Goal: Task Accomplishment & Management: Use online tool/utility

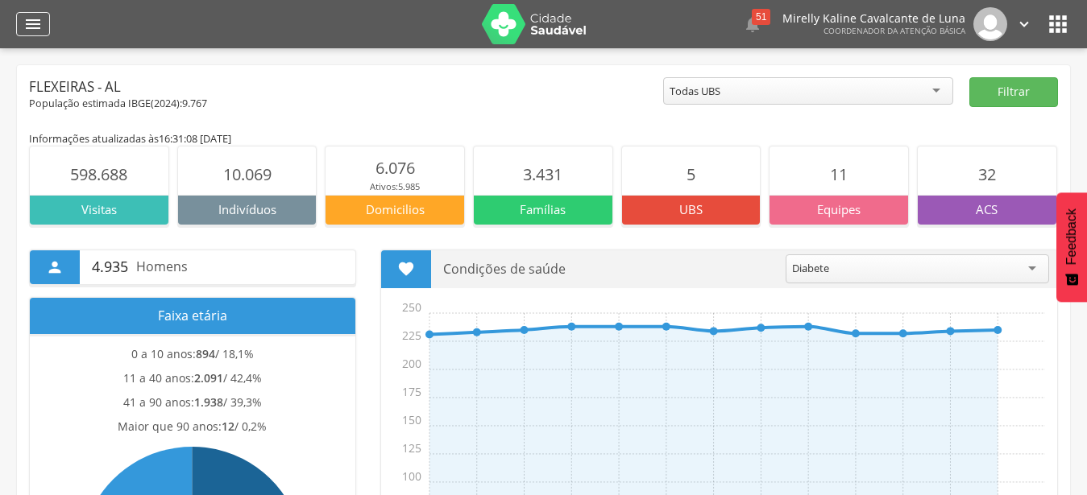
click at [18, 31] on div "" at bounding box center [33, 24] width 34 height 24
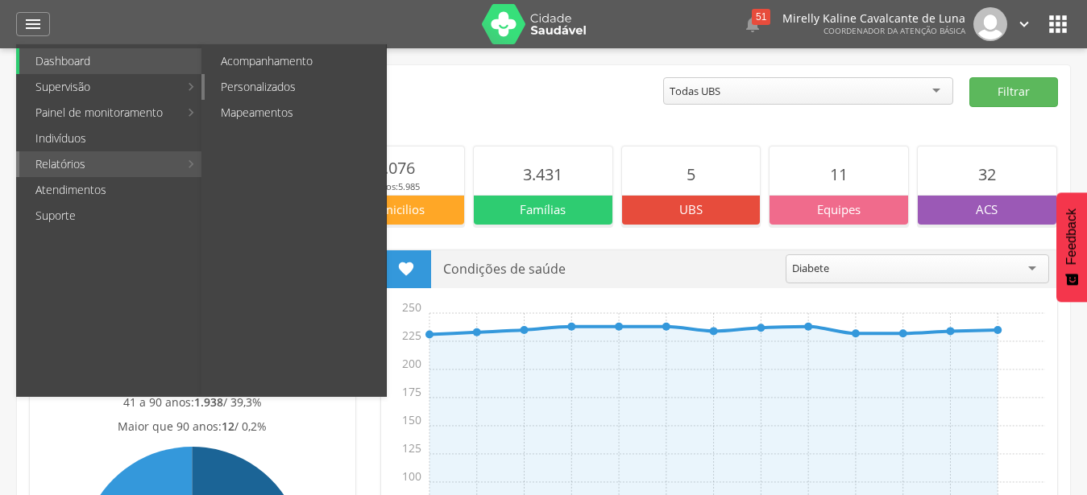
click at [322, 81] on link "Personalizados" at bounding box center [295, 87] width 181 height 26
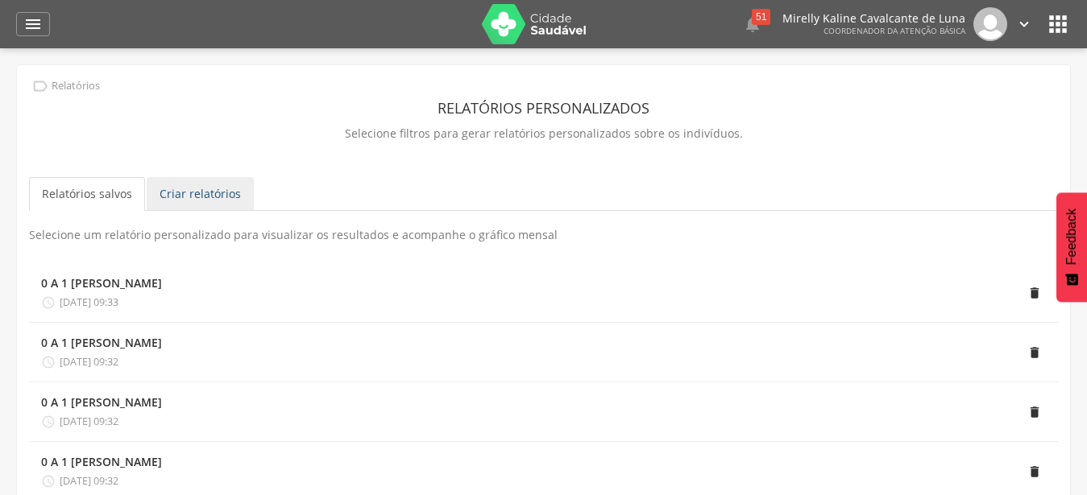
click at [193, 201] on link "Criar relatórios" at bounding box center [200, 194] width 107 height 34
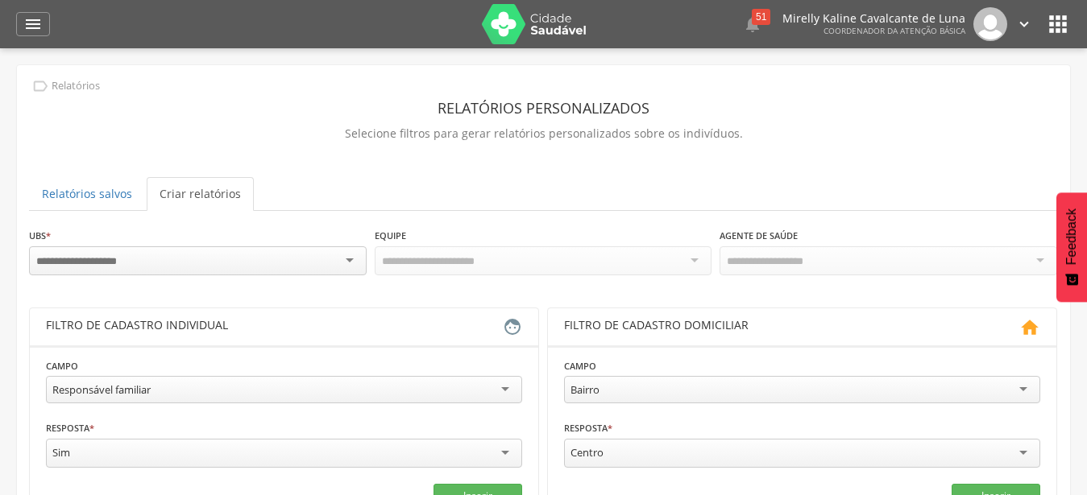
click at [345, 257] on div at bounding box center [198, 261] width 338 height 29
click at [328, 291] on div "**********" at bounding box center [543, 472] width 1029 height 490
click at [607, 267] on div "Todas Equipes" at bounding box center [544, 260] width 338 height 27
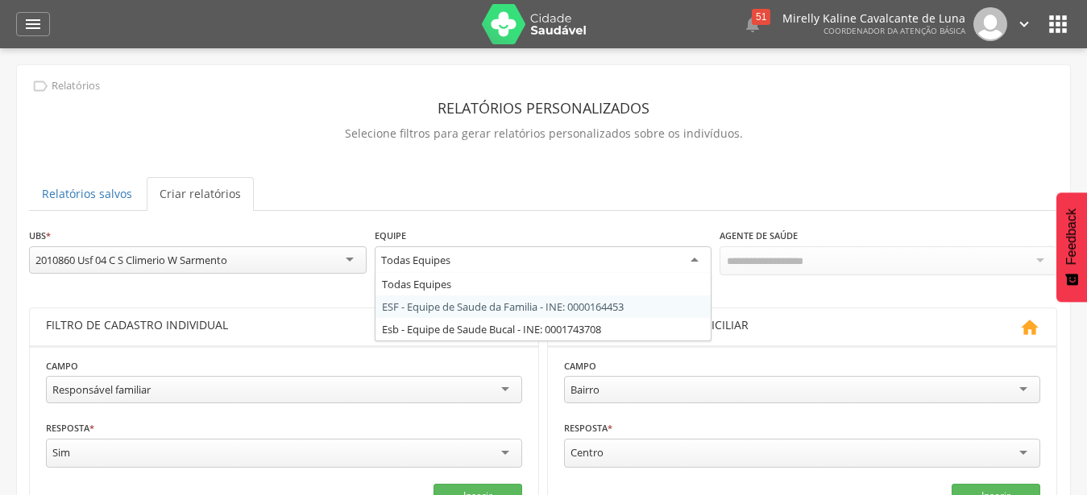
click at [609, 304] on div "**********" at bounding box center [543, 472] width 1029 height 490
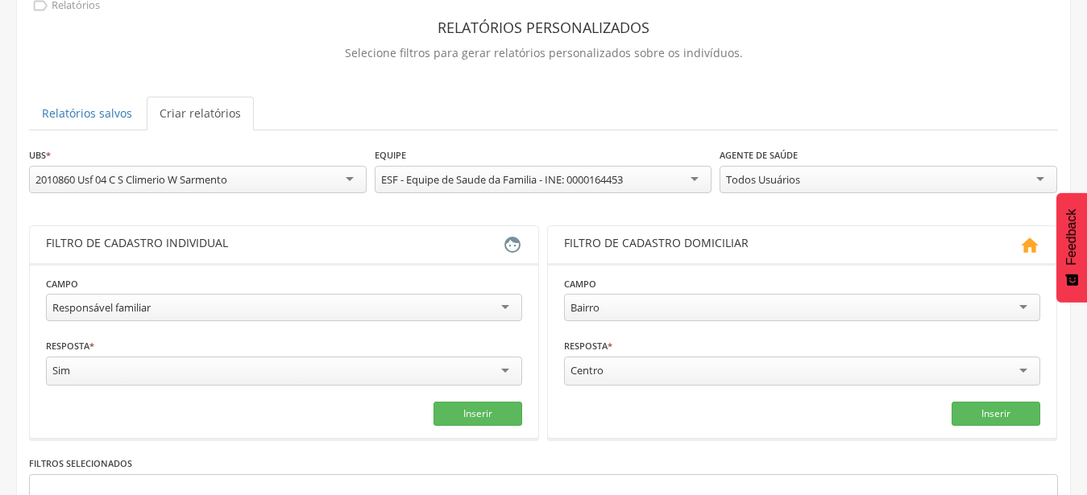
scroll to position [82, 0]
click at [501, 309] on div "Responsável familiar" at bounding box center [284, 305] width 476 height 27
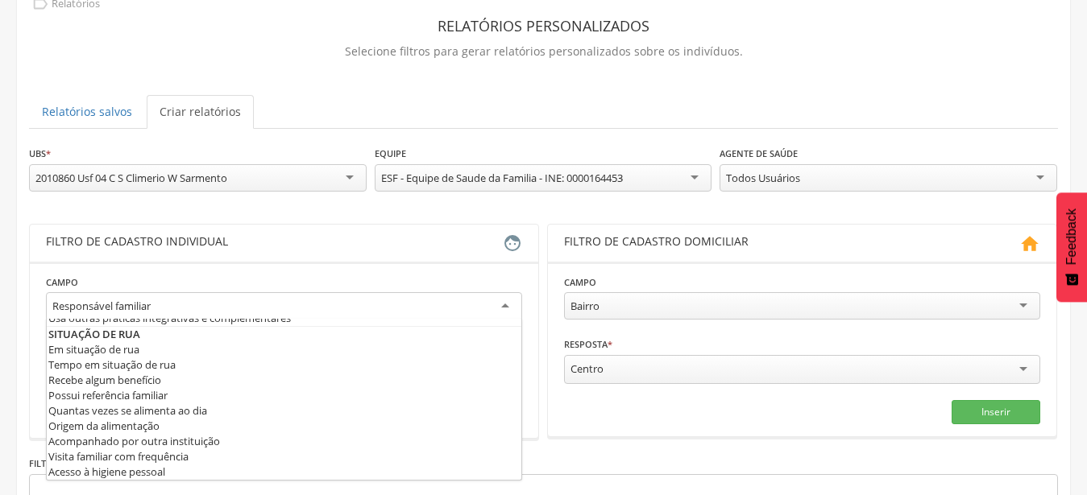
scroll to position [927, 0]
click at [360, 287] on div "**********" at bounding box center [284, 300] width 476 height 52
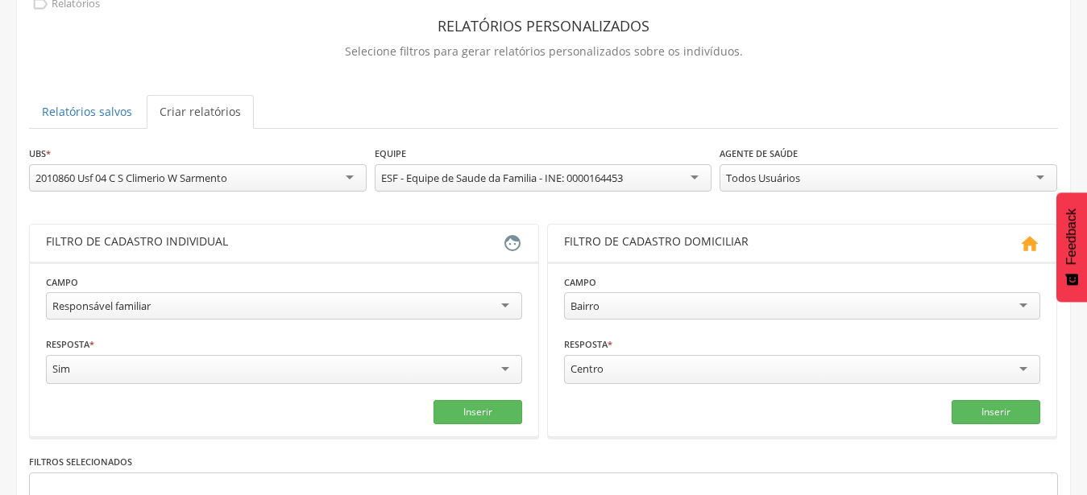
click at [433, 301] on div "Responsável familiar" at bounding box center [284, 305] width 476 height 27
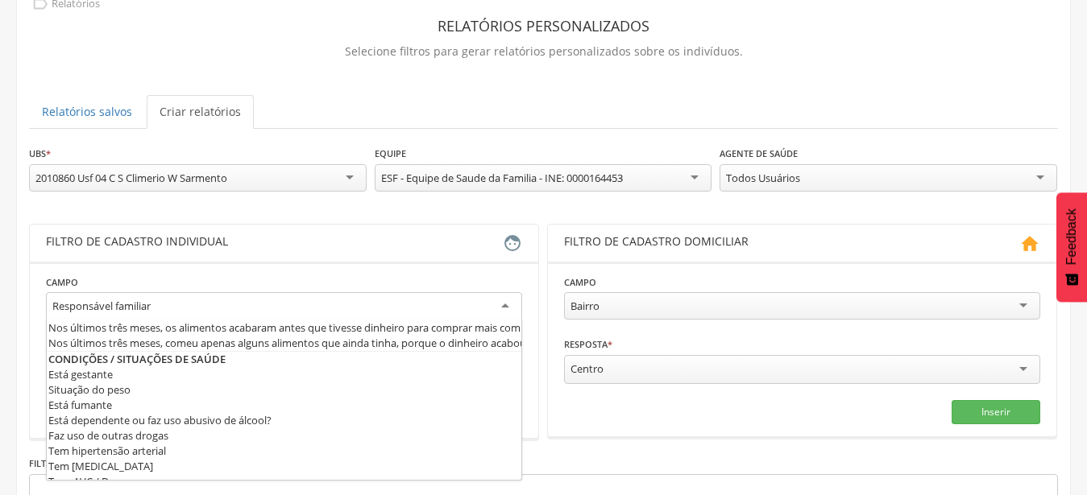
scroll to position [450, 0]
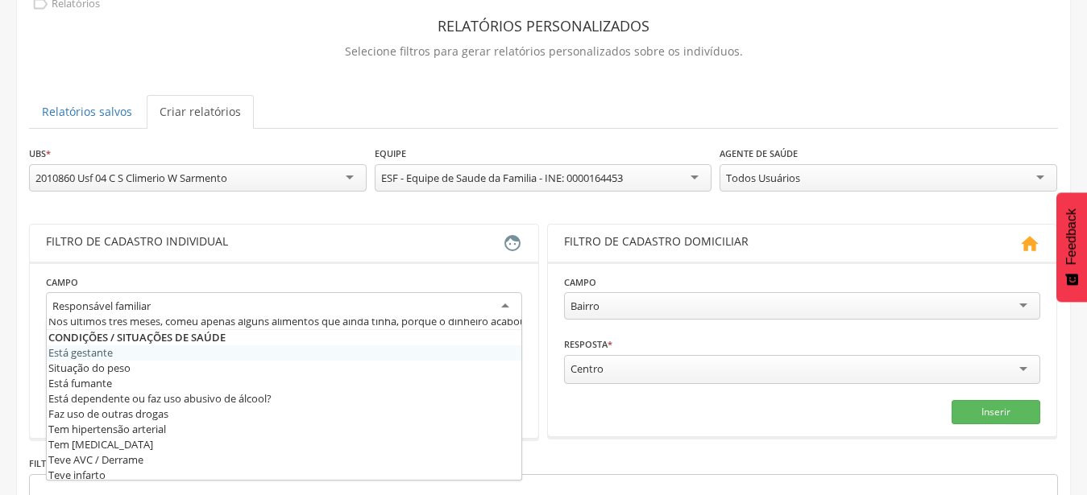
click at [73, 416] on div "Inserir" at bounding box center [284, 414] width 476 height 24
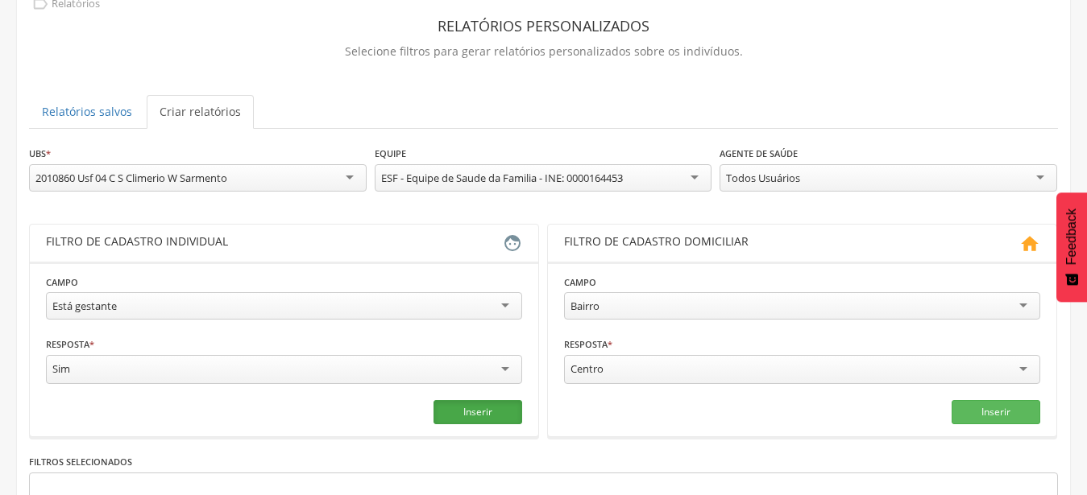
click at [482, 412] on button "Inserir" at bounding box center [477, 412] width 89 height 24
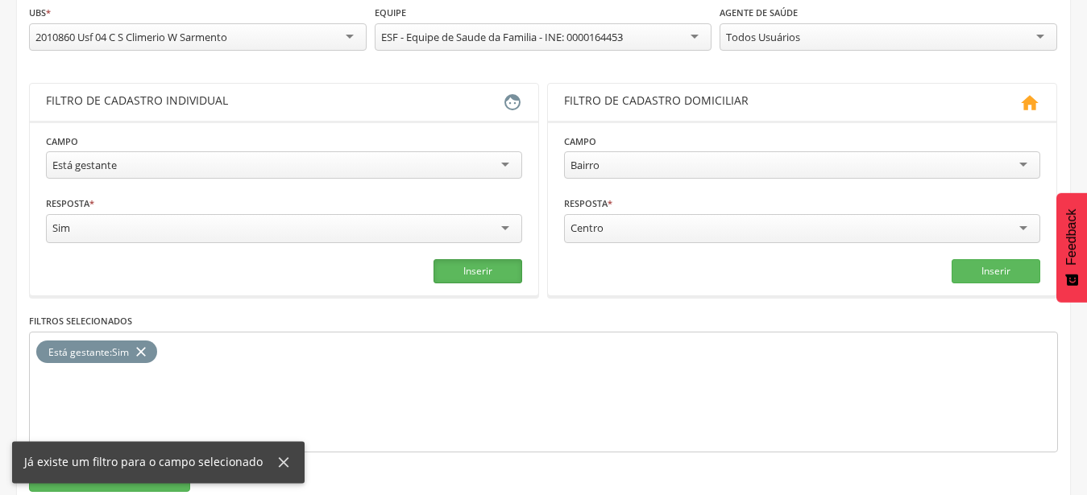
scroll to position [263, 0]
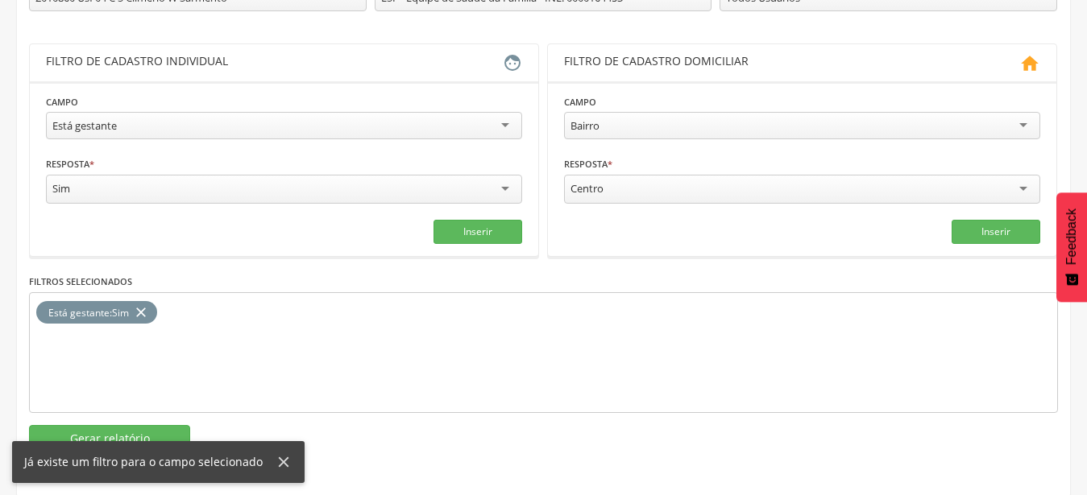
click at [190, 429] on section "Gerar relatório" at bounding box center [543, 438] width 1029 height 27
click at [176, 429] on button "Gerar relatório" at bounding box center [109, 438] width 161 height 27
click at [176, 441] on div "Já existe um filtro para o campo selecionado" at bounding box center [158, 462] width 292 height 42
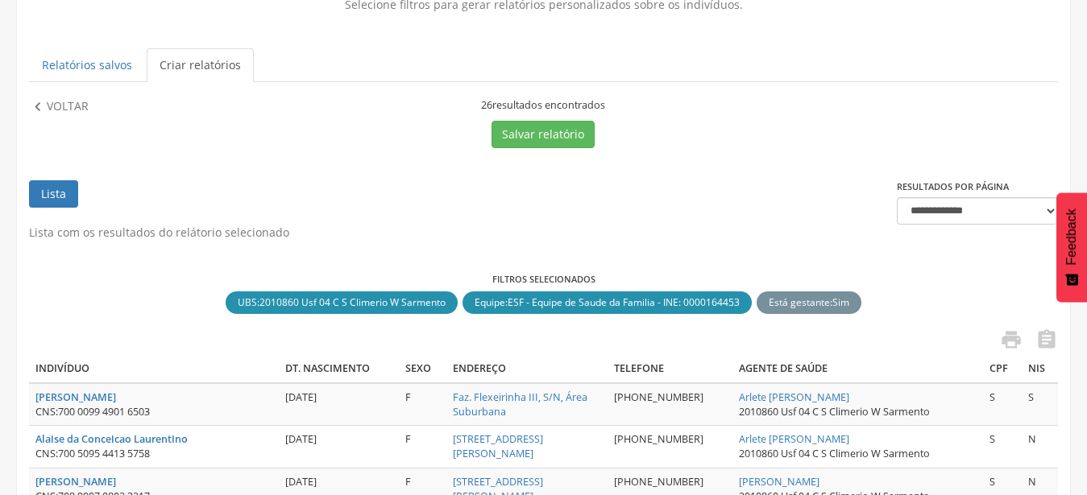
scroll to position [48, 0]
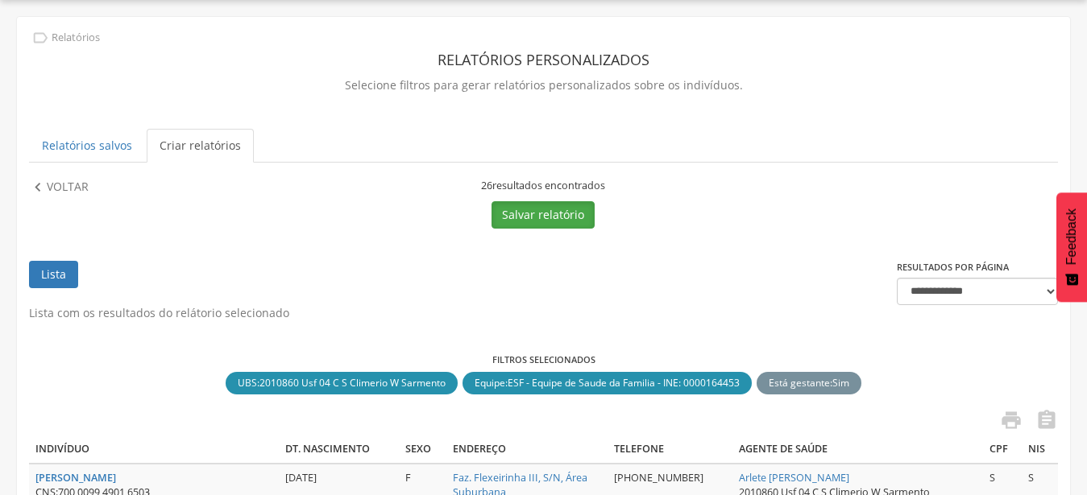
click at [538, 219] on button "Salvar relatório" at bounding box center [542, 214] width 103 height 27
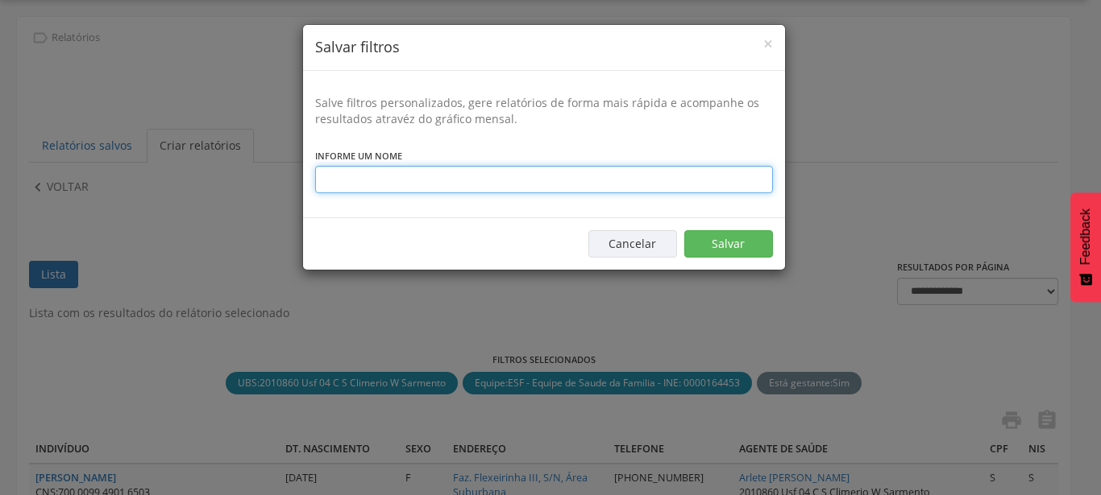
click at [558, 179] on input "text" at bounding box center [544, 179] width 458 height 27
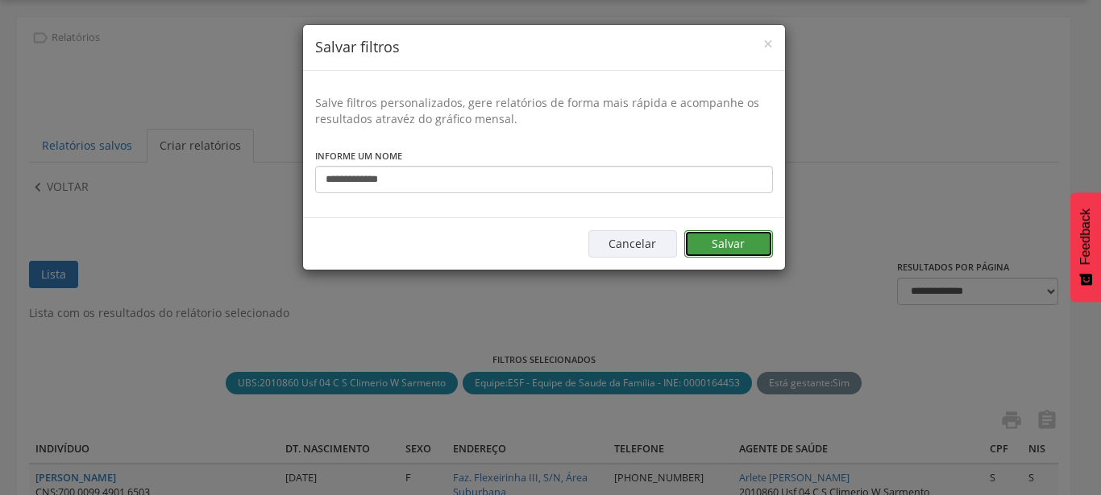
click at [711, 247] on button "Salvar" at bounding box center [728, 243] width 89 height 27
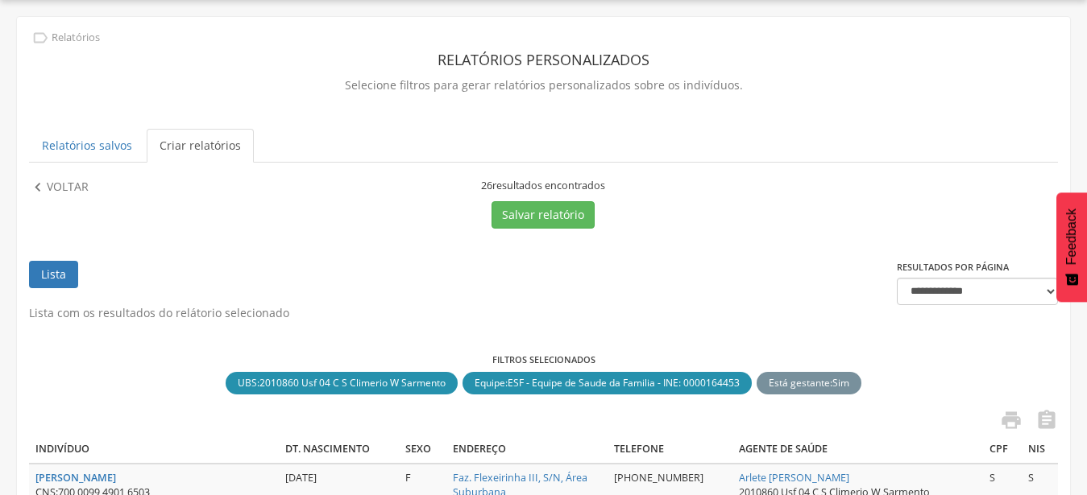
click at [188, 146] on link "Criar relatórios" at bounding box center [200, 146] width 107 height 34
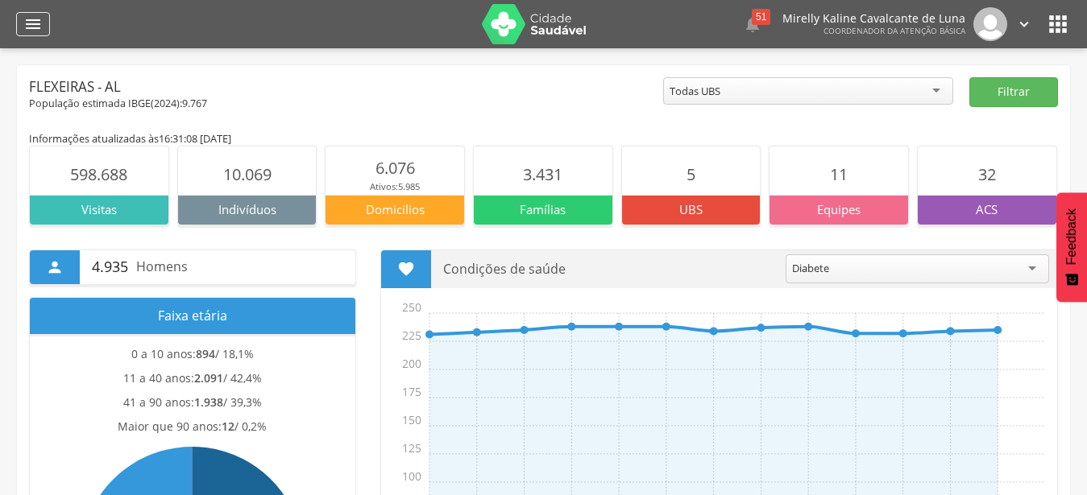
click at [48, 23] on div "" at bounding box center [33, 24] width 34 height 24
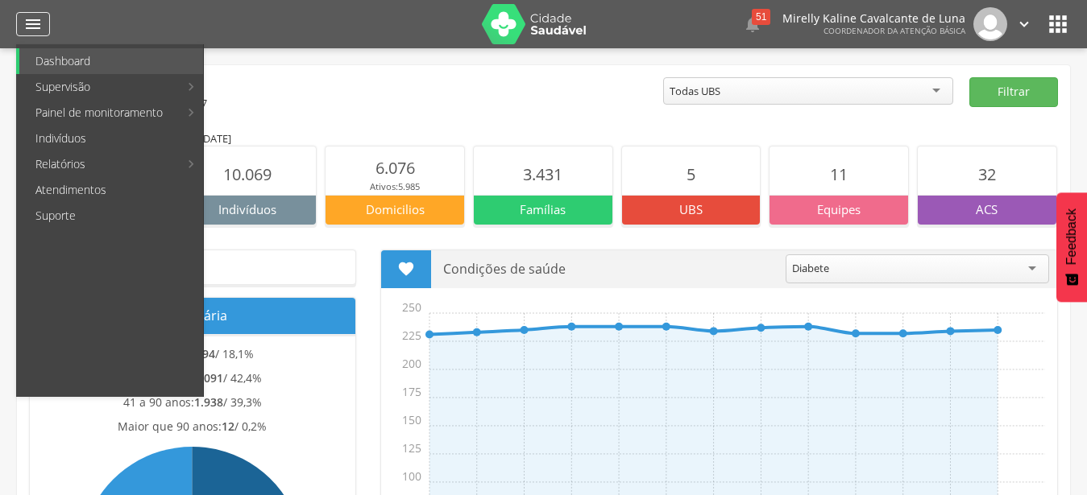
click at [48, 23] on div "" at bounding box center [33, 24] width 34 height 24
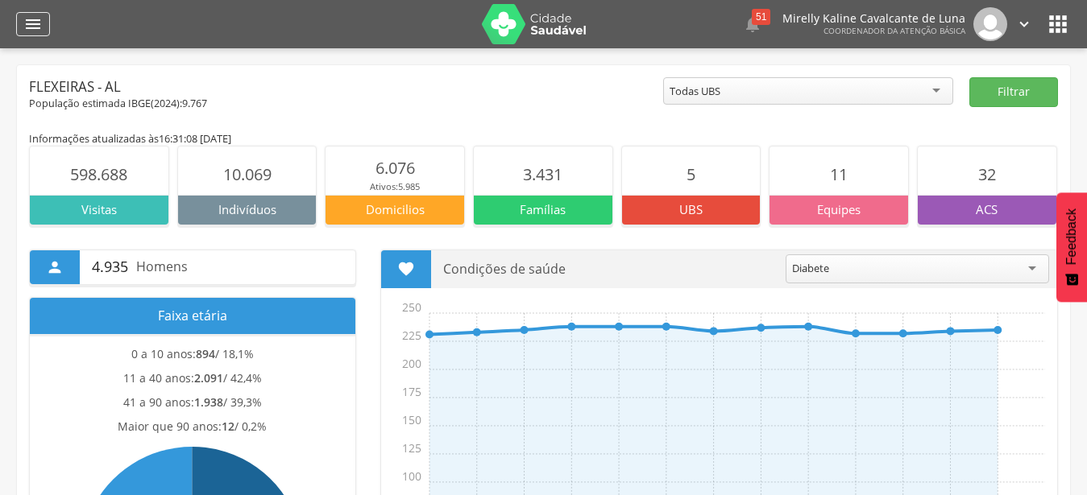
click at [48, 23] on div "" at bounding box center [33, 24] width 34 height 24
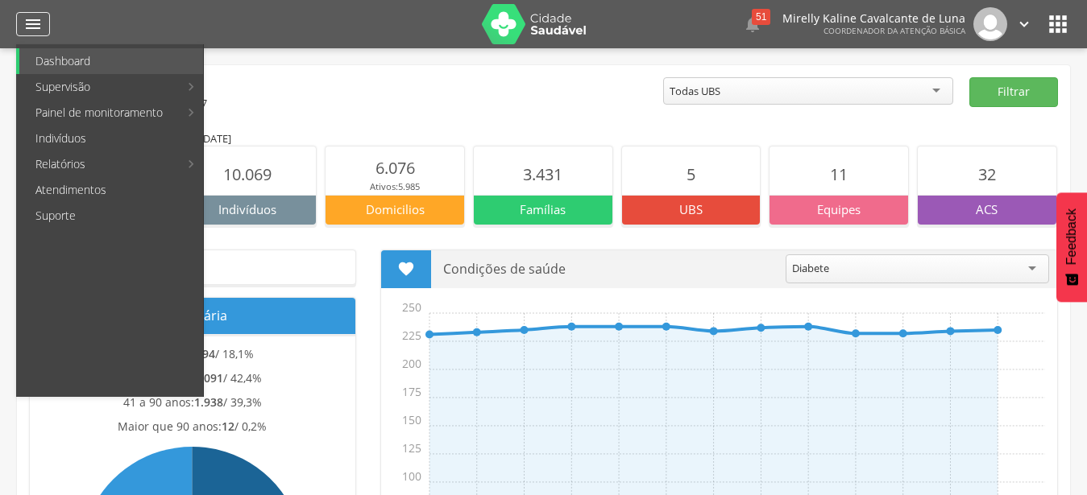
click at [48, 23] on div "" at bounding box center [33, 24] width 34 height 24
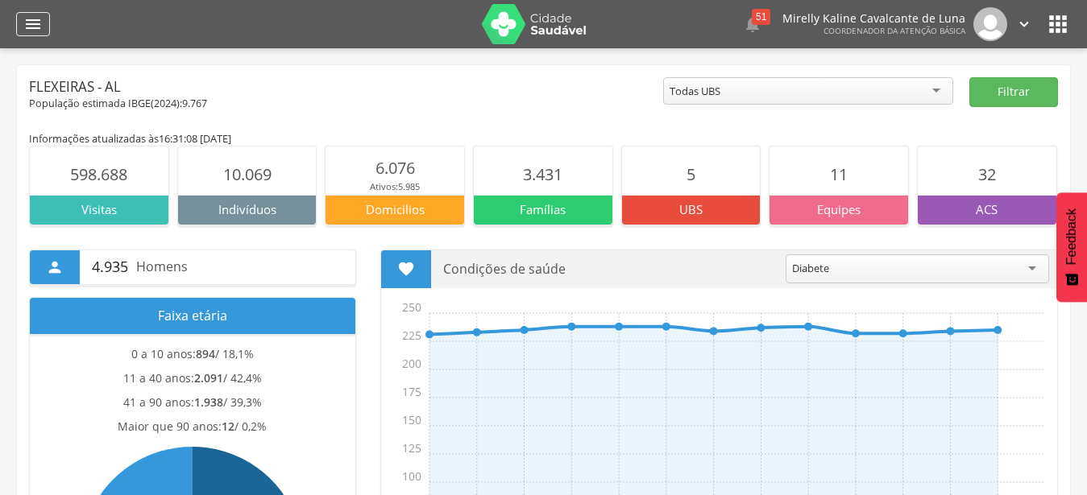
click at [30, 23] on icon "" at bounding box center [32, 24] width 19 height 19
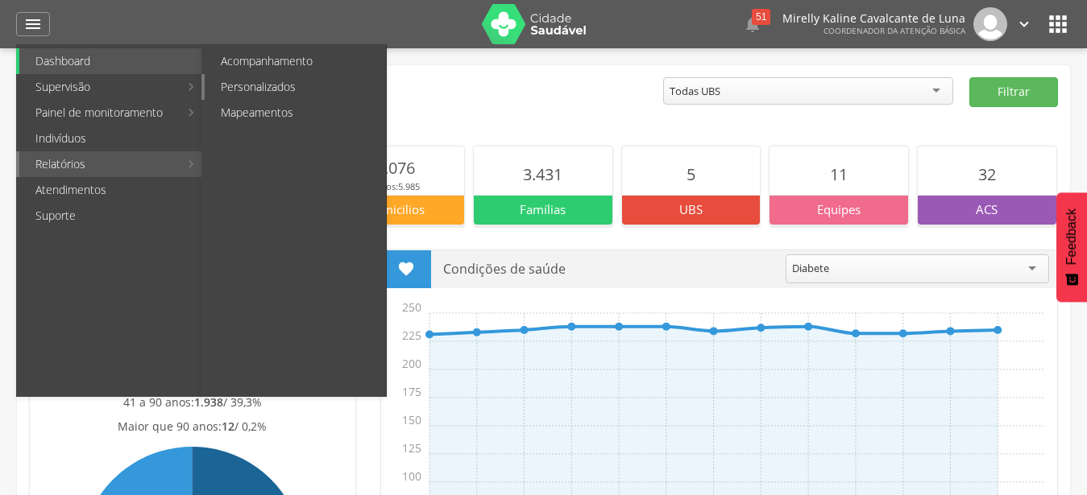
click at [261, 82] on link "Personalizados" at bounding box center [295, 87] width 181 height 26
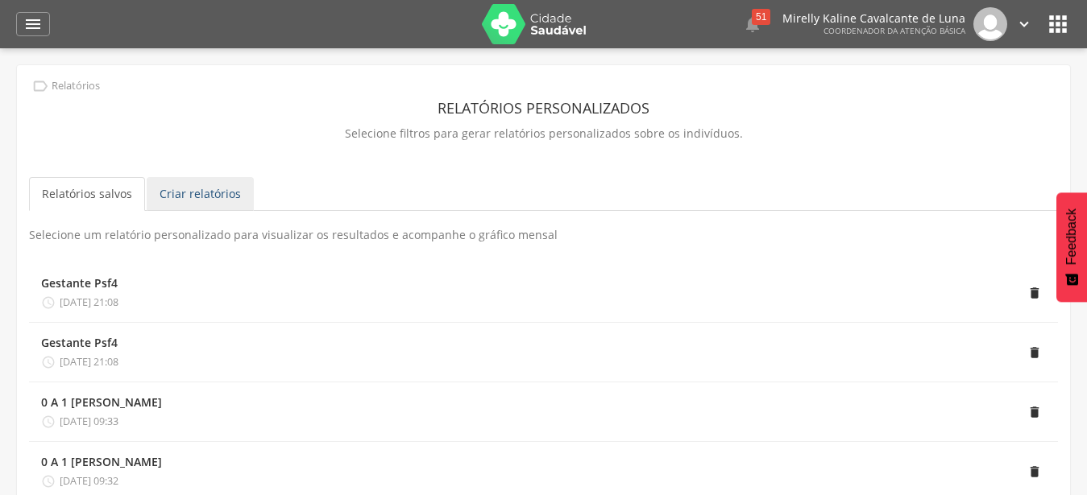
click at [202, 194] on link "Criar relatórios" at bounding box center [200, 194] width 107 height 34
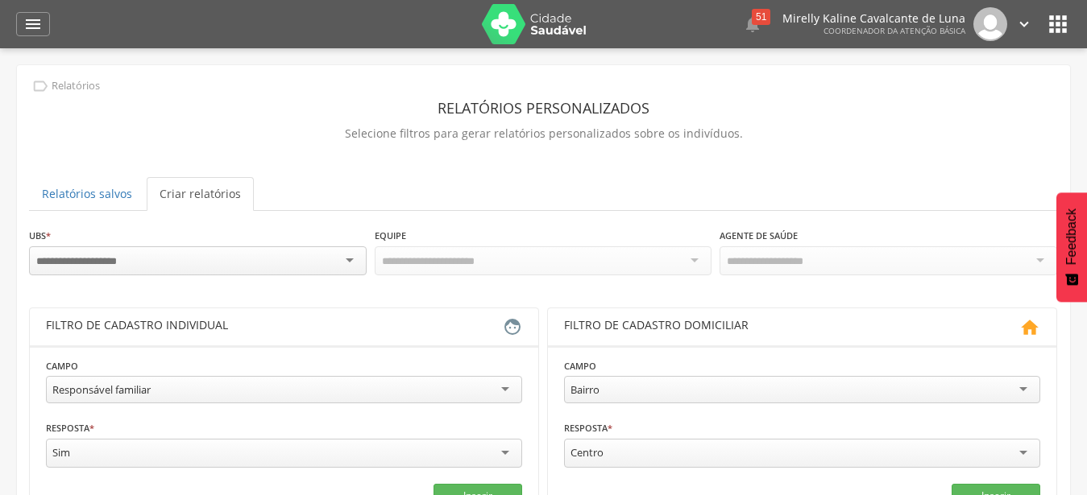
click at [272, 258] on div at bounding box center [198, 261] width 338 height 29
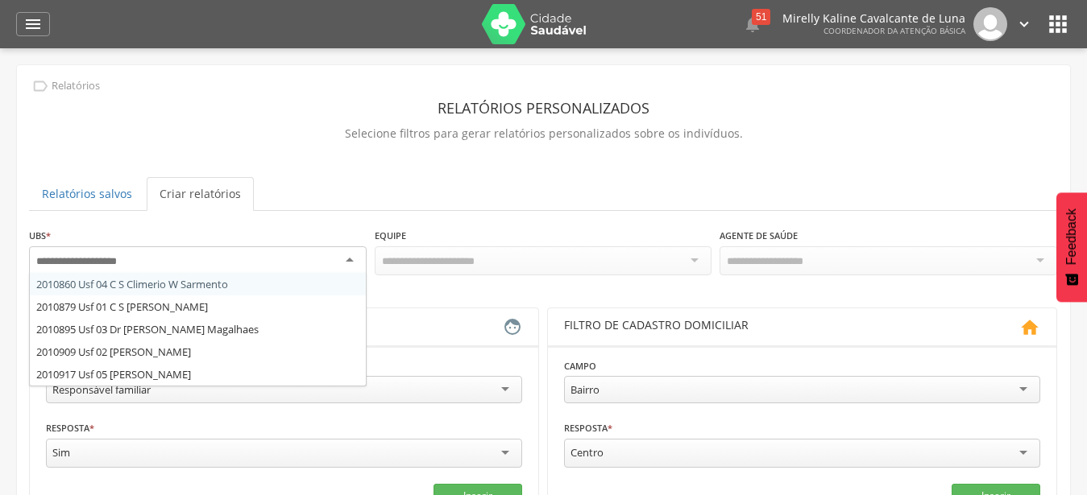
click at [272, 258] on div at bounding box center [198, 261] width 338 height 29
click at [250, 300] on div "**********" at bounding box center [543, 472] width 1029 height 490
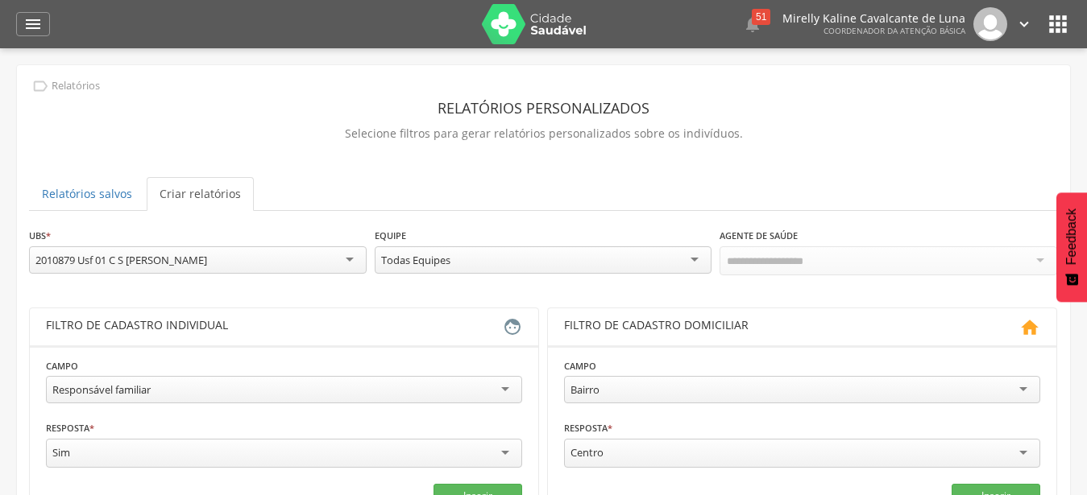
click at [500, 258] on div "Todas Equipes" at bounding box center [544, 260] width 338 height 27
click at [524, 313] on div "**********" at bounding box center [543, 472] width 1029 height 490
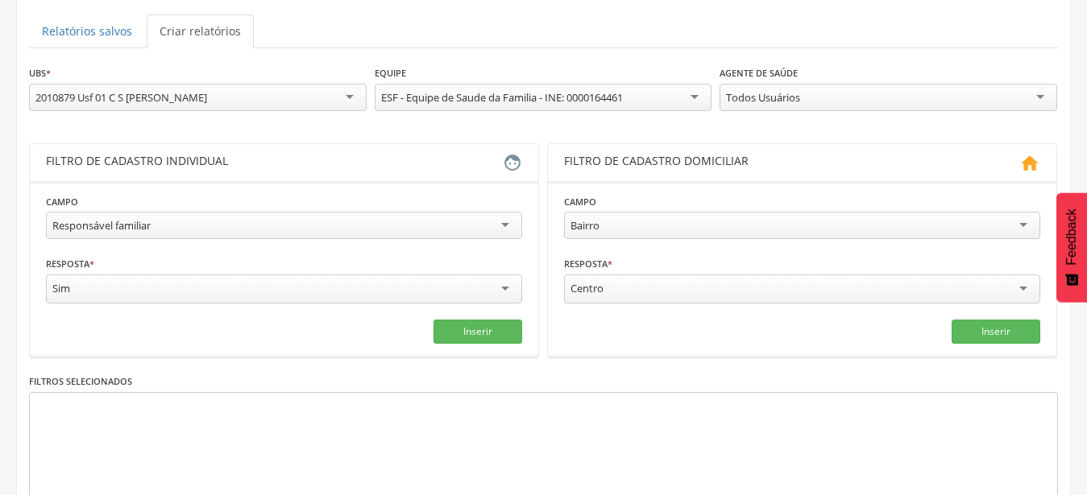
scroll to position [164, 0]
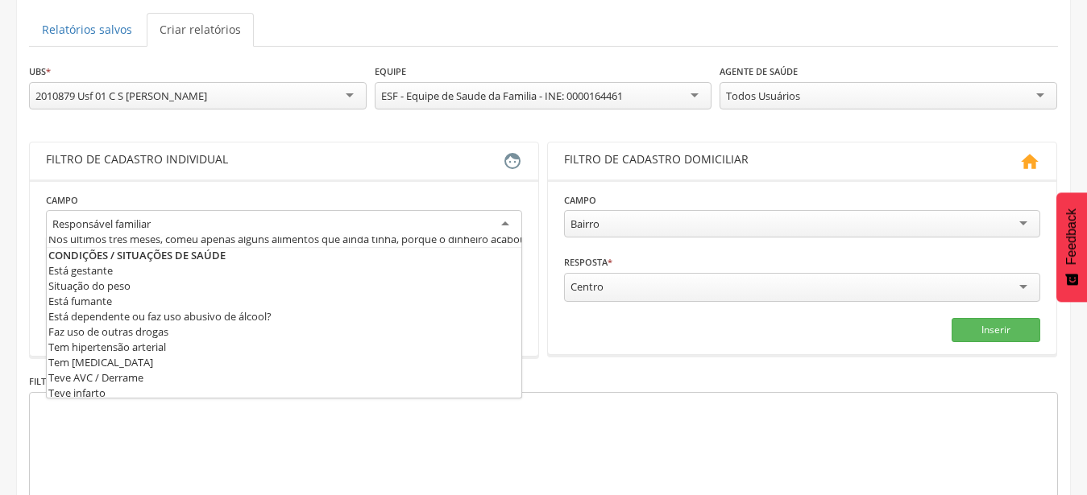
click at [498, 224] on div "Responsável familiar" at bounding box center [284, 224] width 476 height 29
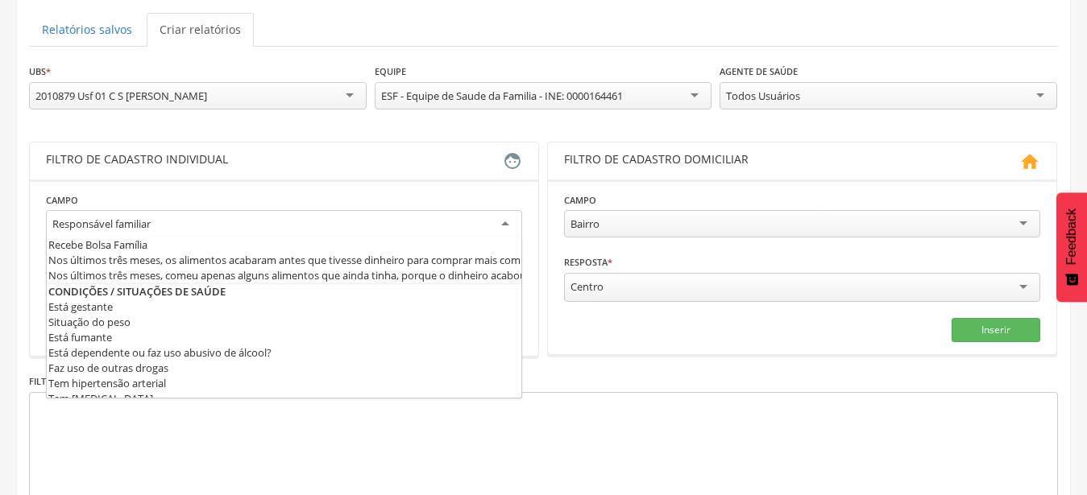
scroll to position [450, 0]
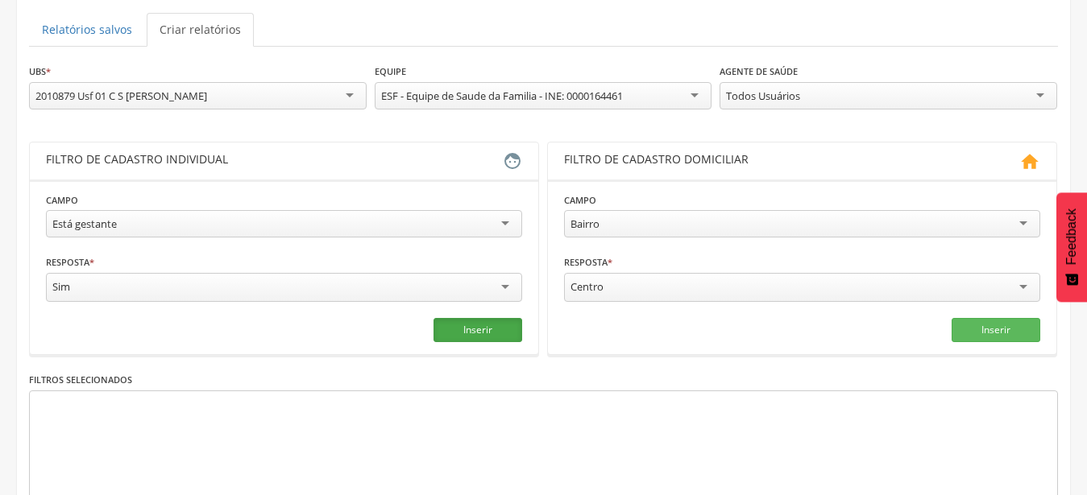
click at [468, 327] on button "Inserir" at bounding box center [477, 330] width 89 height 24
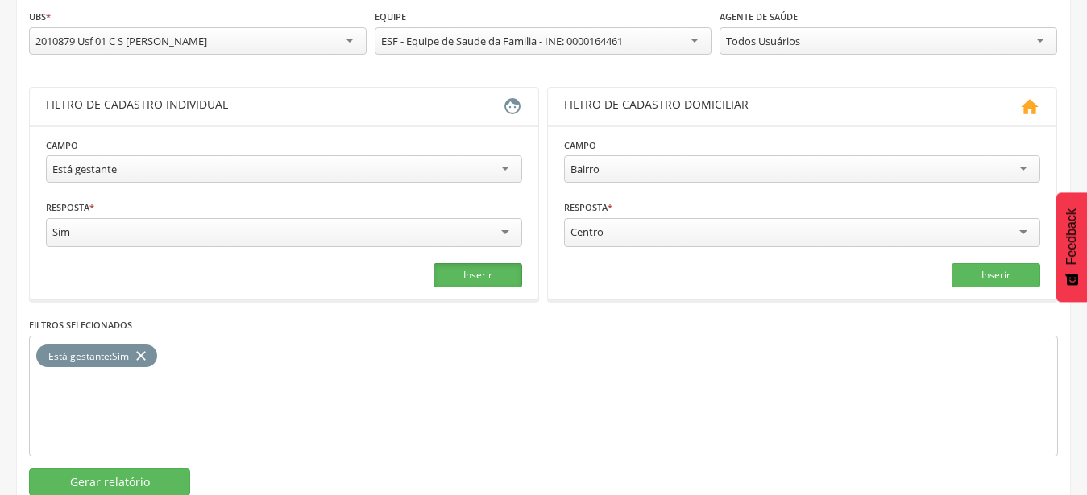
scroll to position [263, 0]
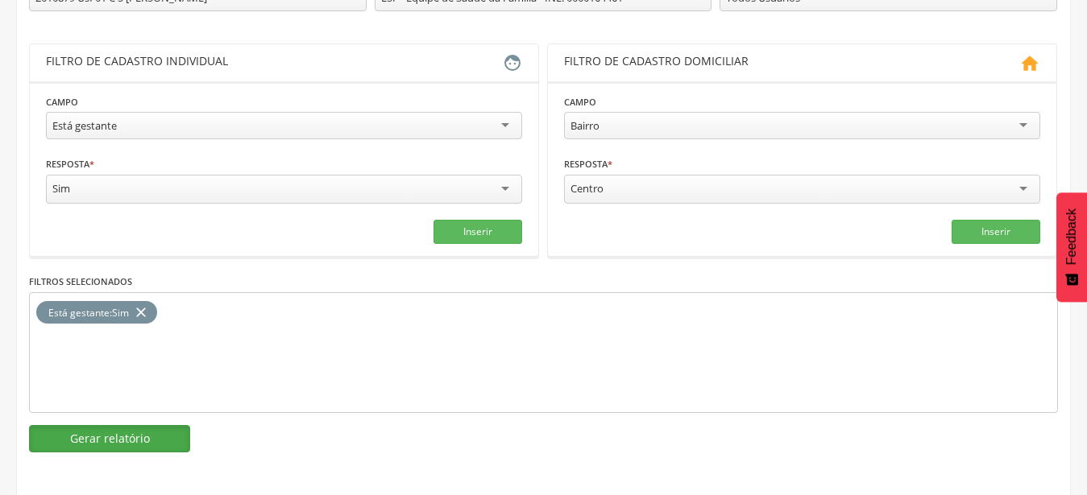
click at [129, 438] on button "Gerar relatório" at bounding box center [109, 438] width 161 height 27
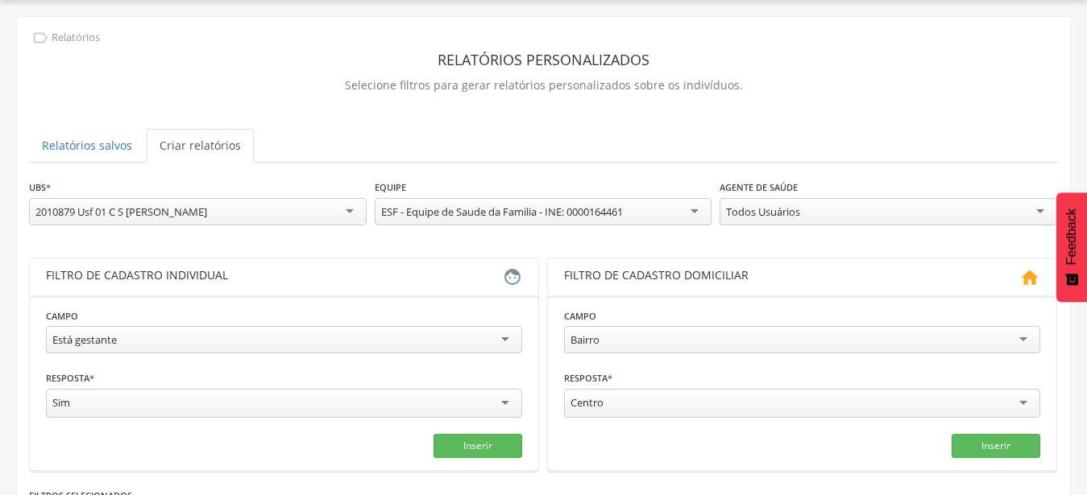
click at [129, 438] on div " Supervisão  Distritos  Ubs Coordenador: - Flexeiras / AL Intervalo de Tempo…" at bounding box center [543, 247] width 1087 height 495
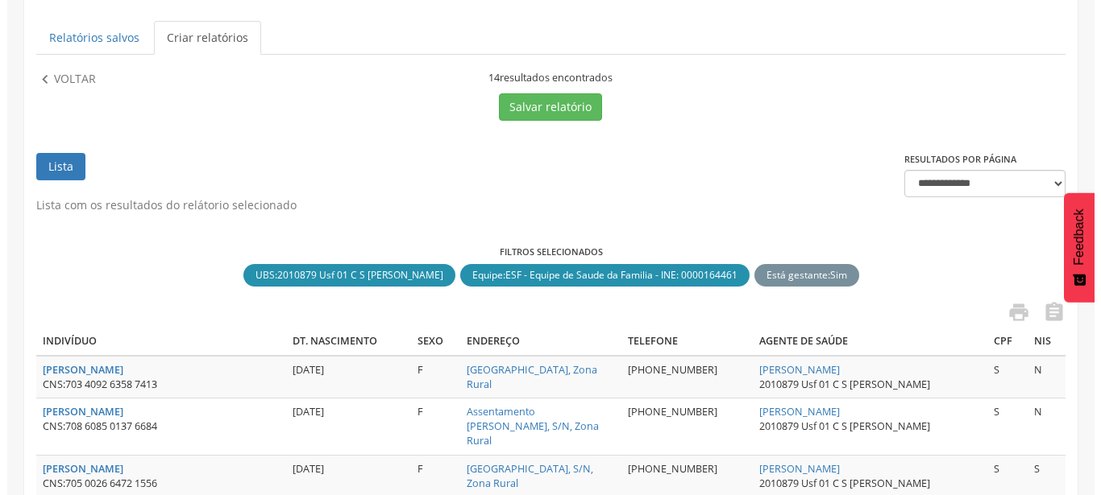
scroll to position [0, 0]
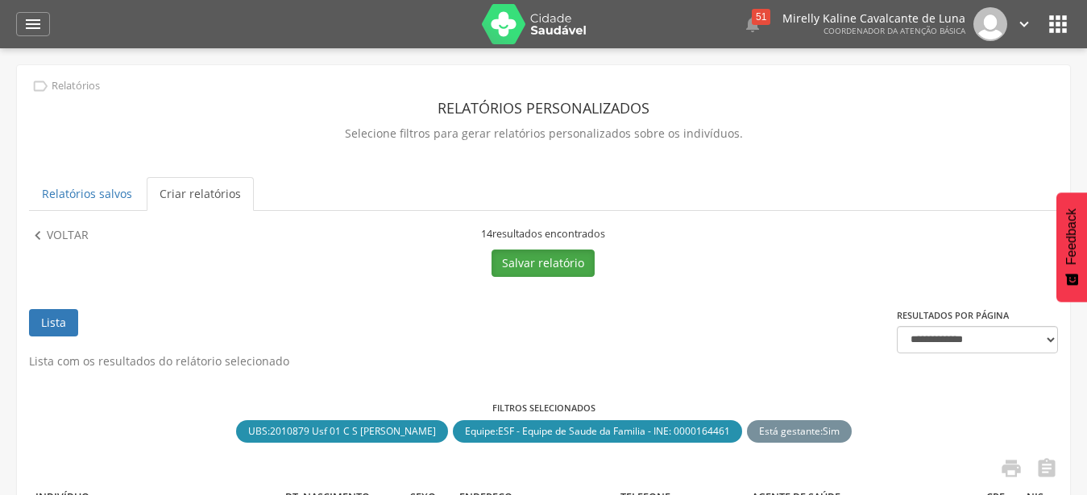
click at [545, 268] on button "Salvar relatório" at bounding box center [542, 263] width 103 height 27
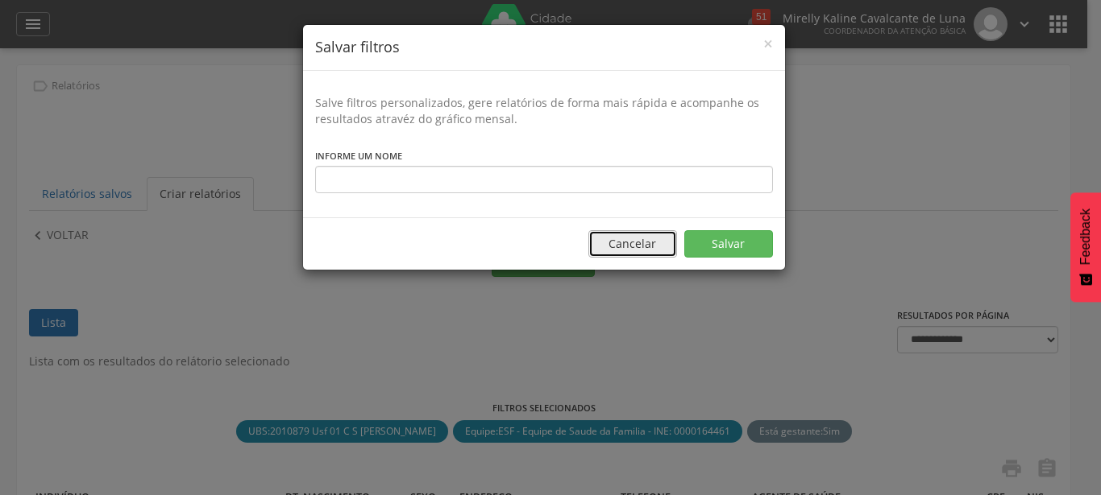
click at [647, 238] on button "Cancelar" at bounding box center [632, 243] width 89 height 27
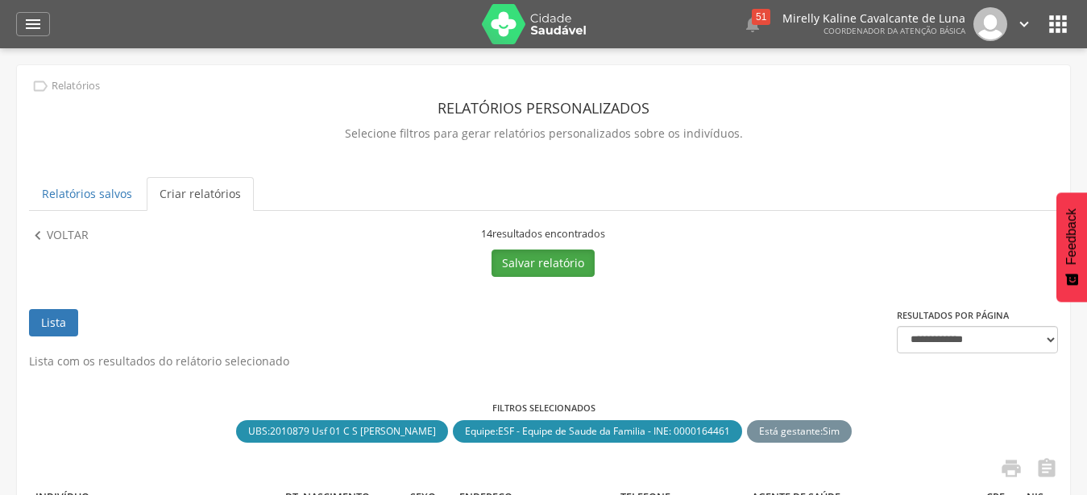
click at [557, 259] on button "Salvar relatório" at bounding box center [542, 263] width 103 height 27
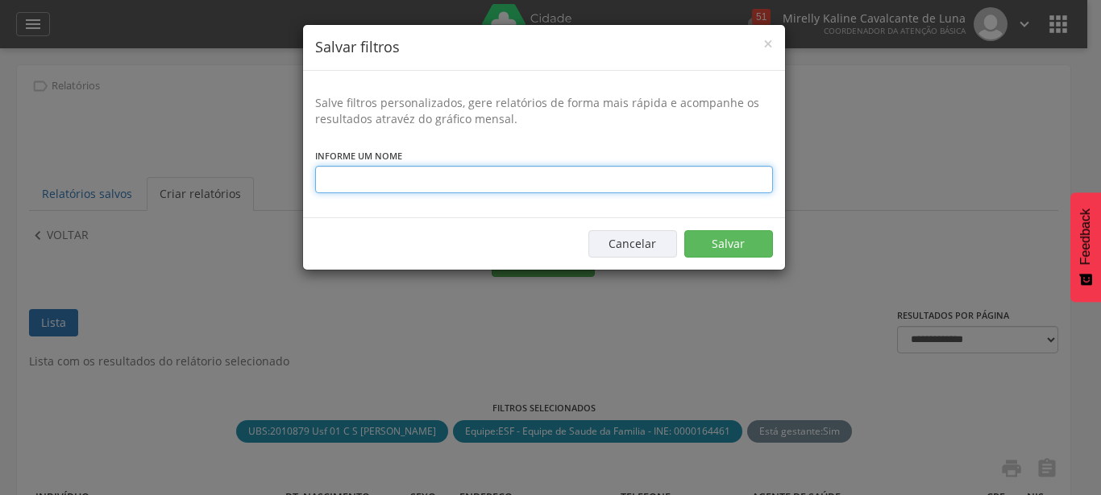
click at [471, 177] on input "text" at bounding box center [544, 179] width 458 height 27
type input "**********"
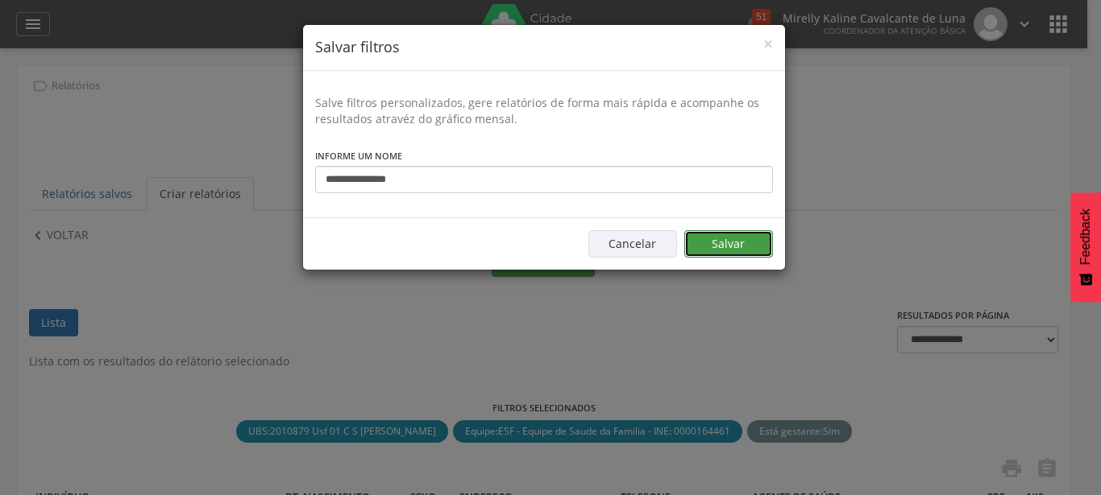
click at [690, 249] on button "Salvar" at bounding box center [728, 243] width 89 height 27
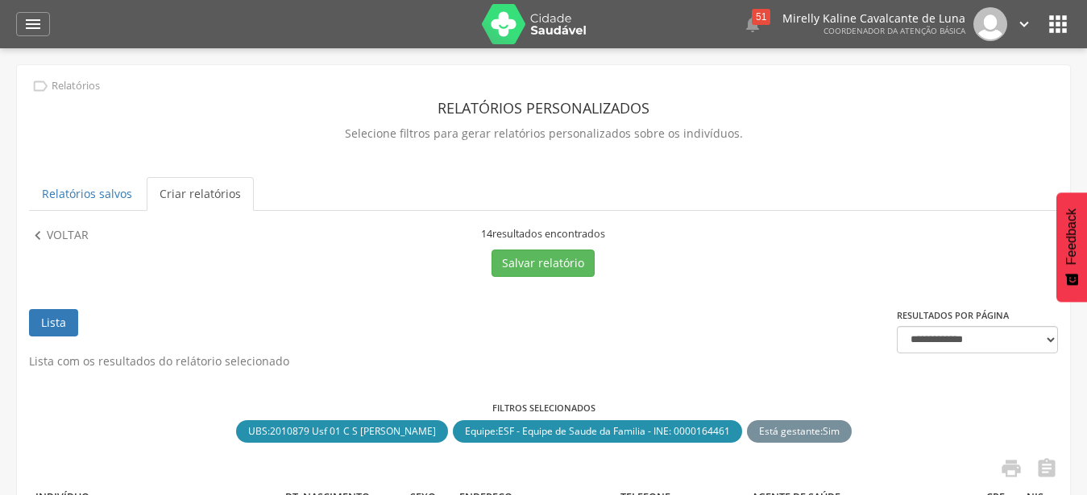
click at [208, 188] on link "Criar relatórios" at bounding box center [200, 194] width 107 height 34
click at [19, 25] on div "" at bounding box center [33, 24] width 34 height 24
click at [28, 25] on icon "" at bounding box center [32, 24] width 19 height 19
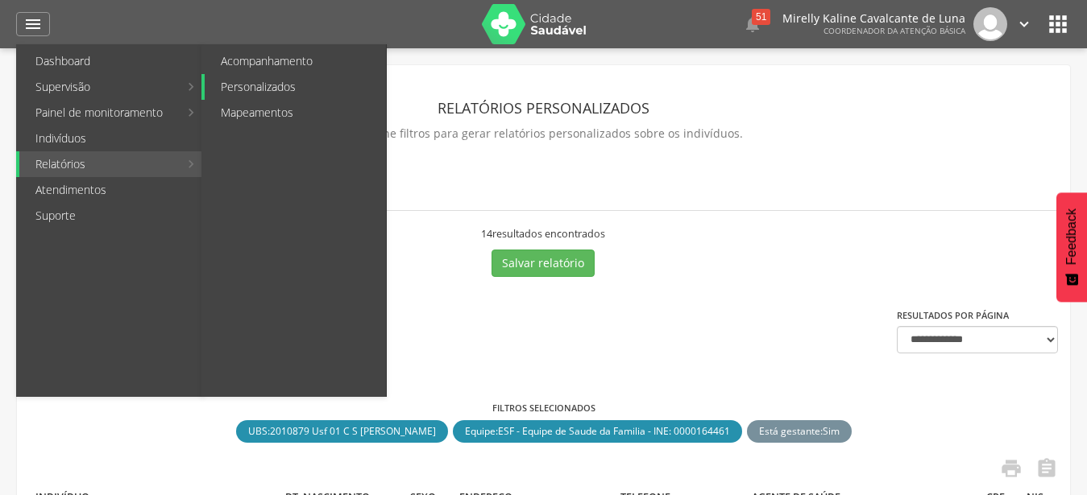
click at [296, 85] on link "Personalizados" at bounding box center [295, 87] width 181 height 26
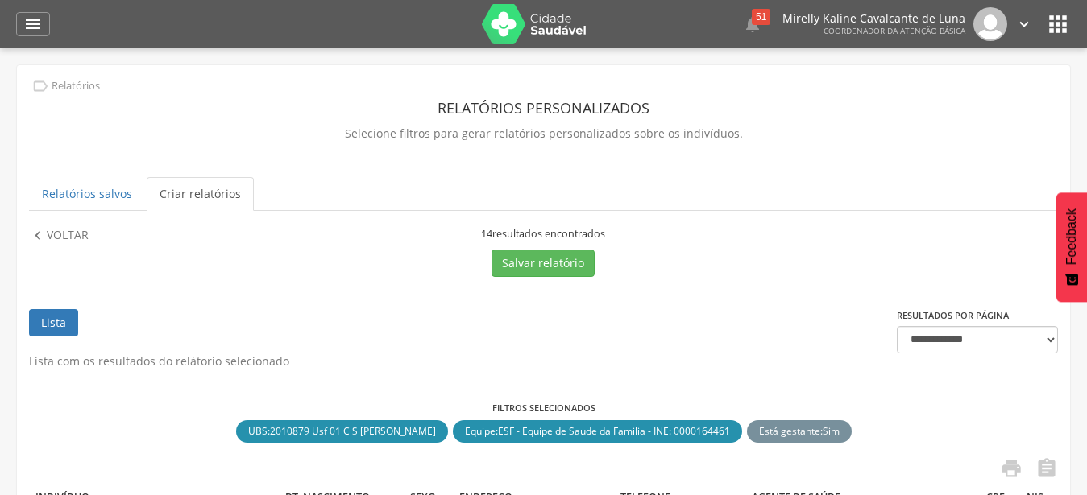
click at [238, 197] on link "Criar relatórios" at bounding box center [200, 194] width 107 height 34
click at [98, 197] on link "Relatórios salvos" at bounding box center [87, 194] width 116 height 34
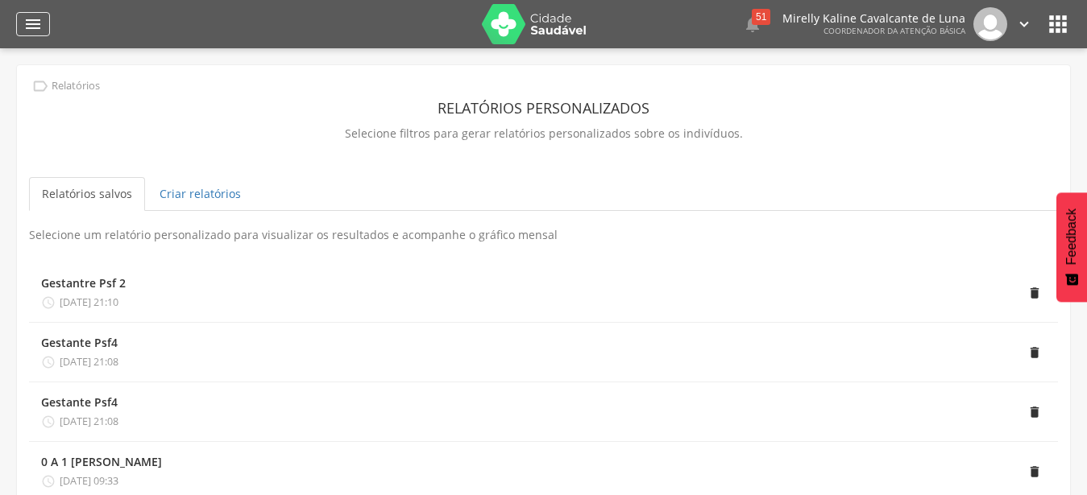
click at [30, 18] on icon "" at bounding box center [32, 24] width 19 height 19
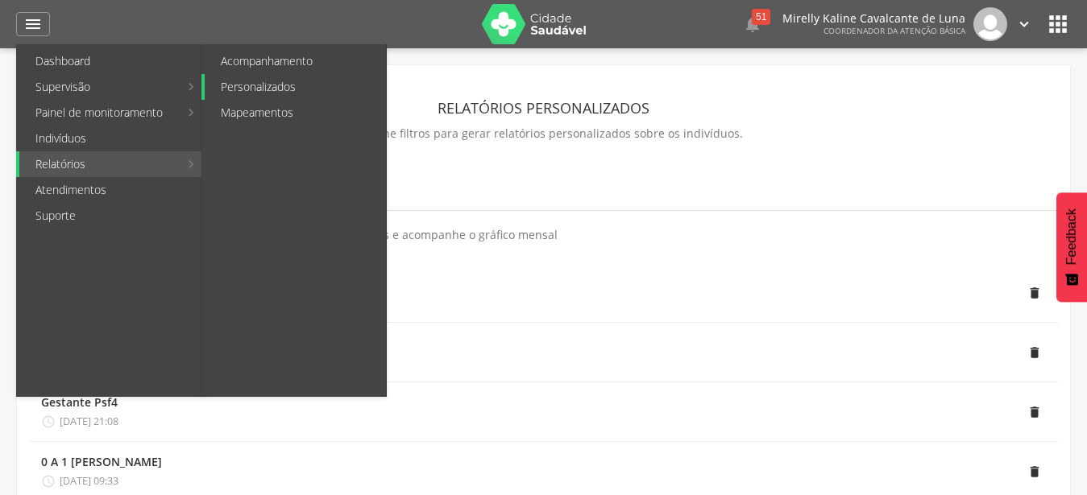
click at [268, 77] on link "Personalizados" at bounding box center [295, 87] width 181 height 26
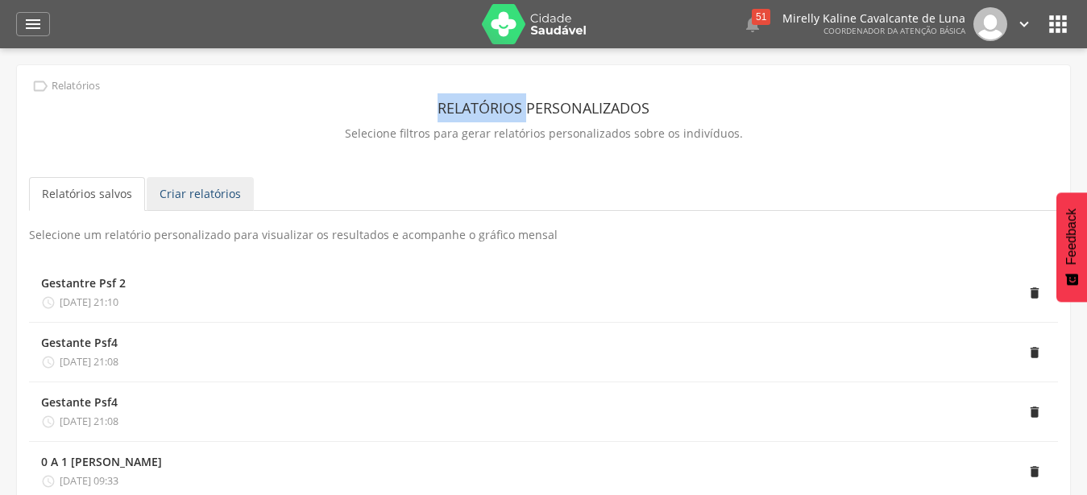
click at [213, 197] on link "Criar relatórios" at bounding box center [200, 194] width 107 height 34
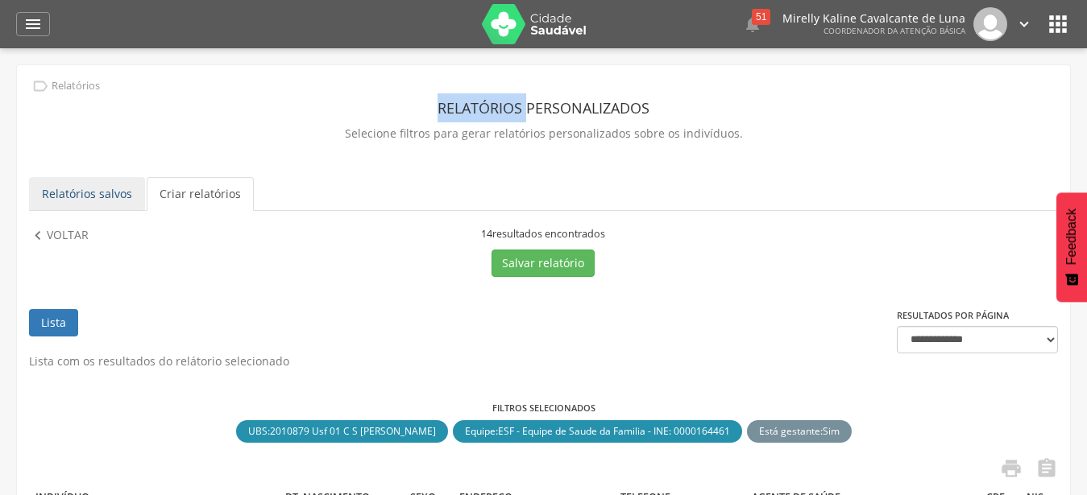
click at [106, 190] on link "Relatórios salvos" at bounding box center [87, 194] width 116 height 34
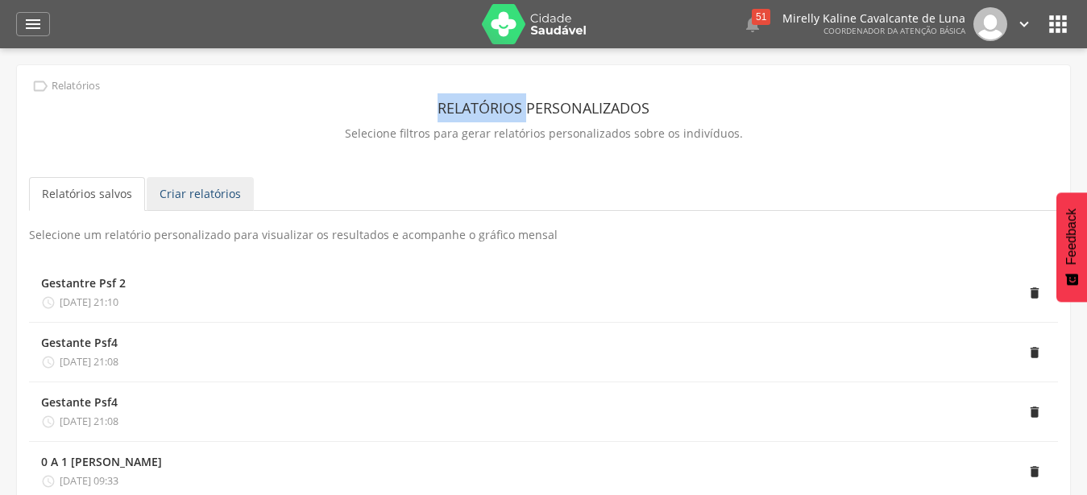
click at [218, 197] on link "Criar relatórios" at bounding box center [200, 194] width 107 height 34
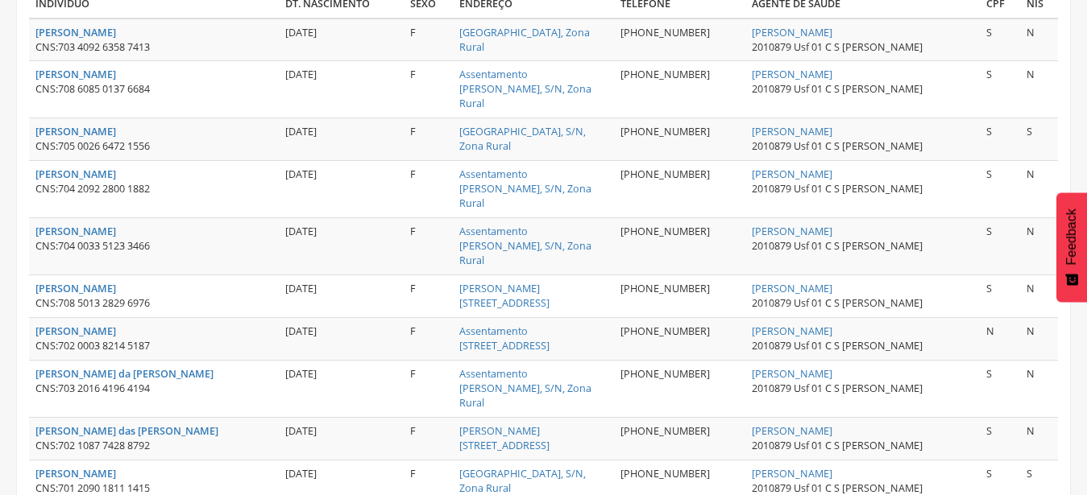
scroll to position [735, 0]
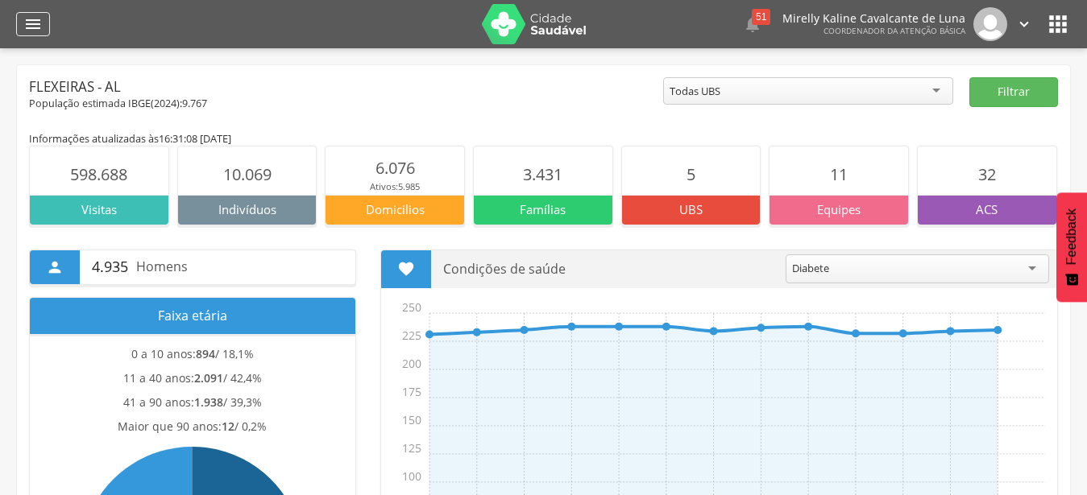
click at [42, 25] on icon "" at bounding box center [32, 24] width 19 height 19
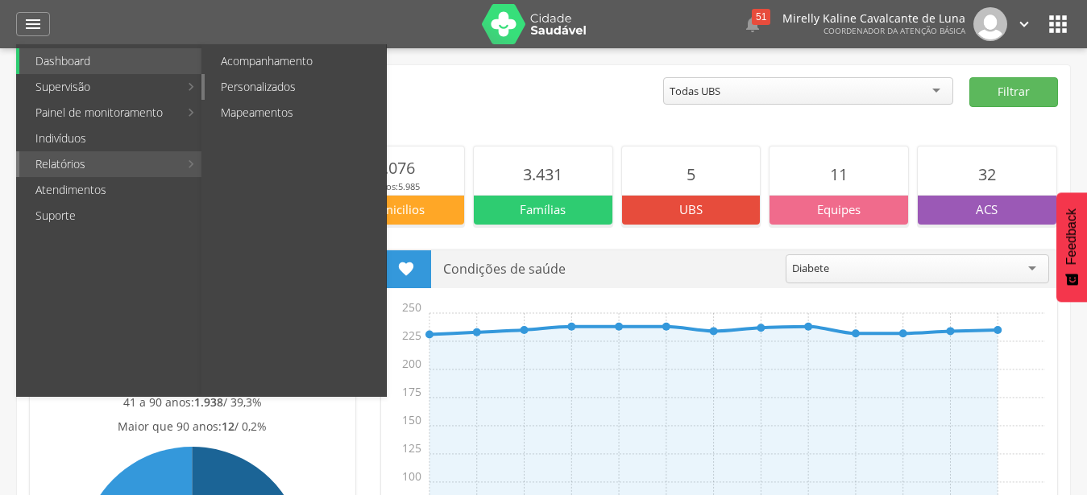
click at [299, 86] on link "Personalizados" at bounding box center [295, 87] width 181 height 26
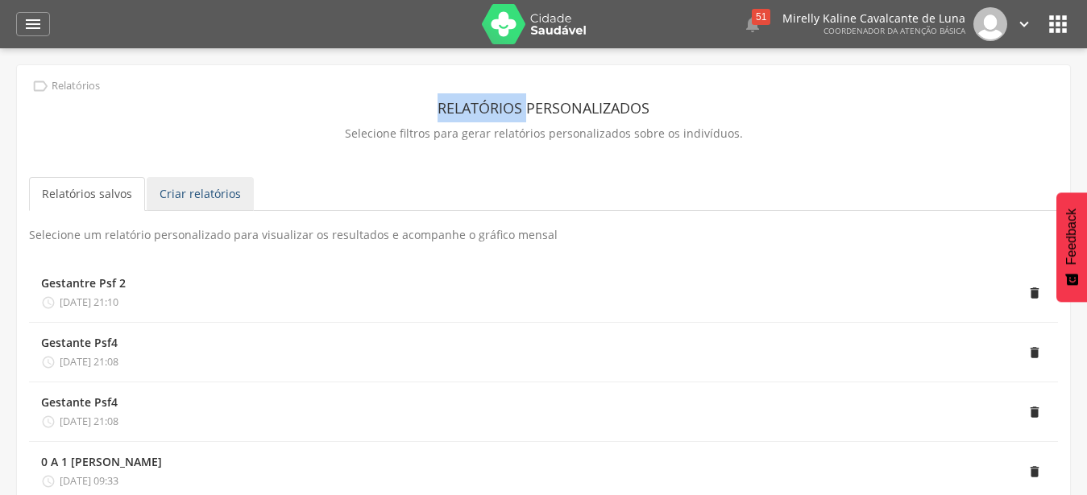
click at [209, 200] on link "Criar relatórios" at bounding box center [200, 194] width 107 height 34
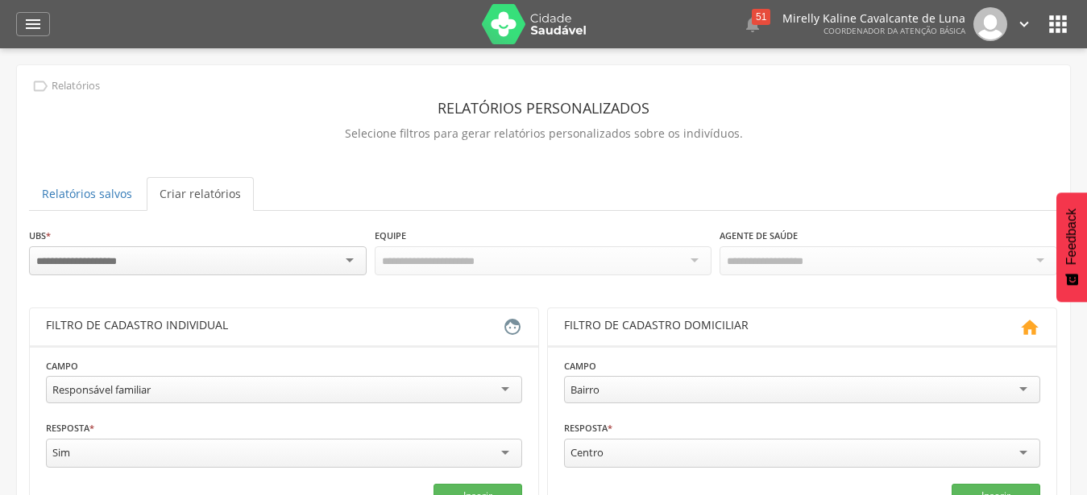
click at [265, 272] on div at bounding box center [198, 261] width 338 height 29
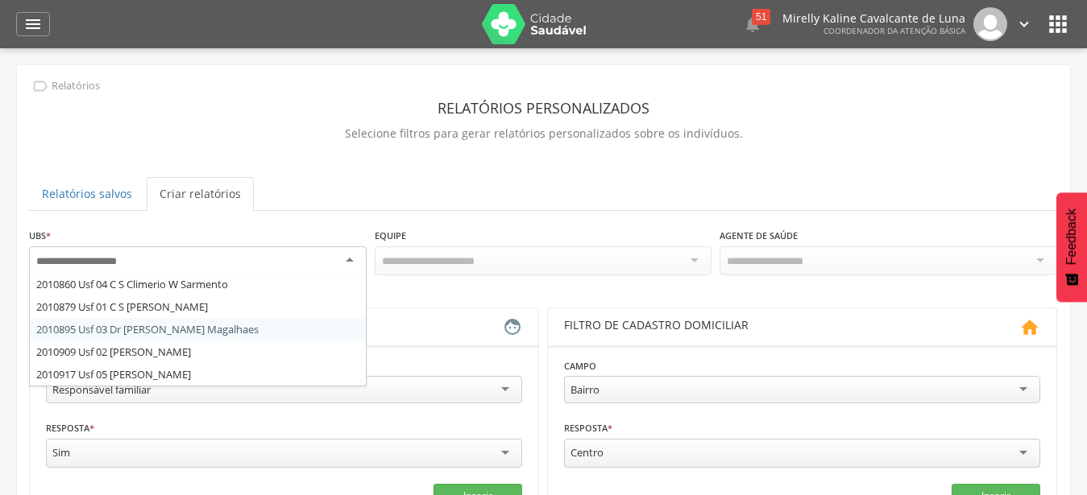
click at [260, 330] on div "**********" at bounding box center [543, 472] width 1029 height 490
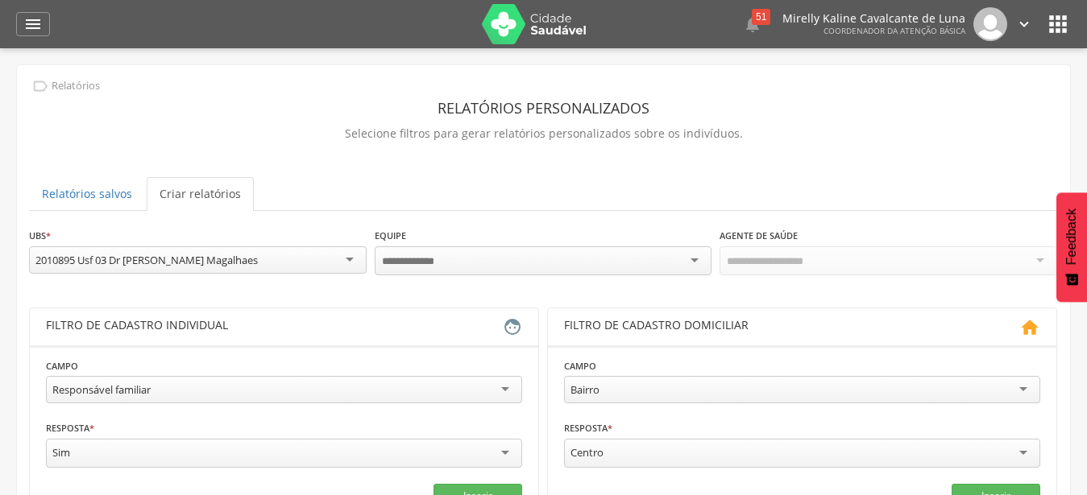
click at [260, 330] on div "Filtro de cadastro individual" at bounding box center [274, 326] width 457 height 19
click at [626, 259] on div "Todas Equipes" at bounding box center [544, 260] width 338 height 27
click at [636, 306] on div "**********" at bounding box center [543, 472] width 1029 height 490
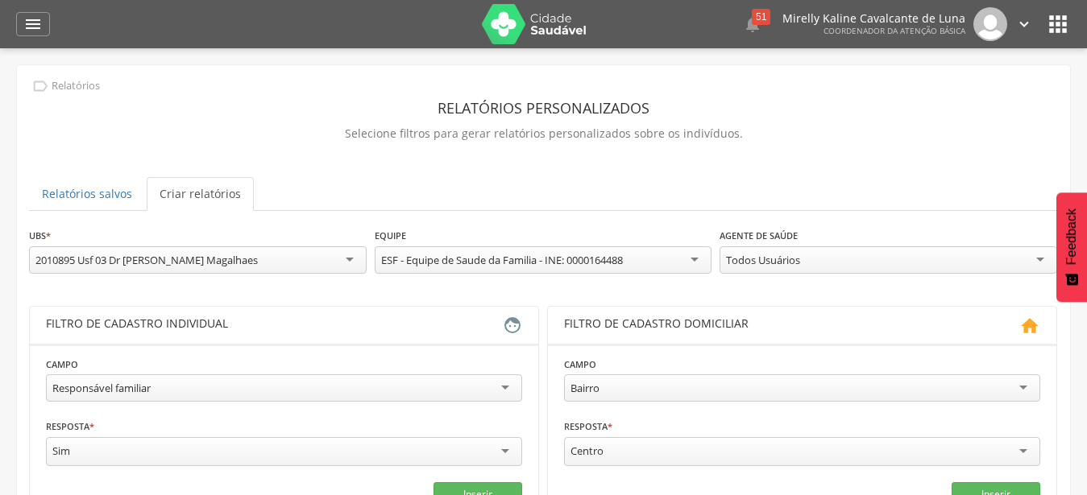
click at [466, 391] on div "Responsável familiar" at bounding box center [284, 388] width 476 height 27
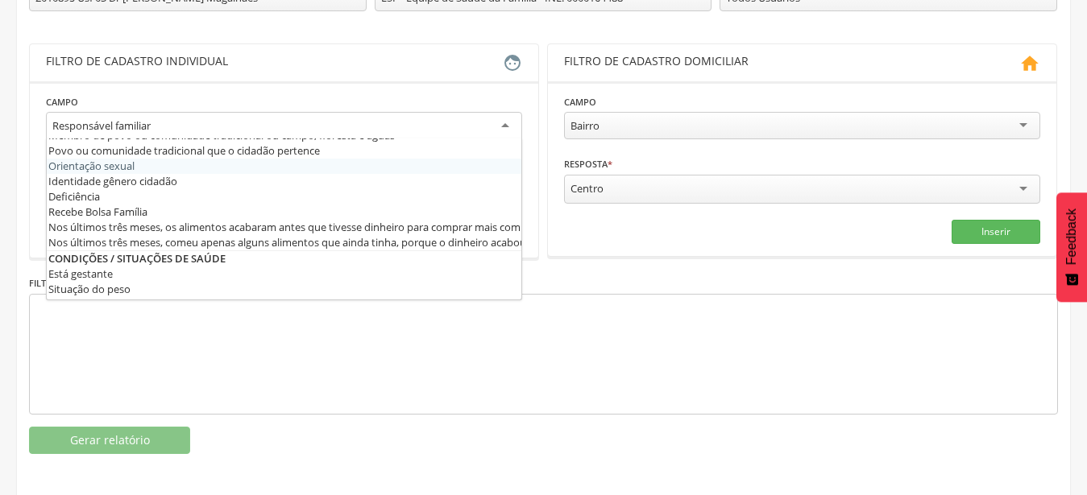
scroll to position [435, 0]
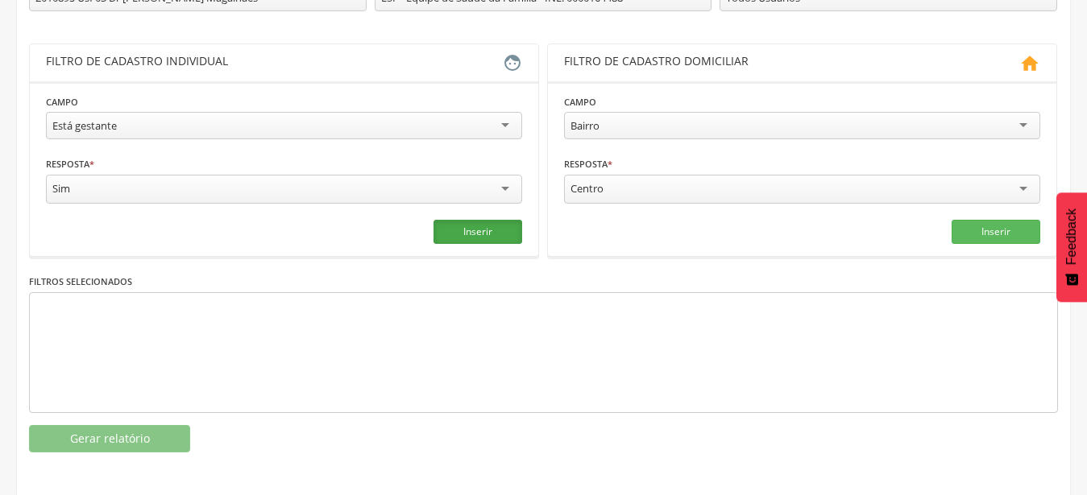
click at [495, 222] on button "Inserir" at bounding box center [477, 232] width 89 height 24
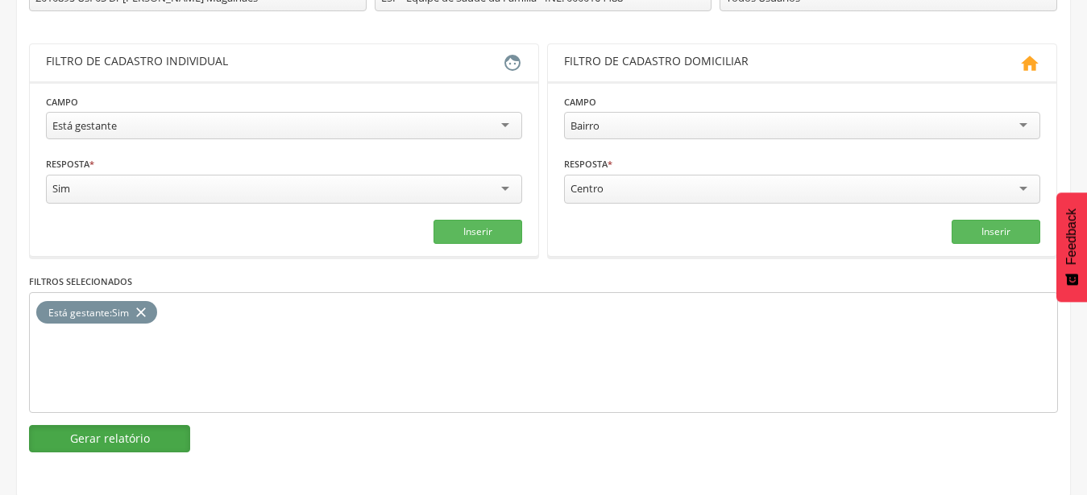
click at [90, 442] on button "Gerar relatório" at bounding box center [109, 438] width 161 height 27
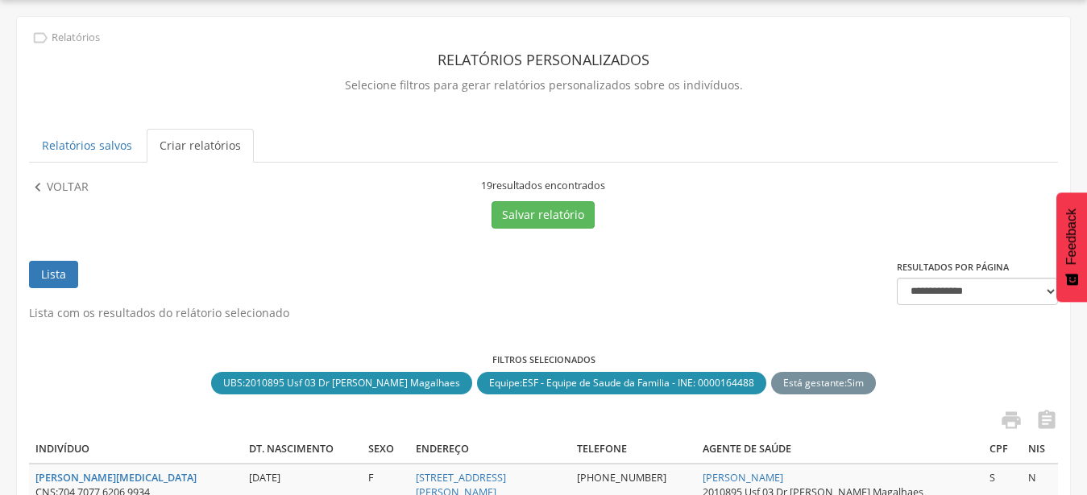
click at [709, 424] on div " " at bounding box center [543, 422] width 1029 height 27
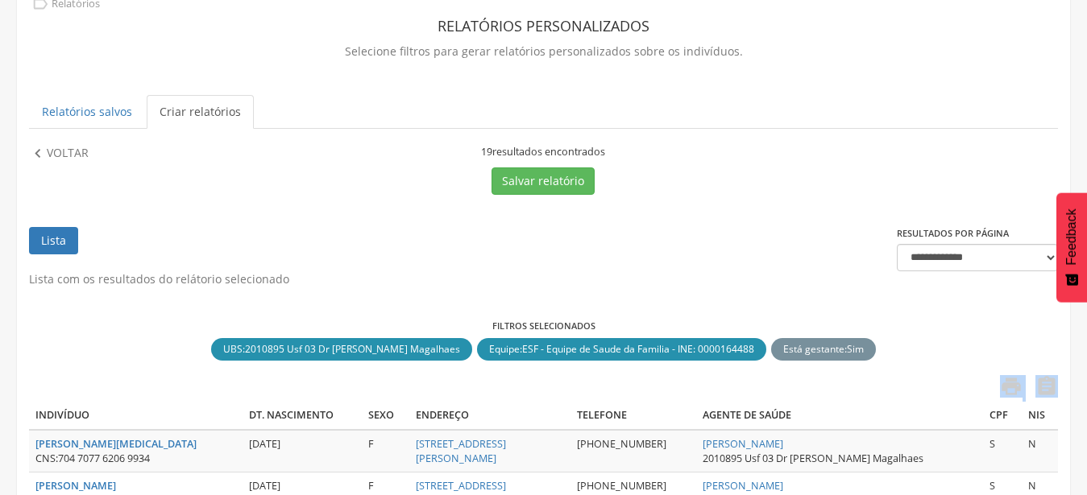
scroll to position [0, 0]
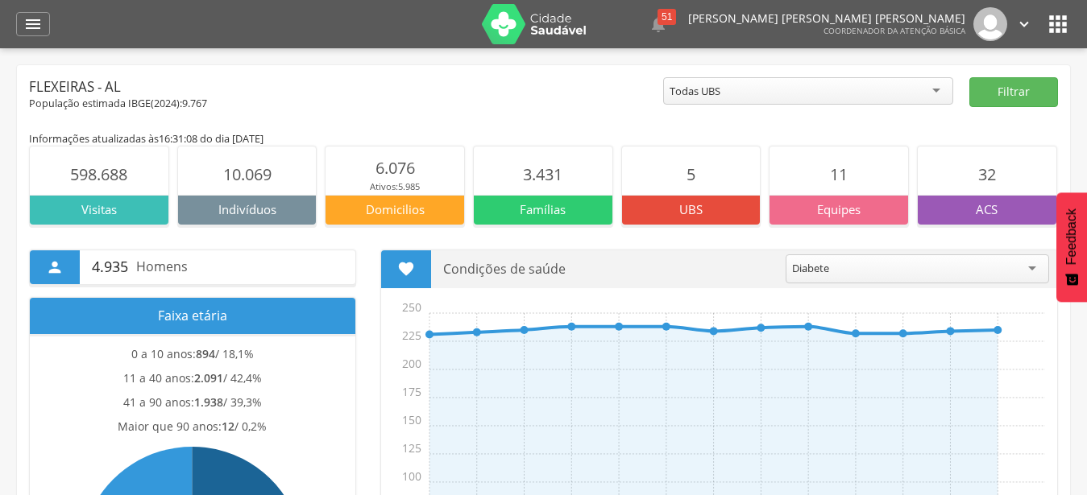
click at [40, 10] on div " Dashboard Supervisão Produtividade Mapa da cidade Ranking App desatualizado Ú…" at bounding box center [543, 24] width 1055 height 48
click at [36, 16] on icon "" at bounding box center [32, 24] width 19 height 19
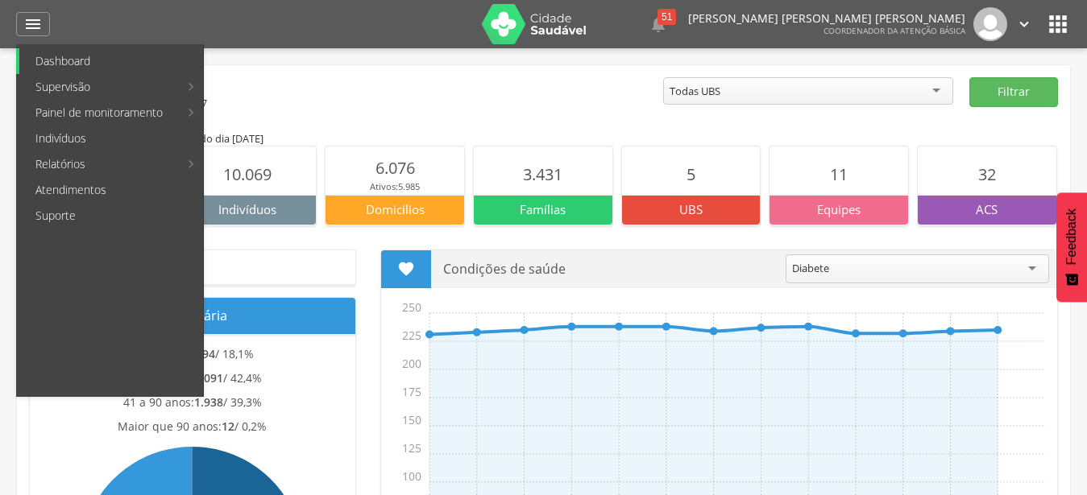
click at [83, 51] on link "Dashboard" at bounding box center [111, 61] width 184 height 26
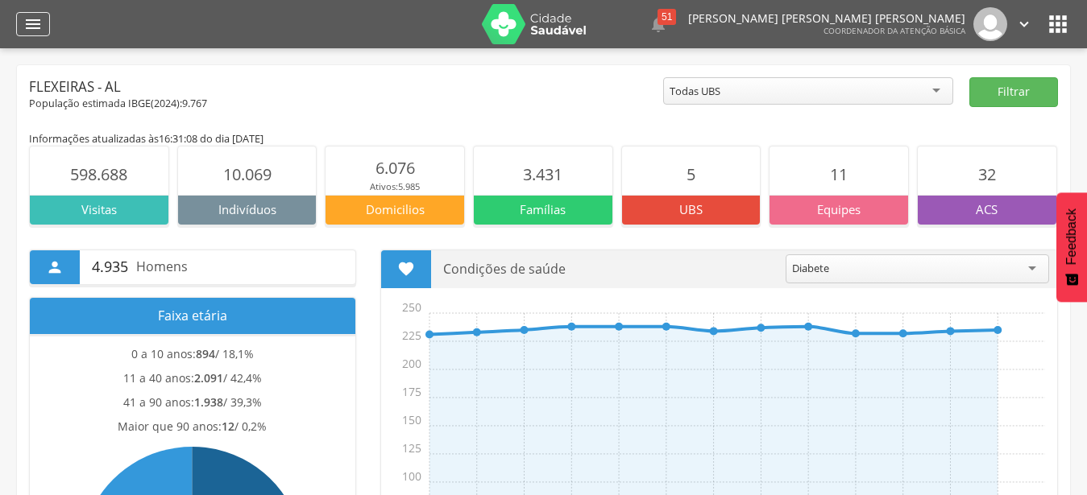
click at [35, 26] on icon "" at bounding box center [32, 24] width 19 height 19
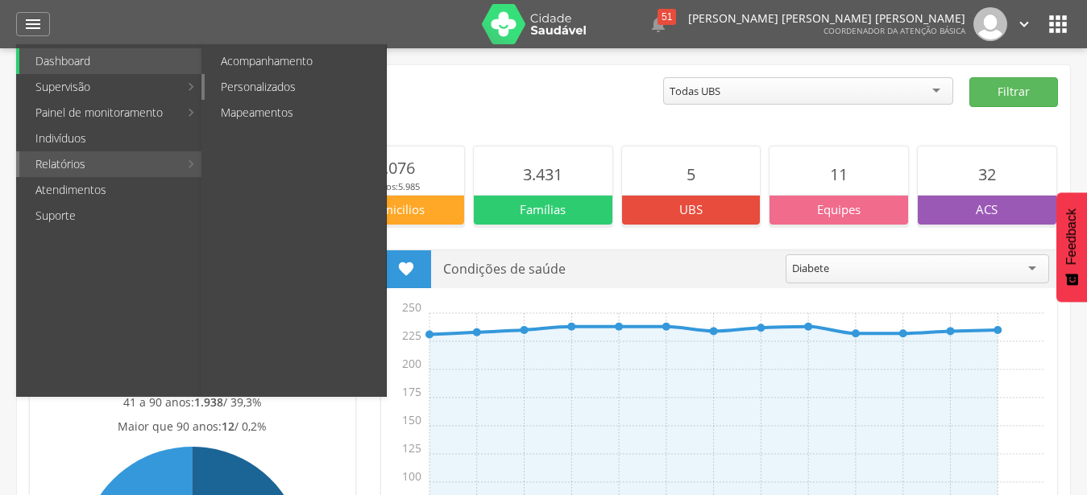
click at [329, 78] on link "Personalizados" at bounding box center [295, 87] width 181 height 26
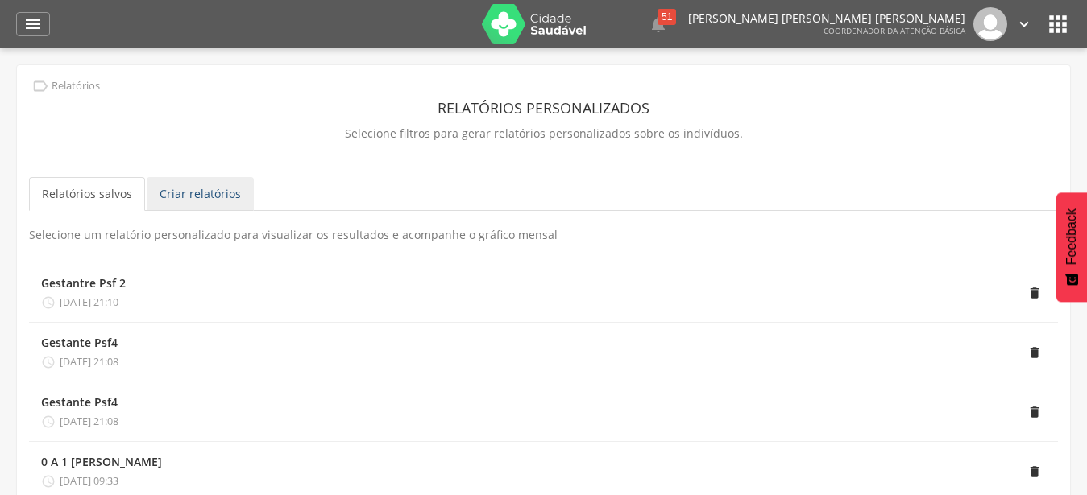
click at [205, 208] on link "Criar relatórios" at bounding box center [200, 194] width 107 height 34
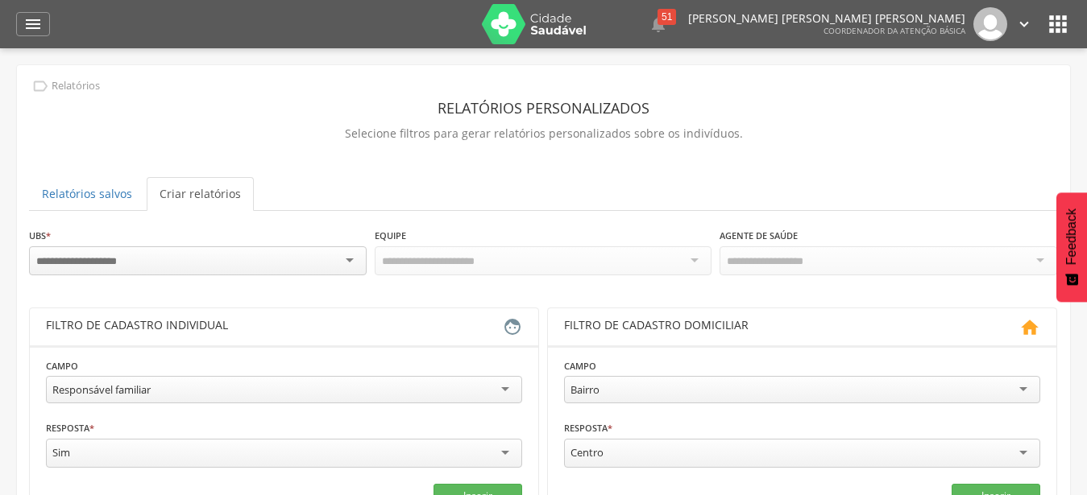
click at [222, 194] on link "Criar relatórios" at bounding box center [200, 194] width 107 height 34
click at [340, 253] on div at bounding box center [198, 261] width 338 height 29
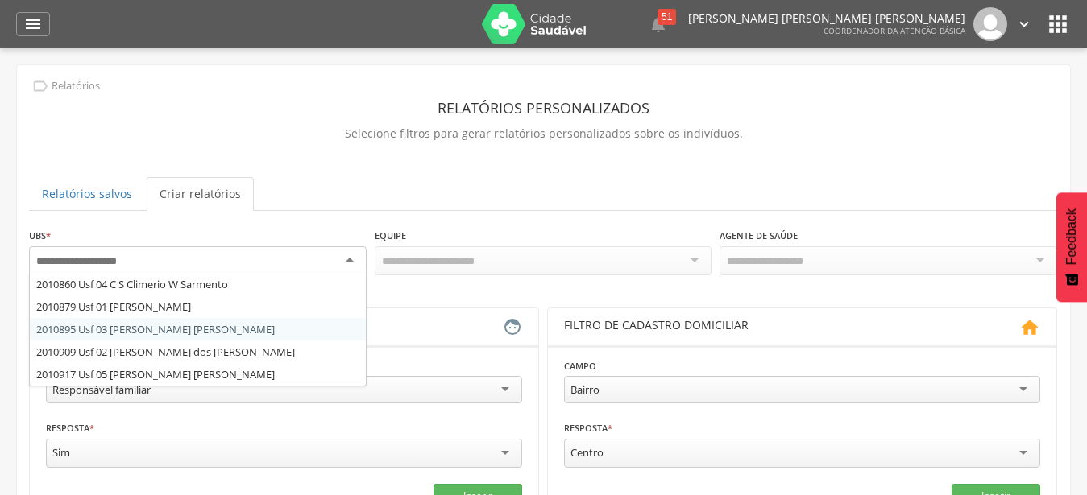
click at [292, 335] on div "**********" at bounding box center [543, 472] width 1029 height 490
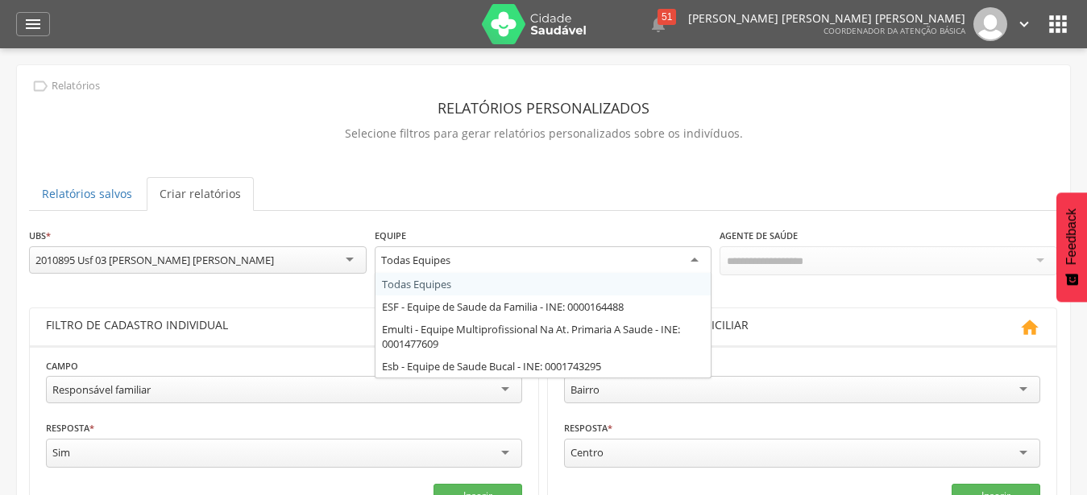
click at [702, 263] on div "Todas Equipes" at bounding box center [544, 261] width 338 height 29
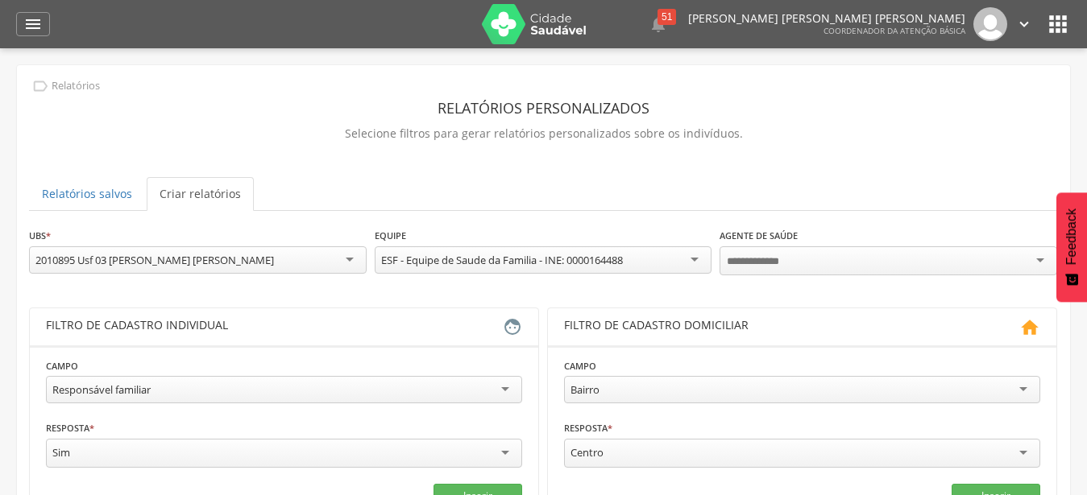
click at [631, 314] on div "**********" at bounding box center [543, 472] width 1029 height 490
click at [494, 389] on div "Responsável familiar" at bounding box center [284, 388] width 476 height 27
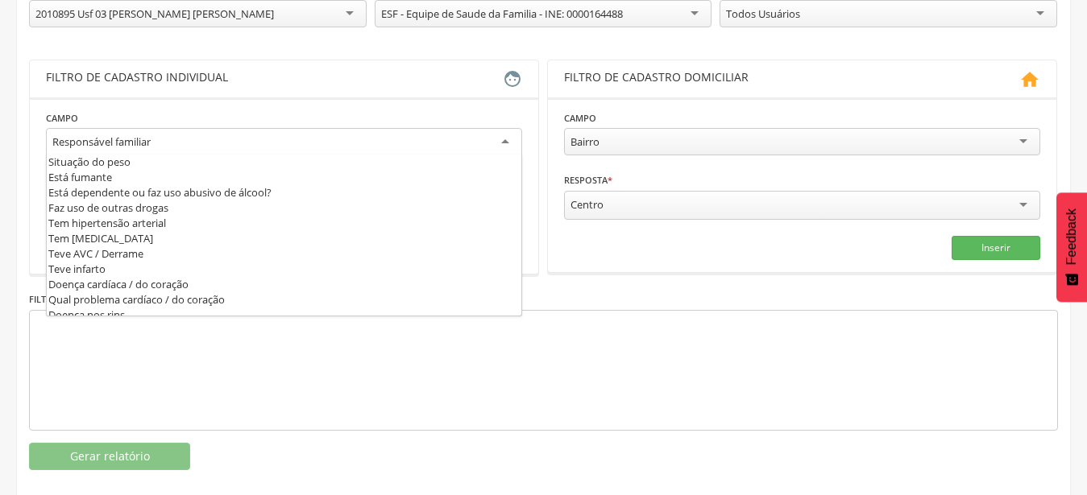
scroll to position [522, 0]
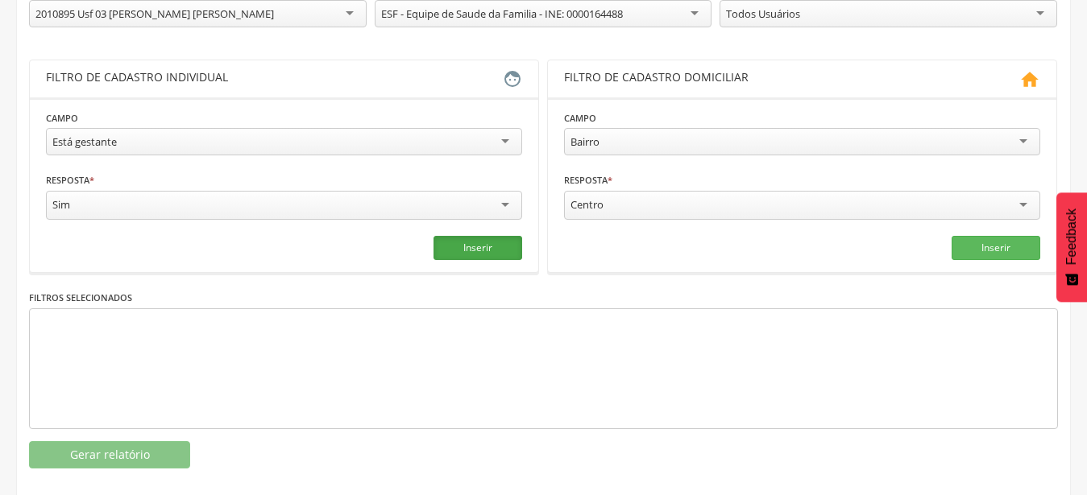
click at [481, 254] on button "Inserir" at bounding box center [477, 248] width 89 height 24
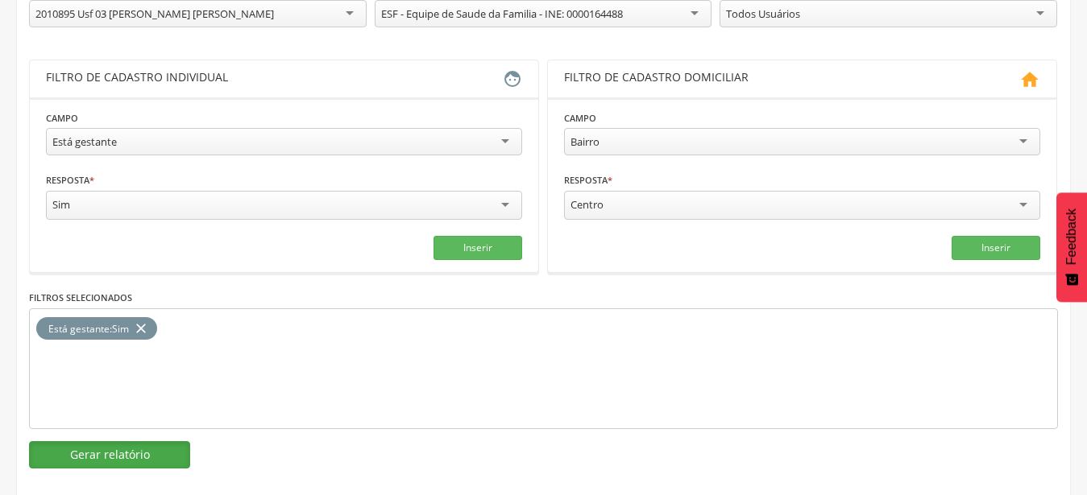
click at [161, 451] on button "Gerar relatório" at bounding box center [109, 454] width 161 height 27
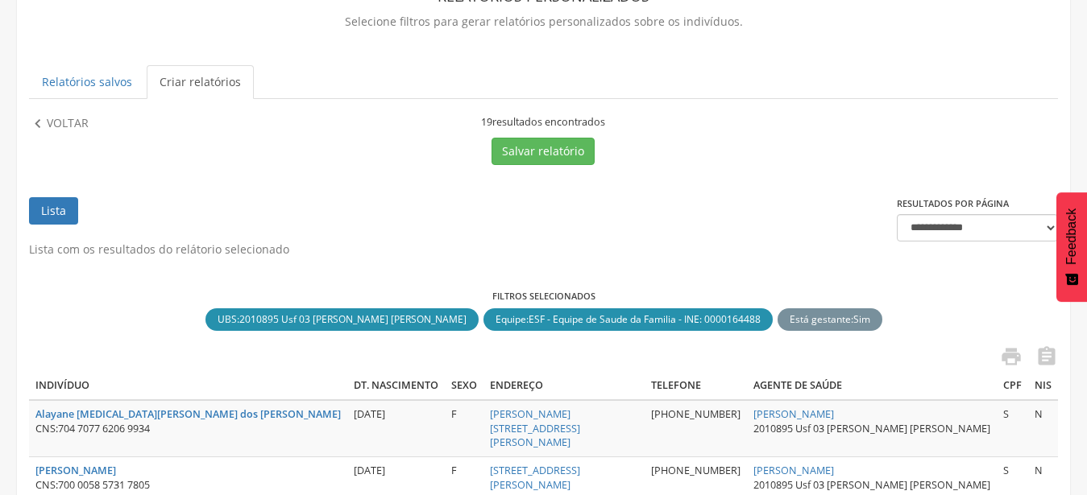
scroll to position [0, 0]
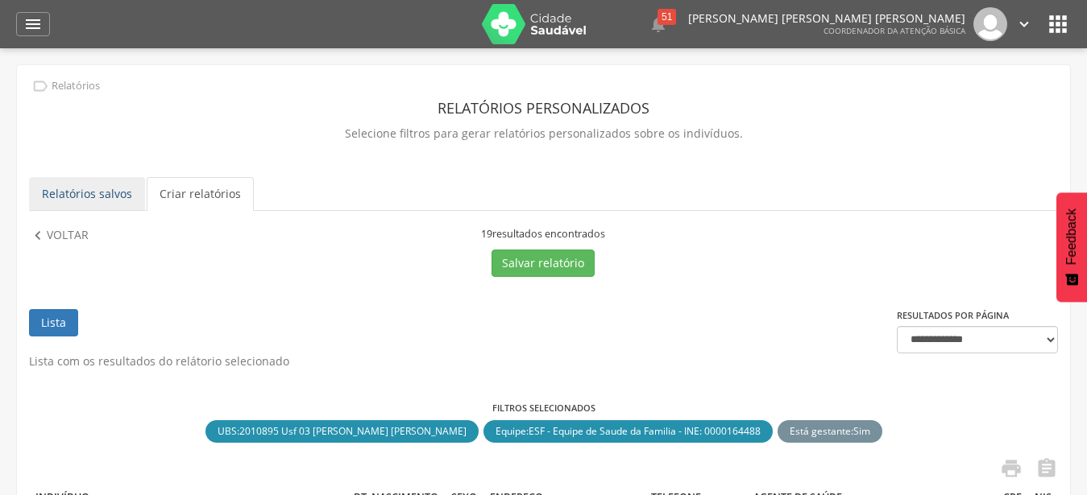
click at [99, 196] on link "Relatórios salvos" at bounding box center [87, 194] width 116 height 34
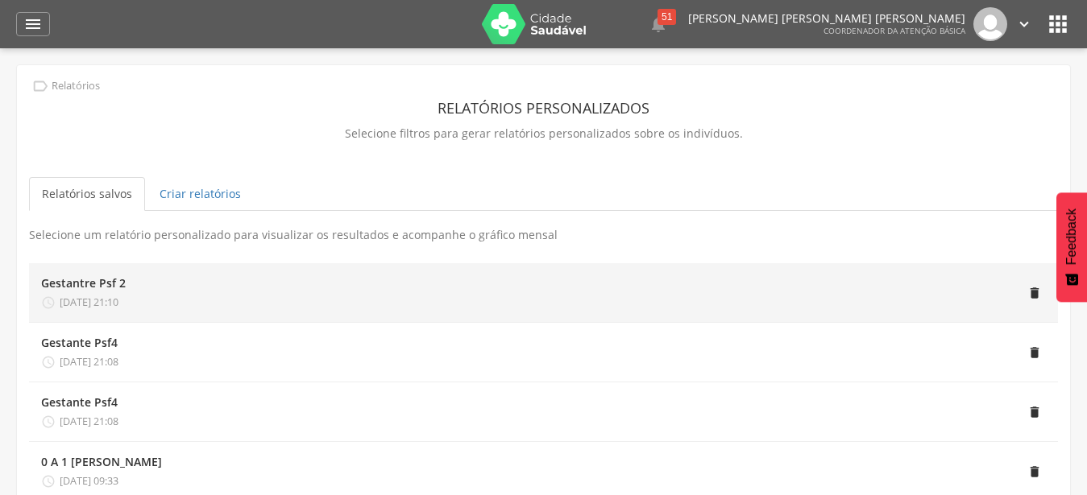
click at [118, 296] on span "[DATE] 21:10" at bounding box center [89, 303] width 59 height 15
click at [0, 0] on div at bounding box center [0, 0] width 0 height 0
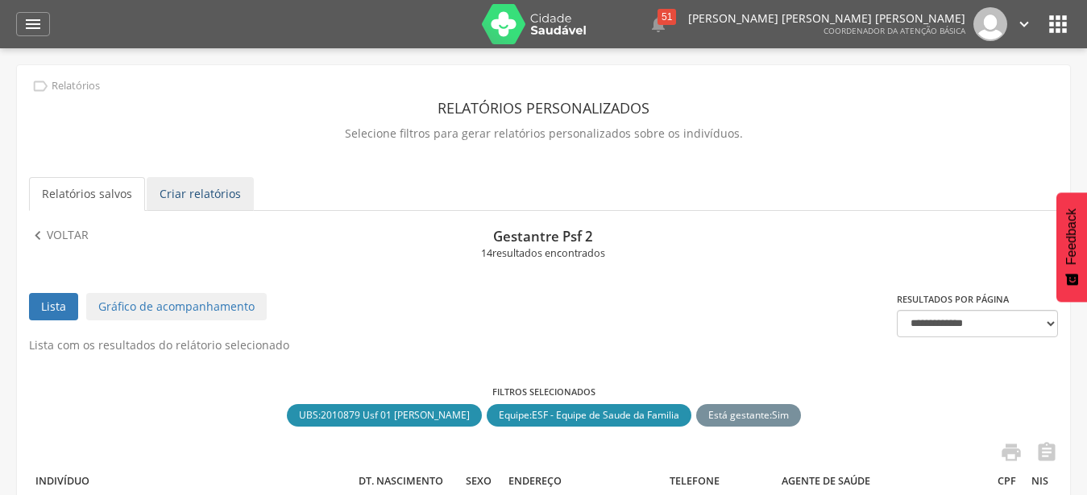
click at [162, 189] on link "Criar relatórios" at bounding box center [200, 194] width 107 height 34
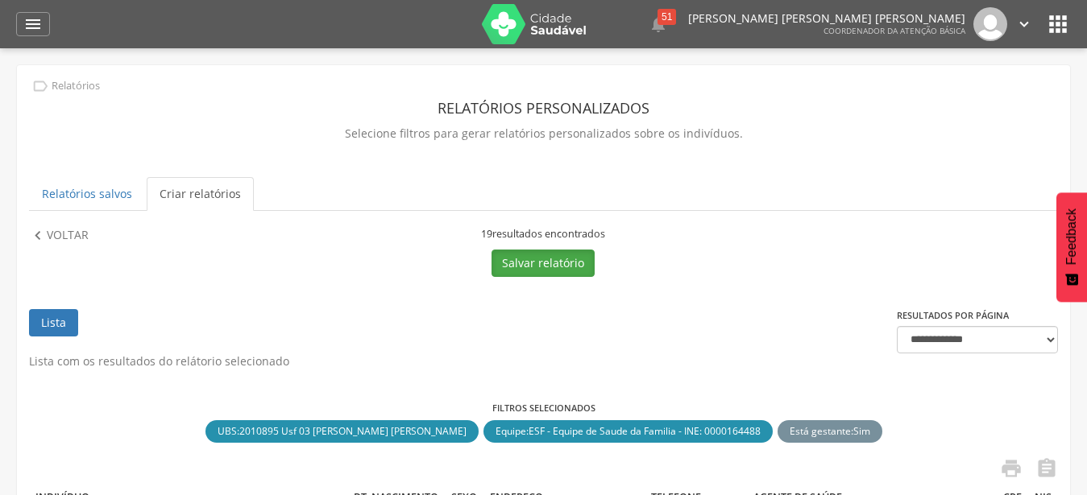
click at [522, 258] on button "Salvar relatório" at bounding box center [542, 263] width 103 height 27
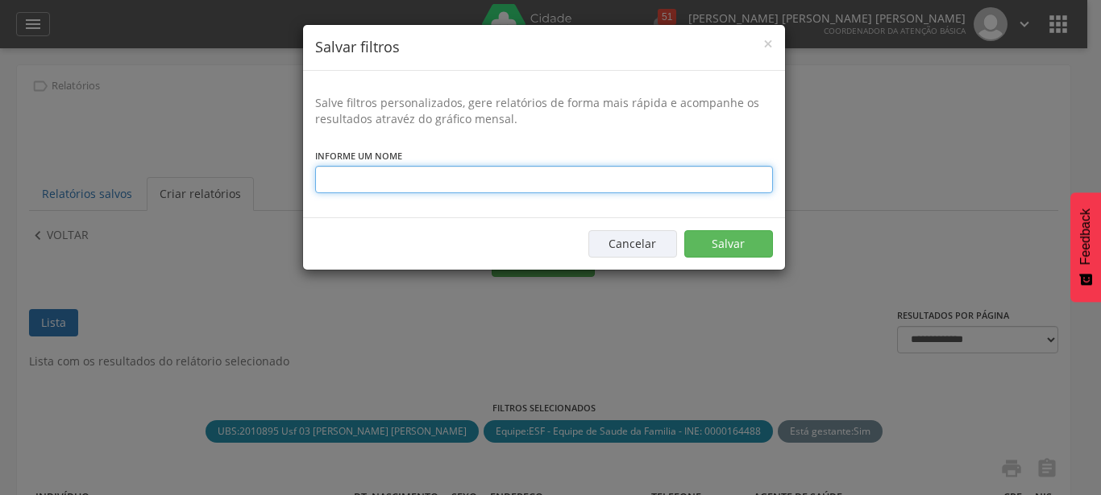
click at [453, 173] on input "text" at bounding box center [544, 179] width 458 height 27
type input "**********"
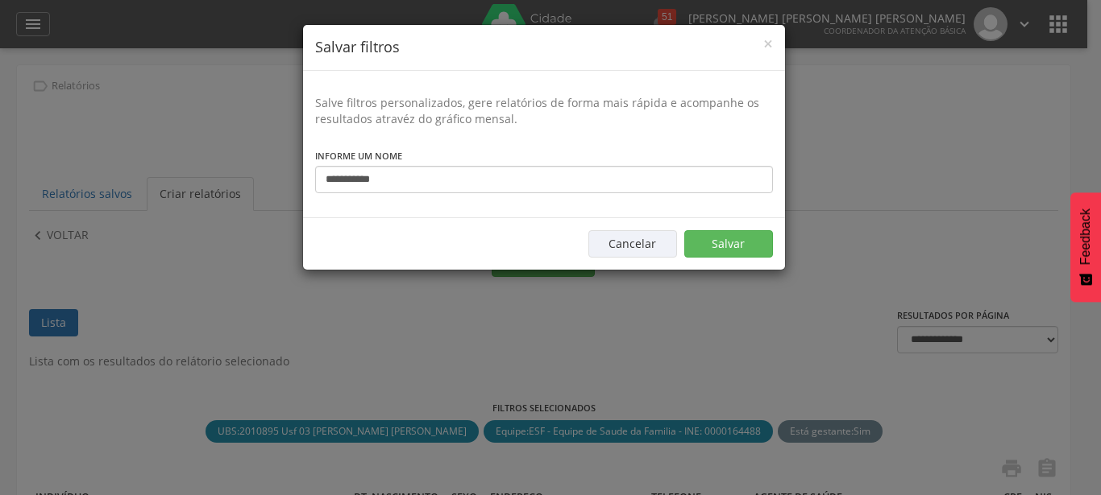
click at [715, 259] on div "Cancelar Salvar" at bounding box center [544, 244] width 482 height 52
click at [720, 252] on button "Salvar" at bounding box center [728, 243] width 89 height 27
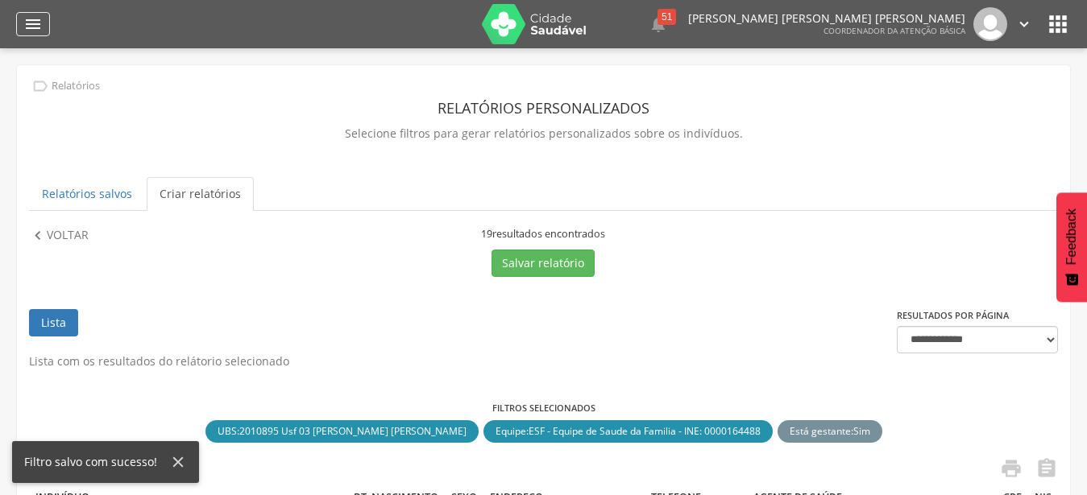
click at [27, 19] on icon "" at bounding box center [32, 24] width 19 height 19
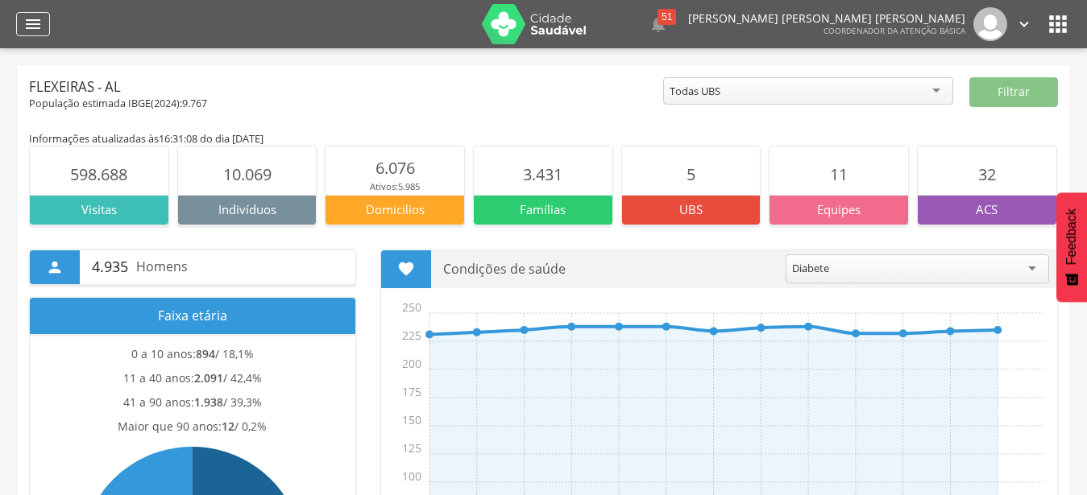
click at [41, 19] on icon "" at bounding box center [32, 24] width 19 height 19
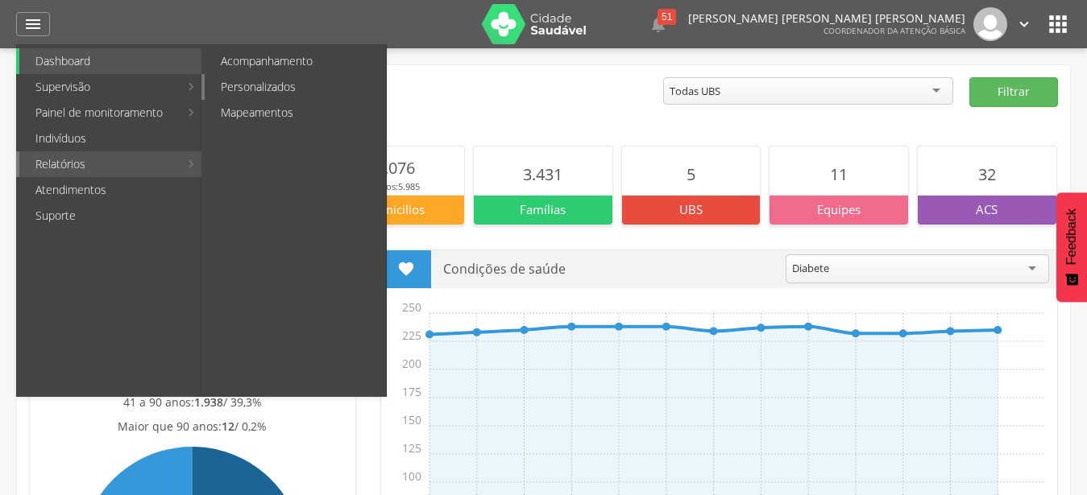
click at [322, 81] on link "Personalizados" at bounding box center [295, 87] width 181 height 26
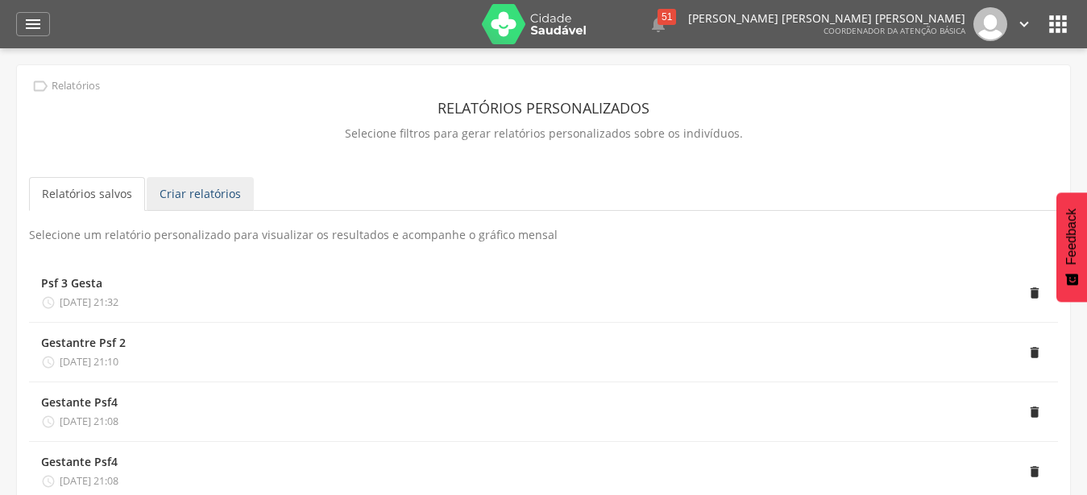
click at [234, 191] on link "Criar relatórios" at bounding box center [200, 194] width 107 height 34
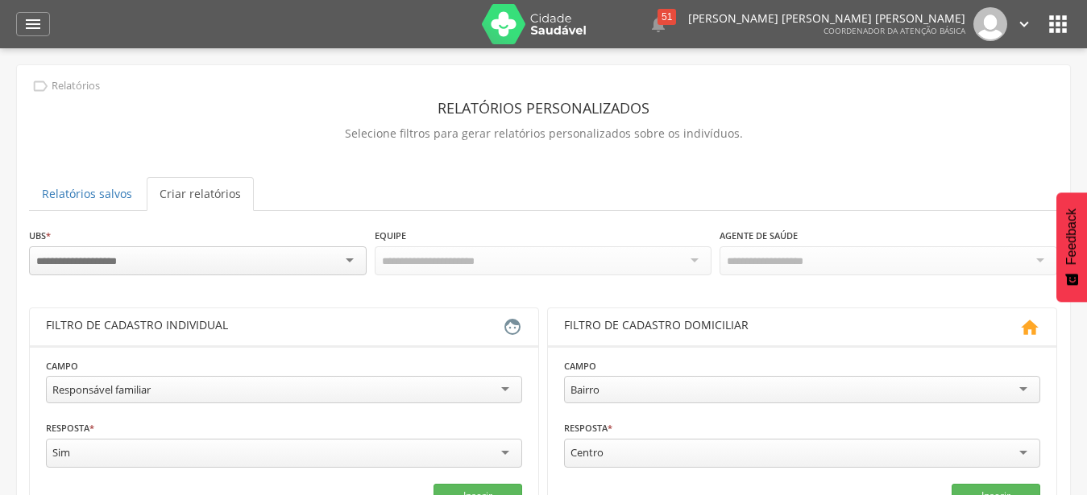
click at [354, 251] on div at bounding box center [198, 261] width 338 height 29
click at [260, 347] on div "**********" at bounding box center [543, 472] width 1029 height 490
click at [485, 267] on div "Todas Equipes" at bounding box center [544, 260] width 338 height 27
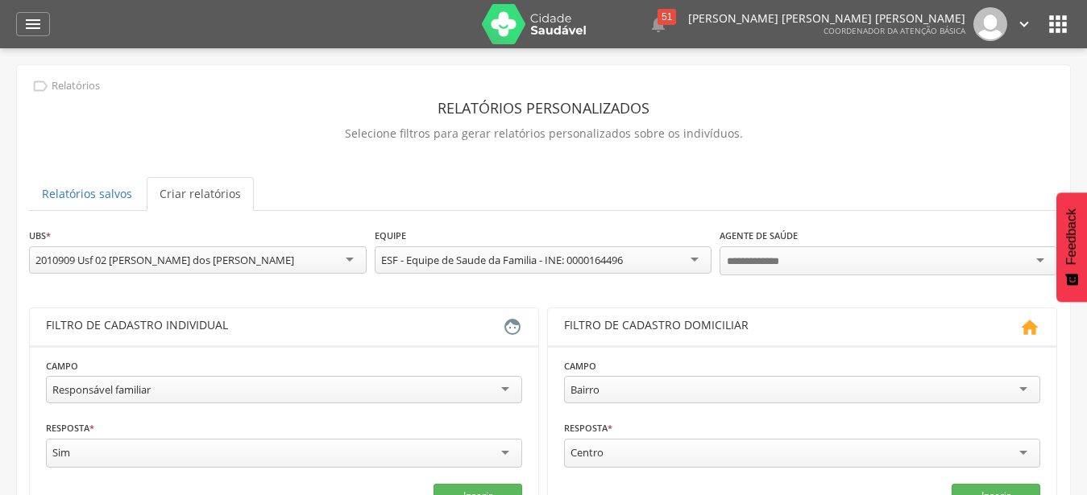
click at [542, 311] on div "**********" at bounding box center [543, 472] width 1029 height 490
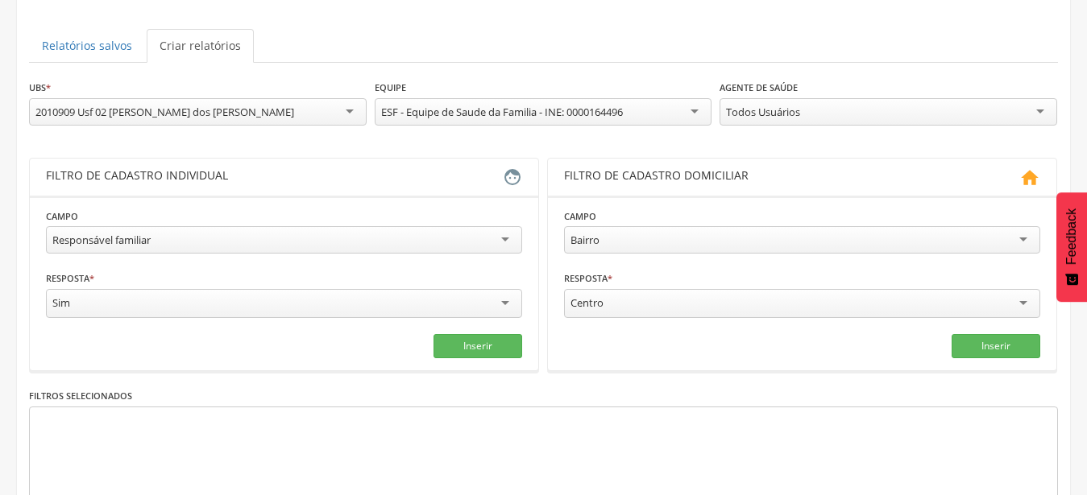
scroll to position [164, 0]
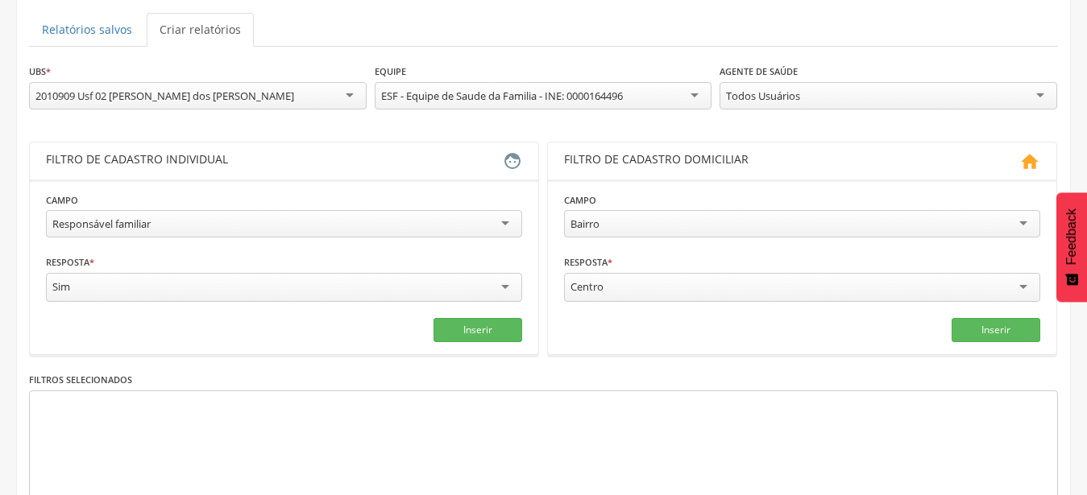
click at [482, 228] on div "Responsável familiar" at bounding box center [284, 223] width 476 height 27
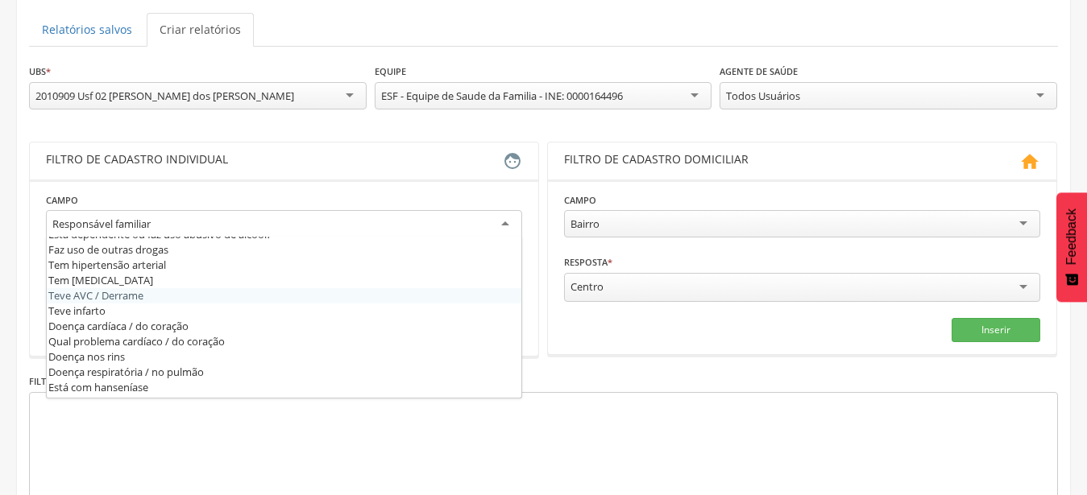
scroll to position [492, 0]
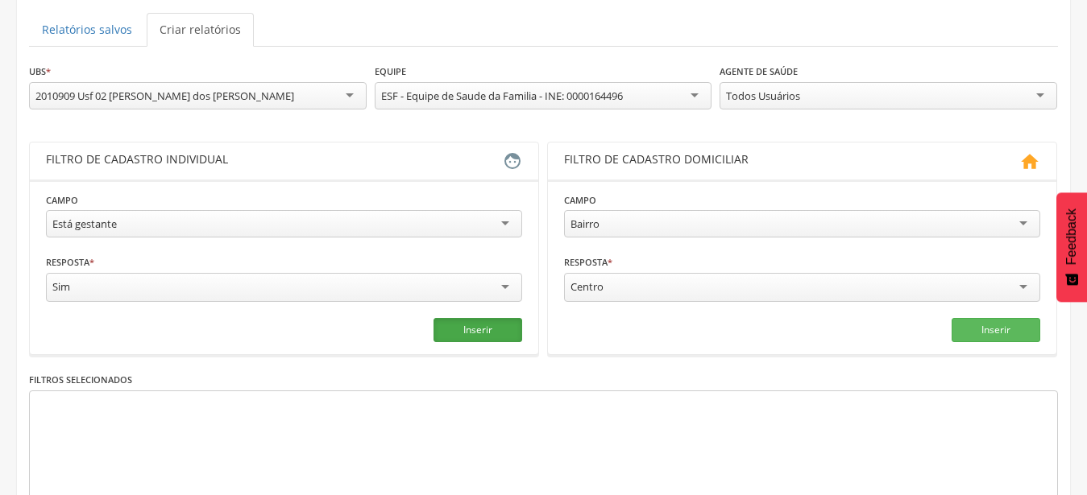
click at [495, 331] on button "Inserir" at bounding box center [477, 330] width 89 height 24
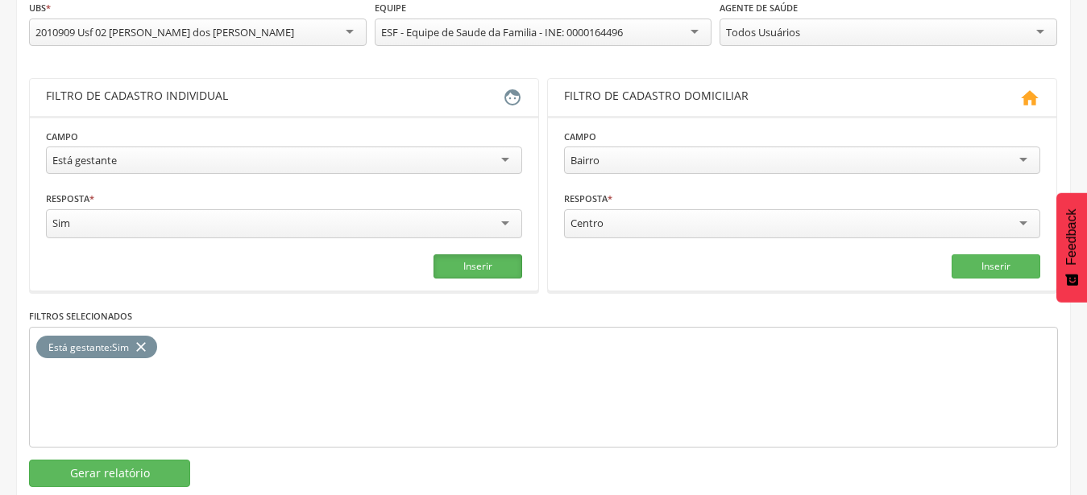
scroll to position [263, 0]
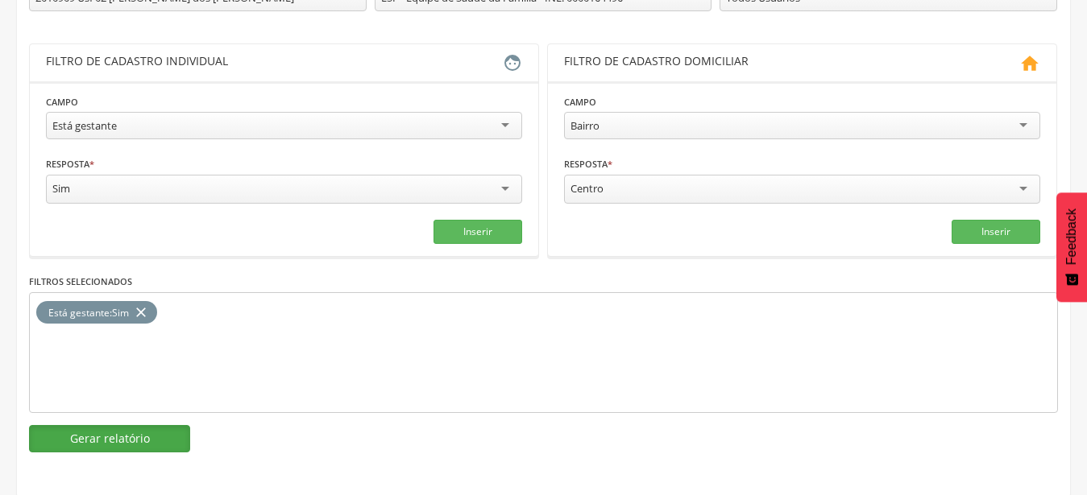
click at [88, 430] on button "Gerar relatório" at bounding box center [109, 438] width 161 height 27
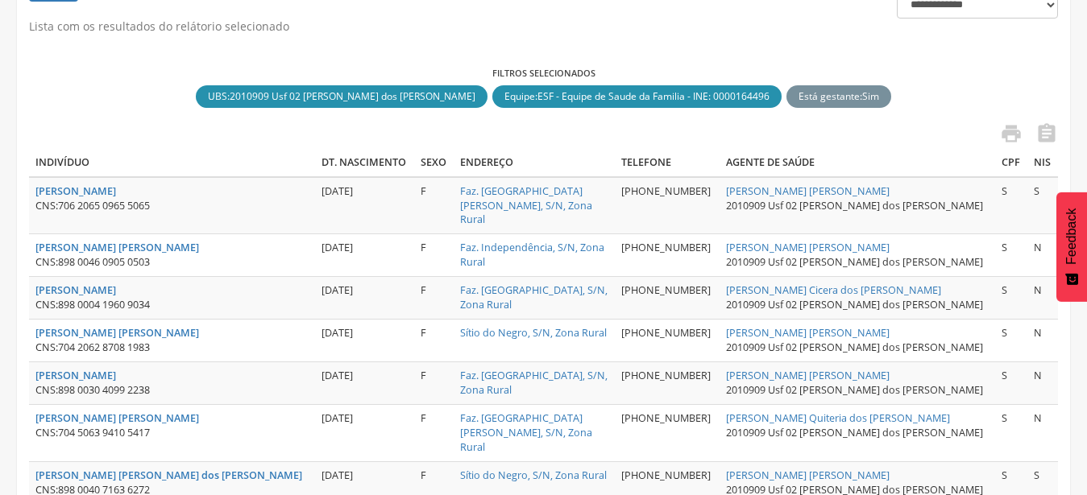
scroll to position [114, 0]
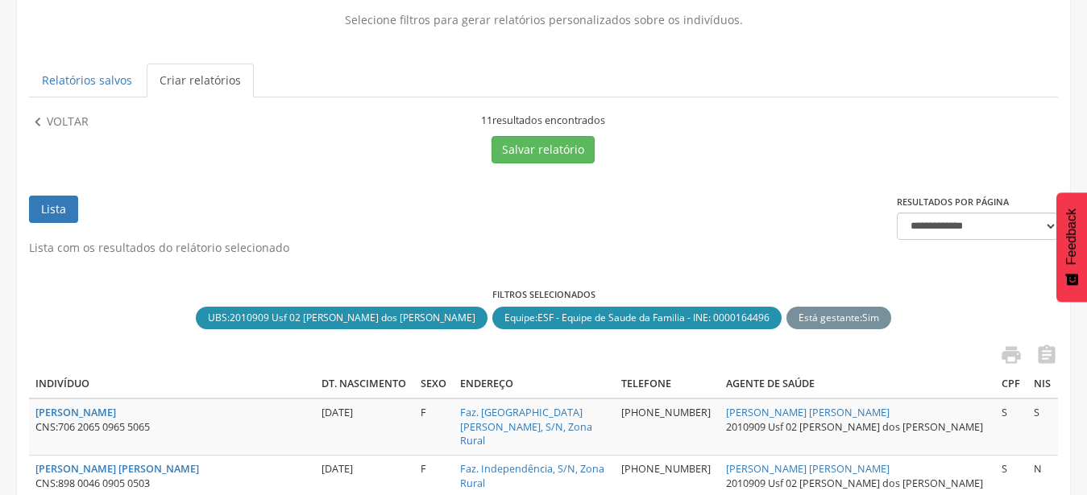
click at [218, 77] on link "Criar relatórios" at bounding box center [200, 81] width 107 height 34
click at [556, 147] on button "Salvar relatório" at bounding box center [542, 149] width 103 height 27
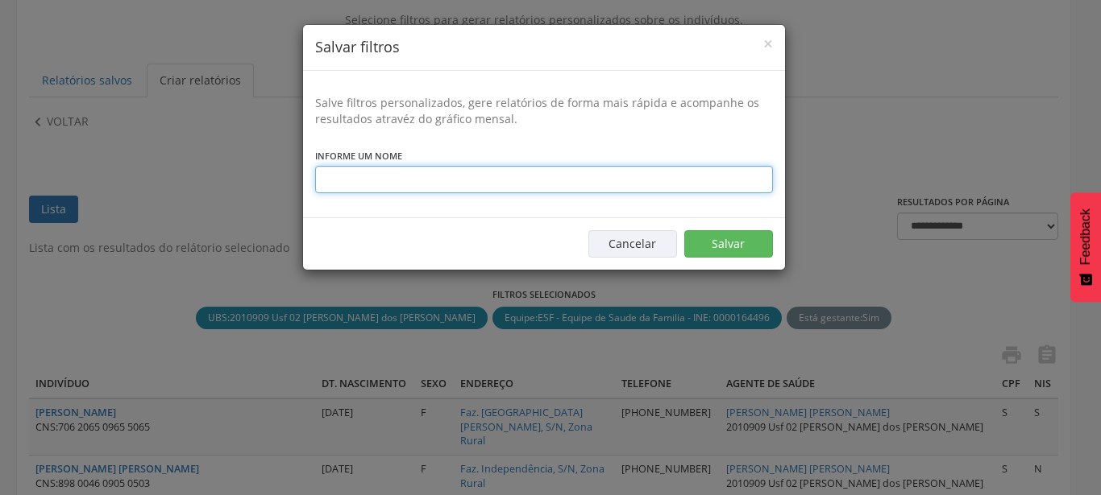
click at [562, 177] on input "text" at bounding box center [544, 179] width 458 height 27
type input "**********"
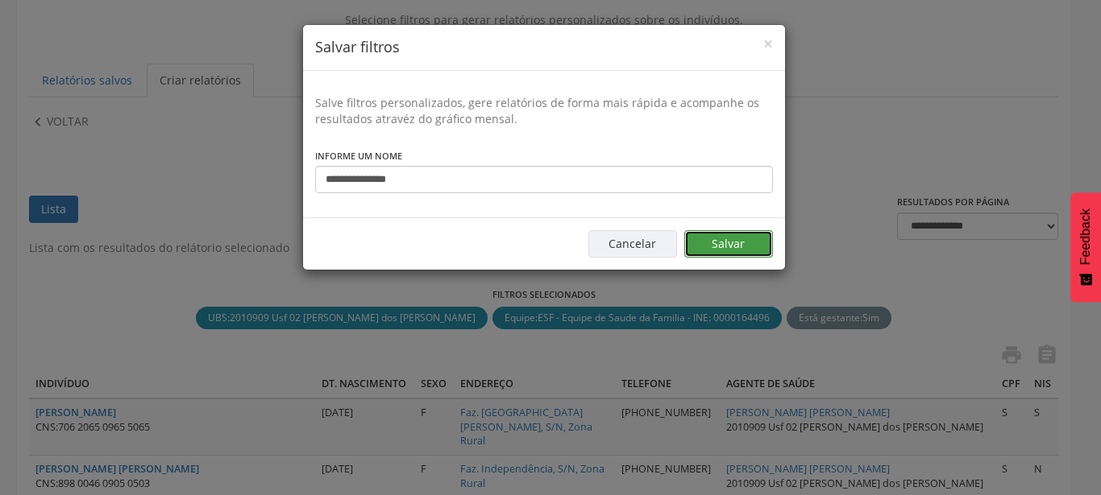
click at [727, 247] on button "Salvar" at bounding box center [728, 243] width 89 height 27
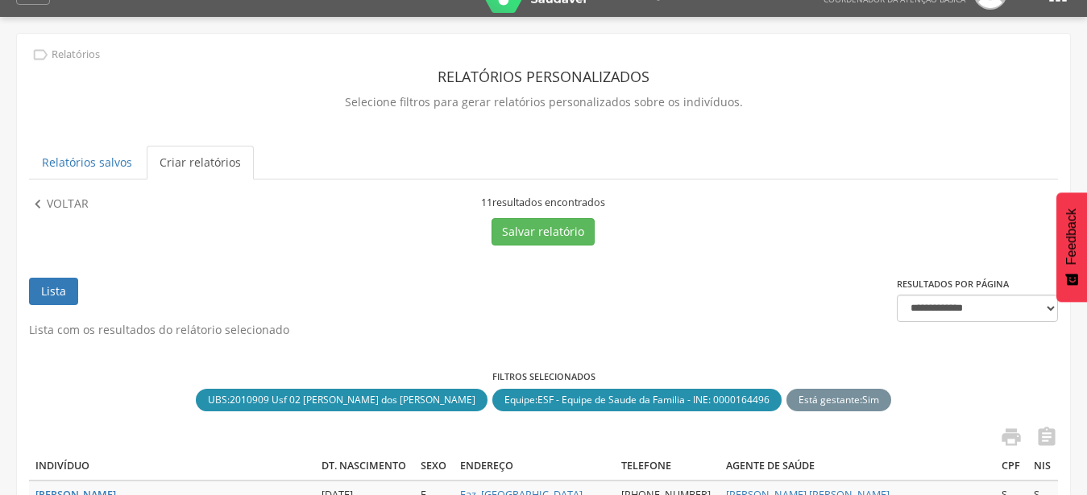
scroll to position [0, 0]
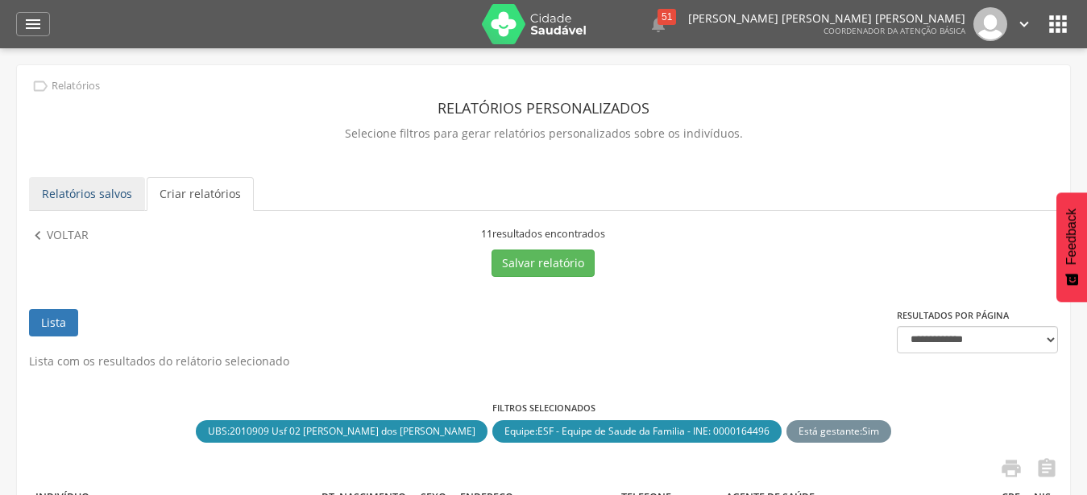
click at [92, 205] on link "Relatórios salvos" at bounding box center [87, 194] width 116 height 34
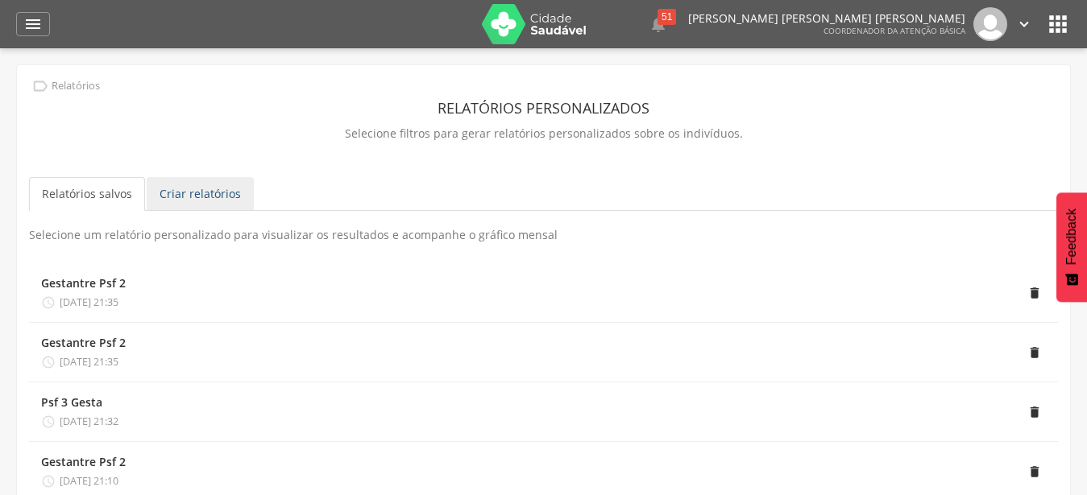
click at [192, 186] on link "Criar relatórios" at bounding box center [200, 194] width 107 height 34
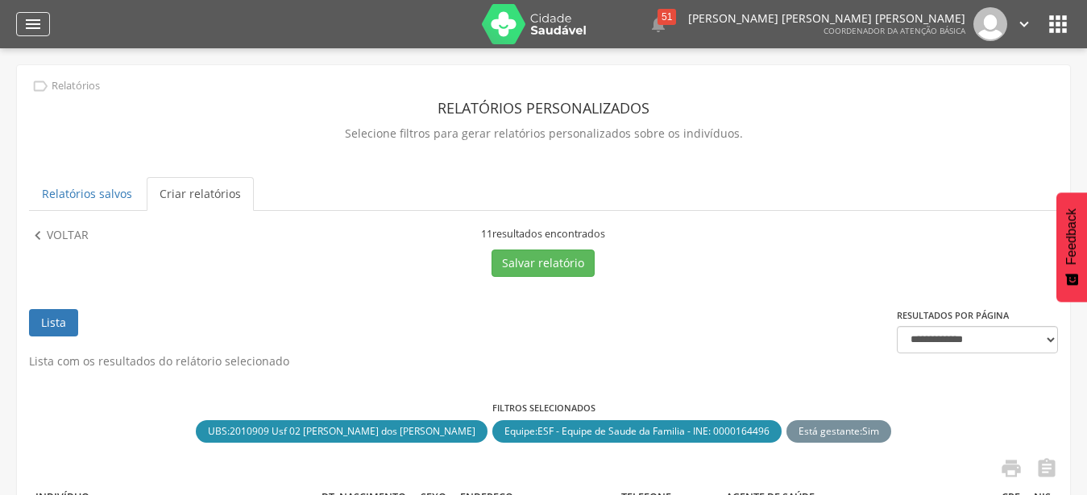
click at [26, 25] on icon "" at bounding box center [32, 24] width 19 height 19
click at [27, 25] on icon "" at bounding box center [32, 24] width 19 height 19
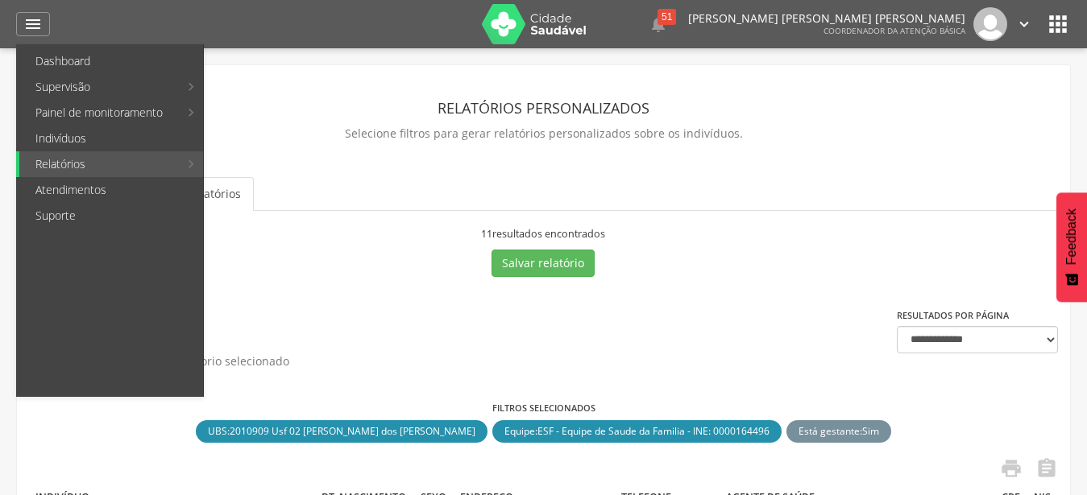
click at [356, 184] on ul "Relatórios salvos Criar relatórios" at bounding box center [543, 194] width 1029 height 34
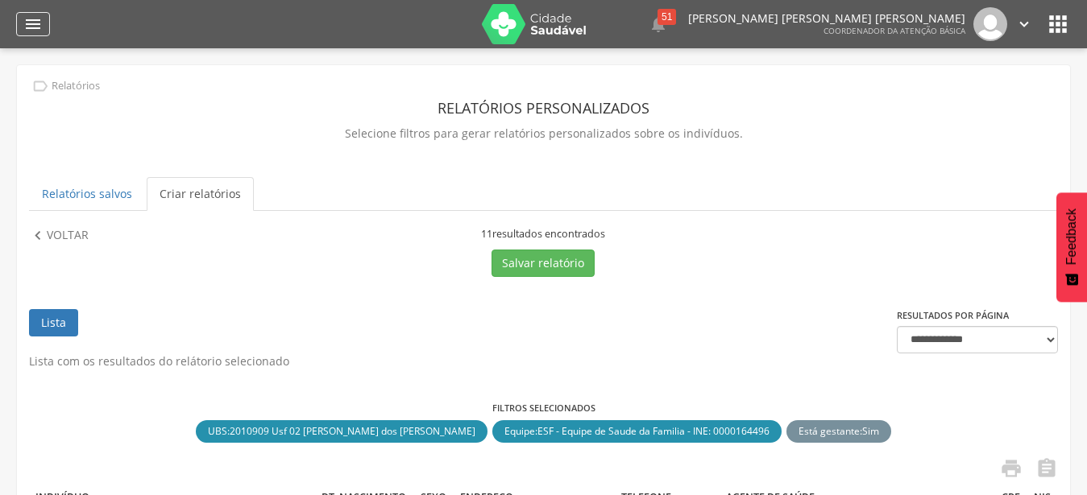
click at [19, 14] on div "" at bounding box center [33, 24] width 34 height 24
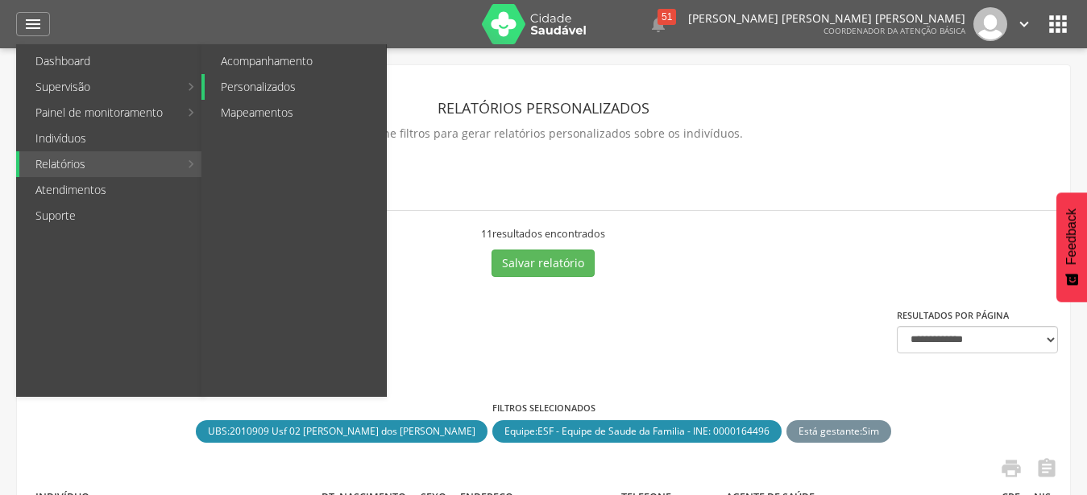
click at [308, 86] on link "Personalizados" at bounding box center [295, 87] width 181 height 26
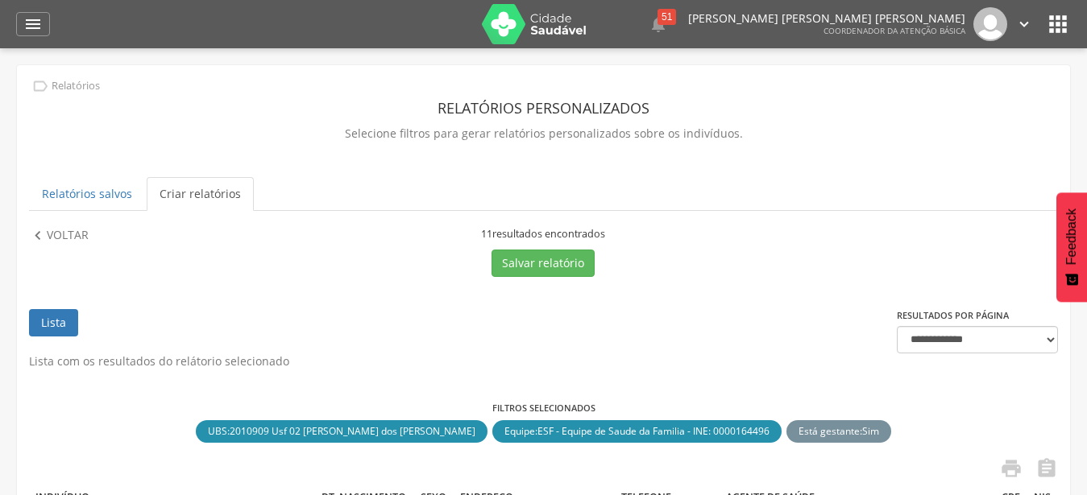
click at [213, 200] on link "Criar relatórios" at bounding box center [200, 194] width 107 height 34
click at [48, 26] on div "" at bounding box center [33, 24] width 34 height 24
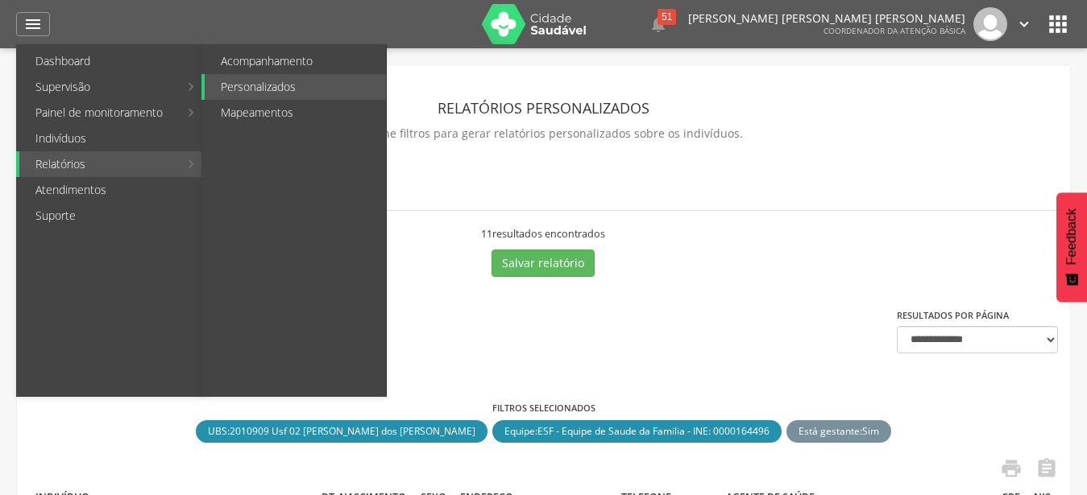
click at [66, 160] on link "Relatórios" at bounding box center [99, 164] width 160 height 26
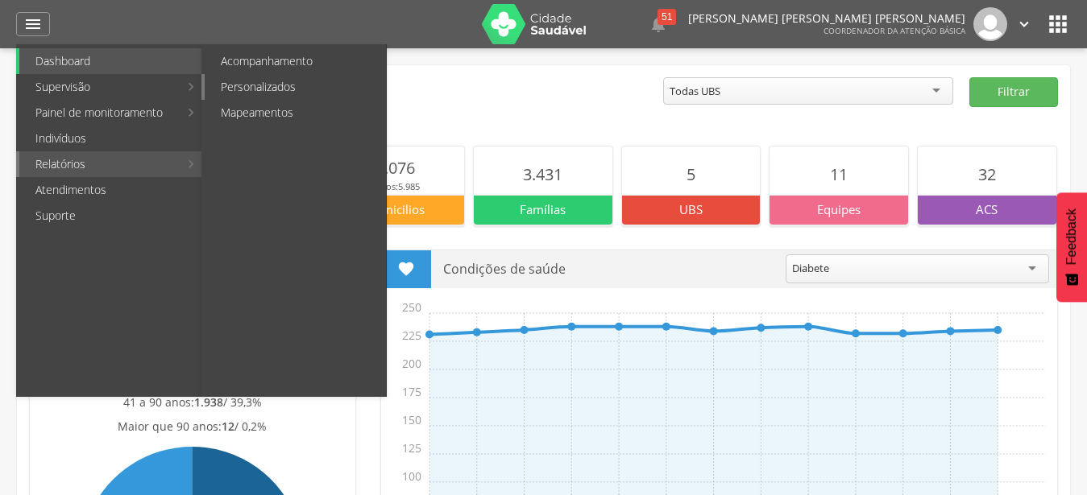
click at [267, 88] on link "Personalizados" at bounding box center [295, 87] width 181 height 26
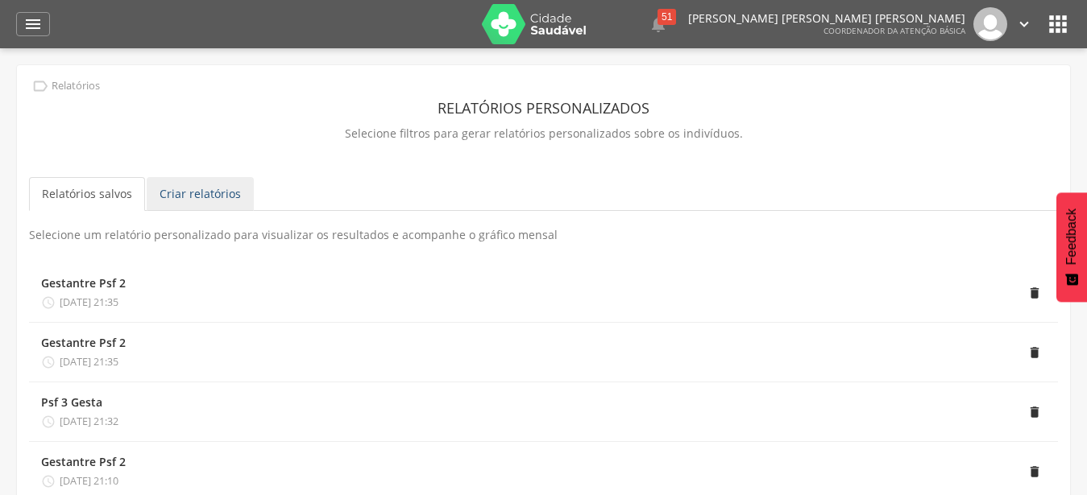
click at [184, 189] on link "Criar relatórios" at bounding box center [200, 194] width 107 height 34
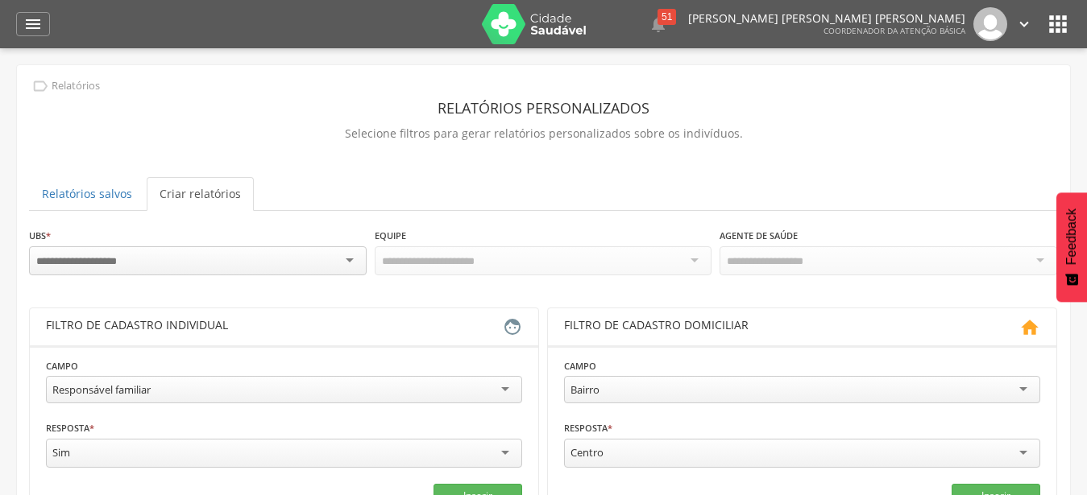
click at [246, 279] on div "UBS * 2010860 Usf 04 C S Climerio W Sarmento 2010879 Usf 01 C S Dolores Jatoba …" at bounding box center [543, 259] width 1029 height 64
click at [247, 263] on div at bounding box center [198, 261] width 338 height 29
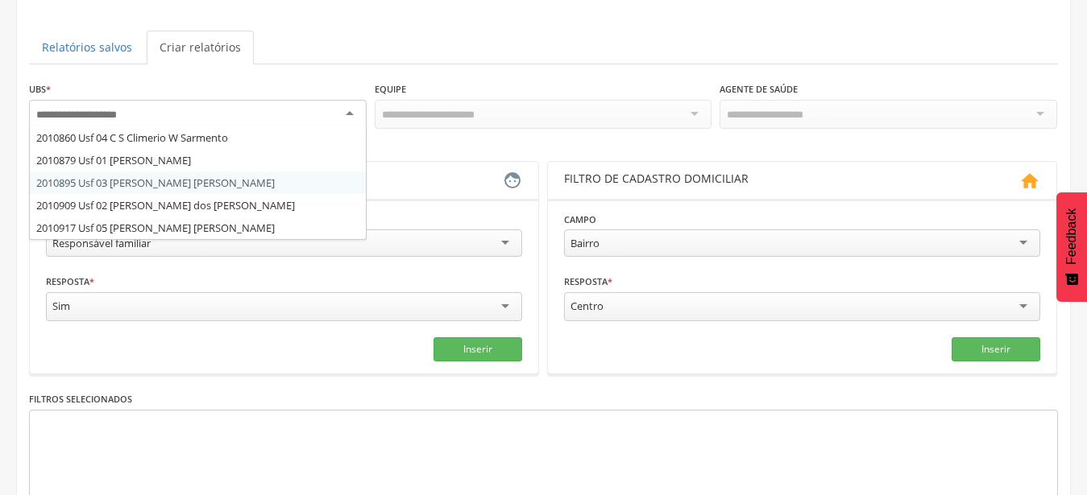
scroll to position [164, 0]
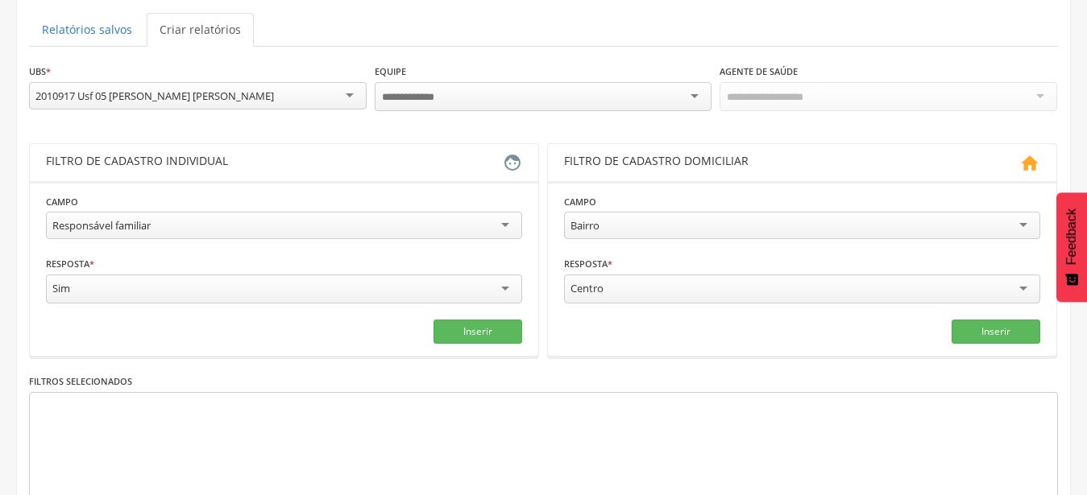
click at [257, 205] on div "**********" at bounding box center [543, 308] width 1029 height 490
click at [473, 95] on div "Todas Equipes" at bounding box center [544, 95] width 338 height 27
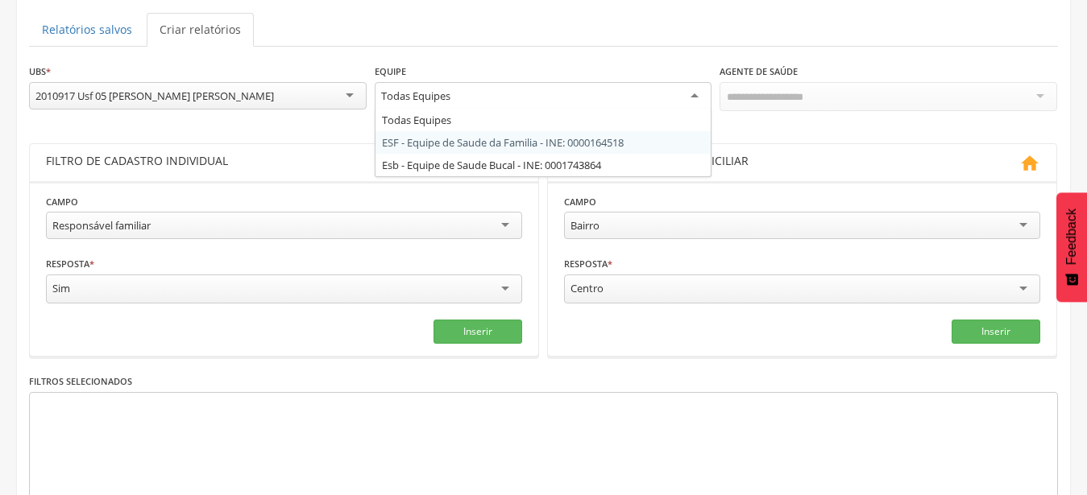
click at [493, 143] on div "**********" at bounding box center [543, 308] width 1029 height 490
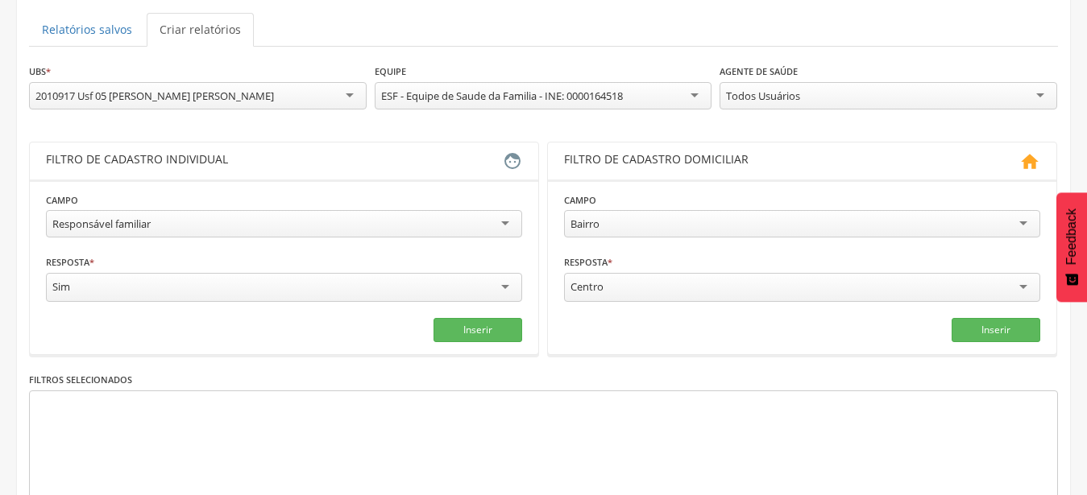
click at [514, 222] on div "Responsável familiar" at bounding box center [284, 223] width 476 height 27
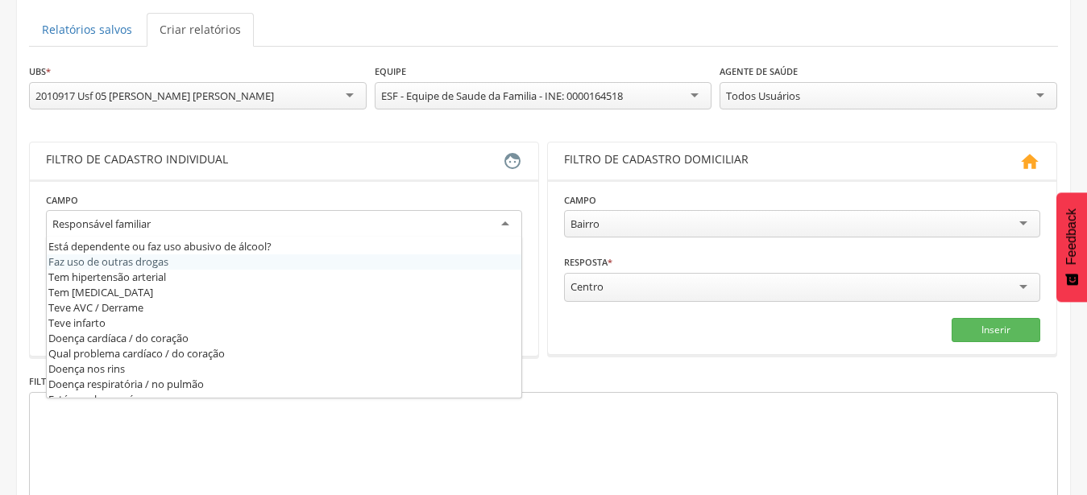
scroll to position [537, 0]
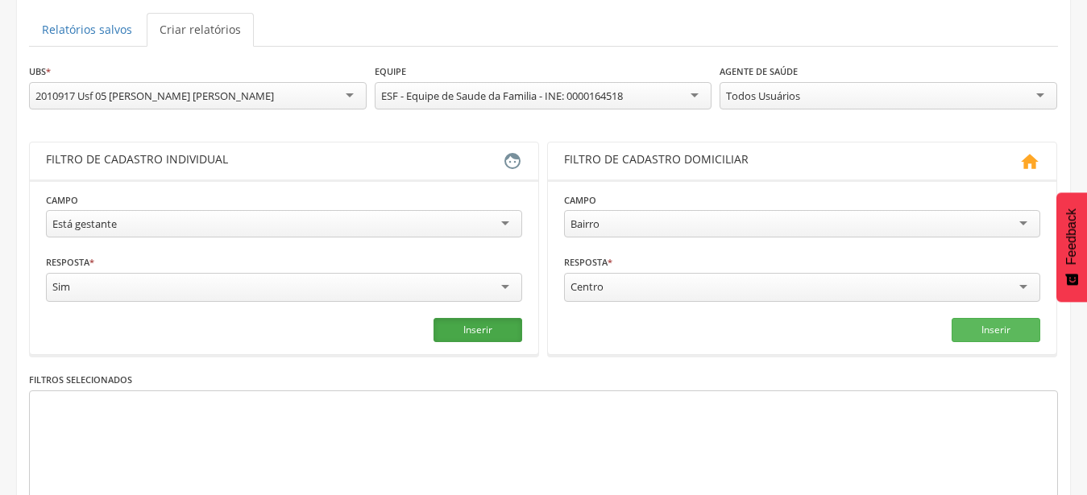
click at [478, 336] on button "Inserir" at bounding box center [477, 330] width 89 height 24
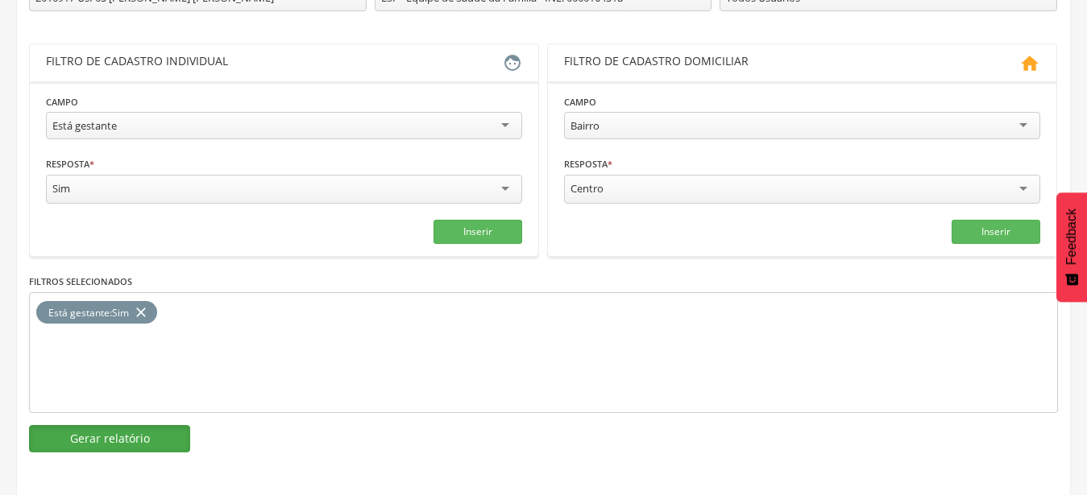
click at [181, 444] on button "Gerar relatório" at bounding box center [109, 438] width 161 height 27
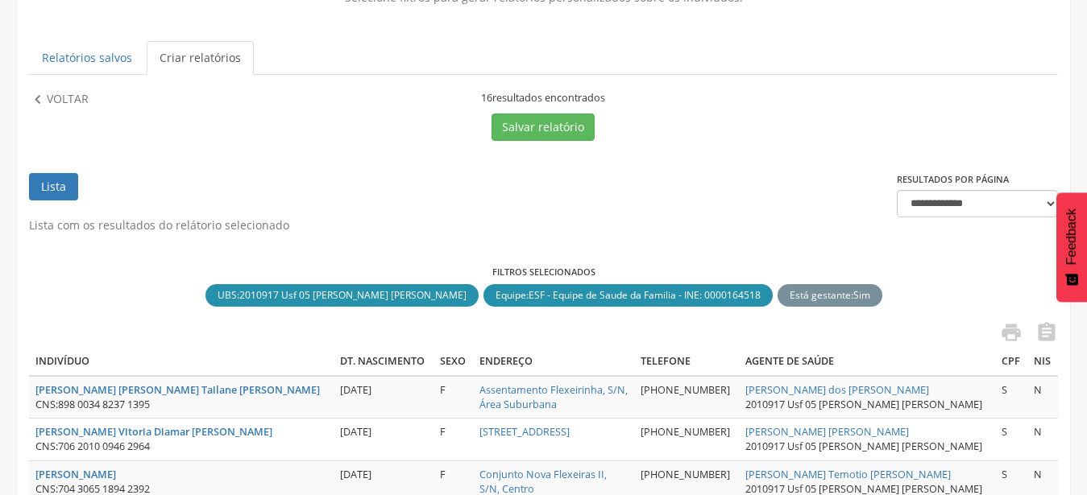
scroll to position [329, 0]
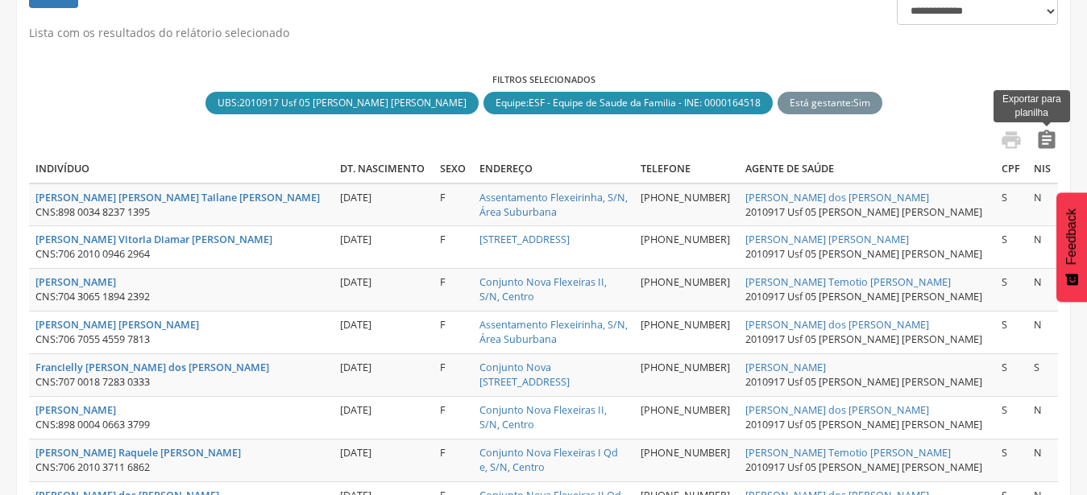
click at [1043, 138] on icon "" at bounding box center [1046, 140] width 23 height 23
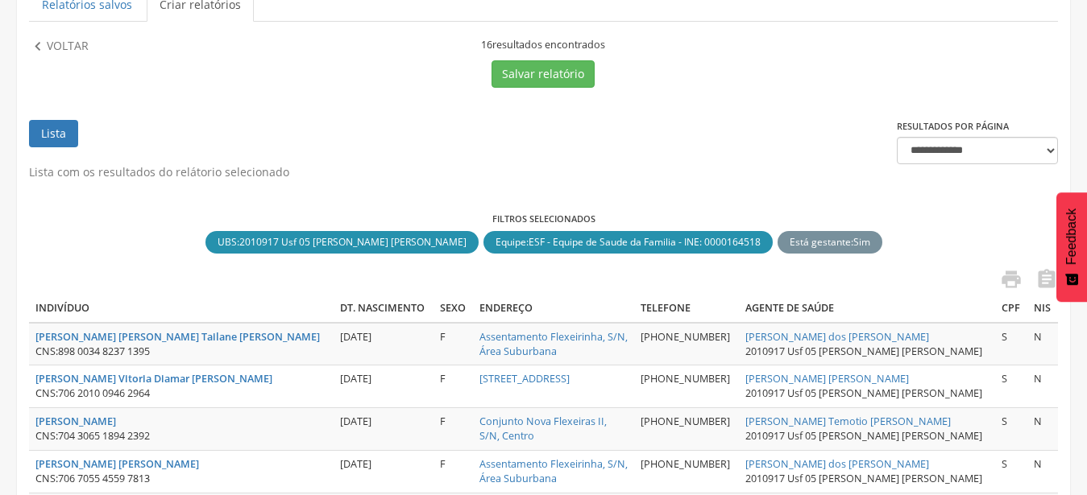
scroll to position [0, 0]
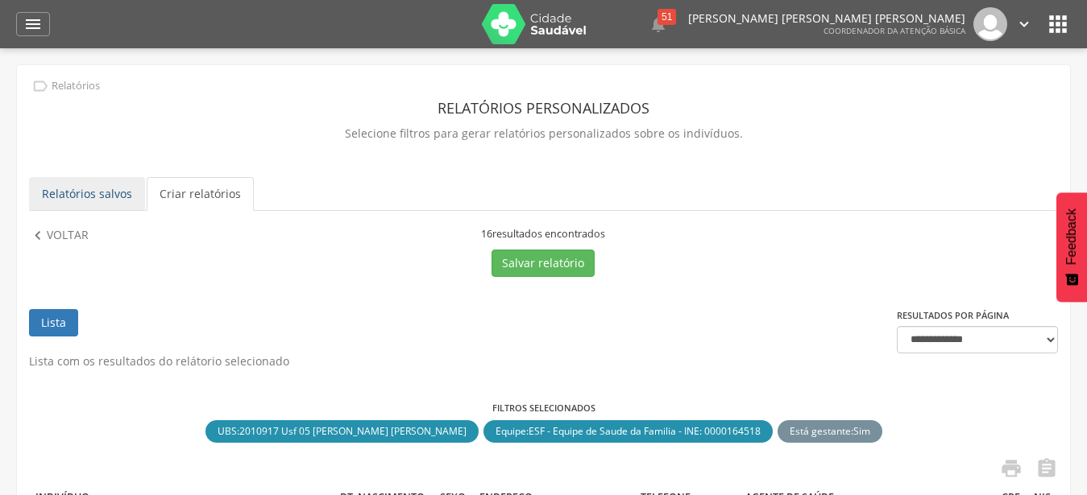
click at [101, 194] on link "Relatórios salvos" at bounding box center [87, 194] width 116 height 34
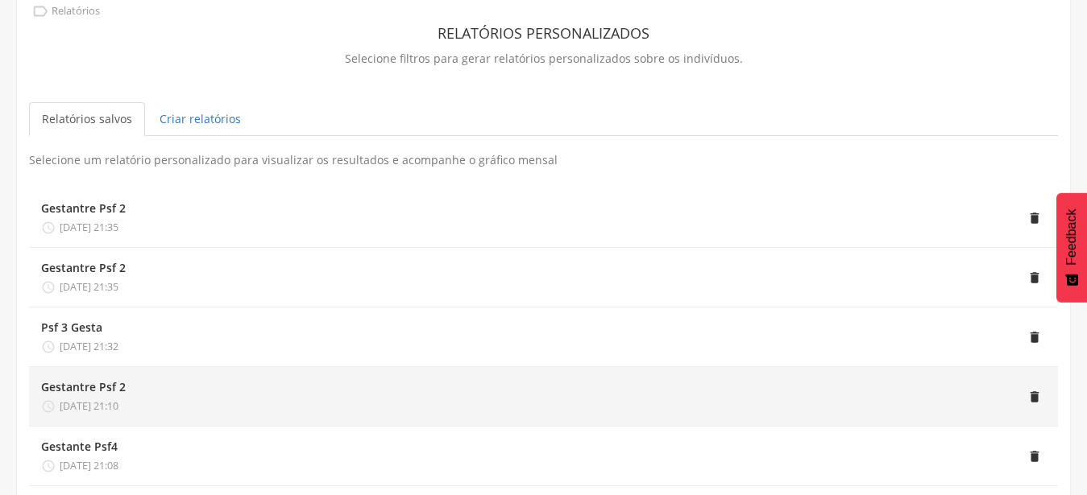
scroll to position [164, 0]
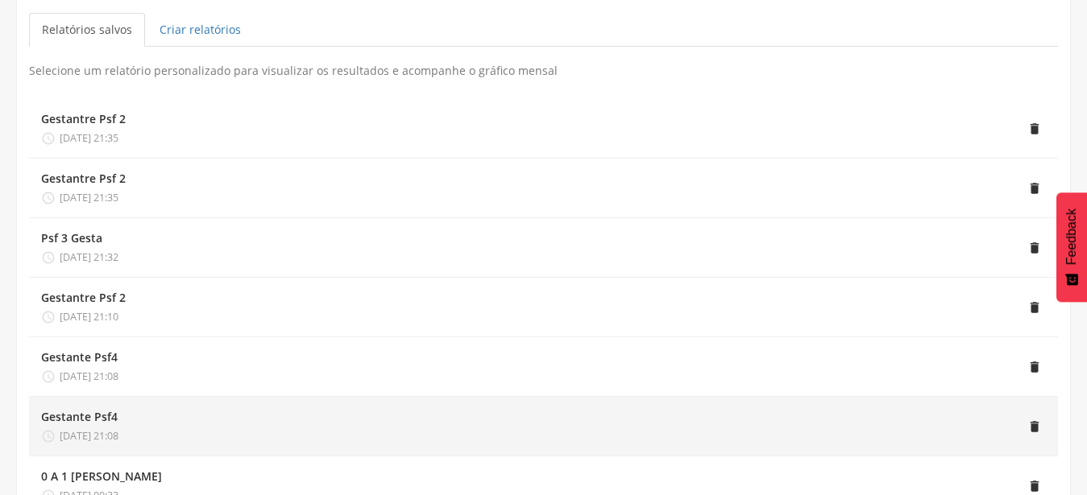
click at [896, 408] on li "Gestante Psf4  27/08/2025 21:08 " at bounding box center [543, 427] width 1029 height 60
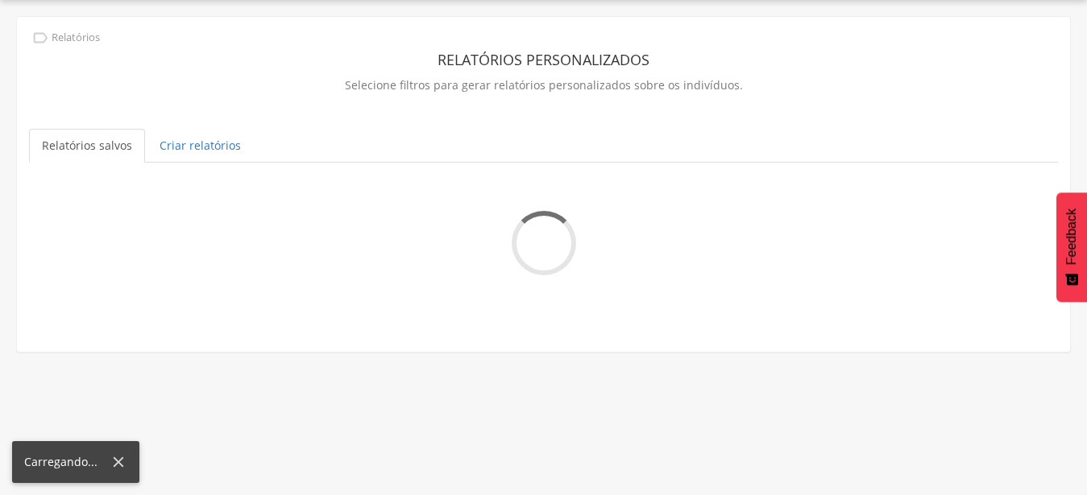
scroll to position [48, 0]
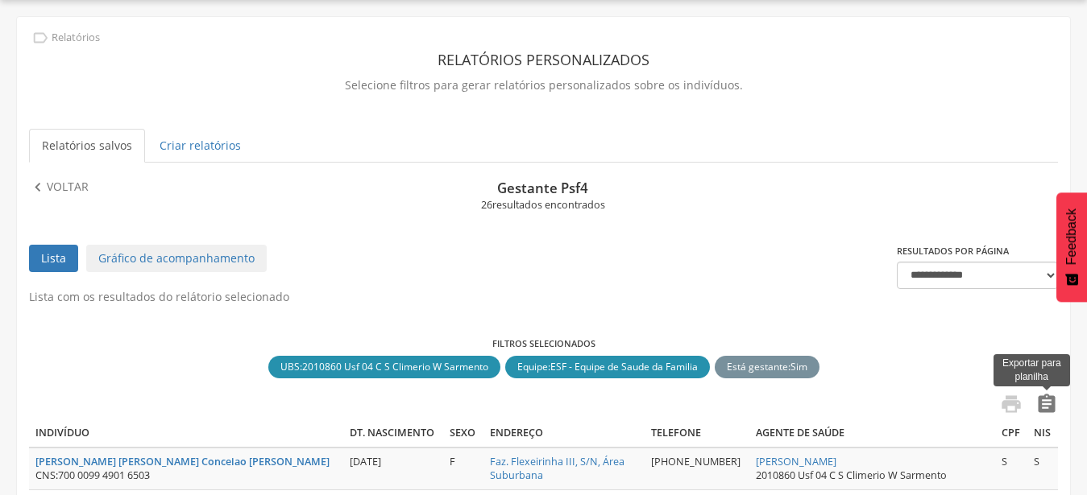
click at [1041, 410] on icon "" at bounding box center [1046, 404] width 23 height 23
click at [55, 257] on link "Lista" at bounding box center [53, 258] width 49 height 27
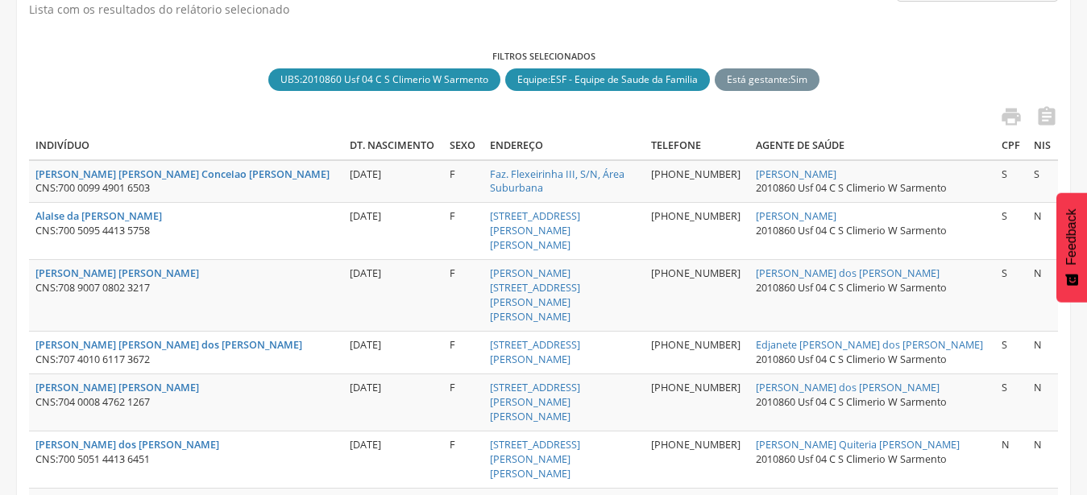
scroll to position [213, 0]
